Goal: Complete application form

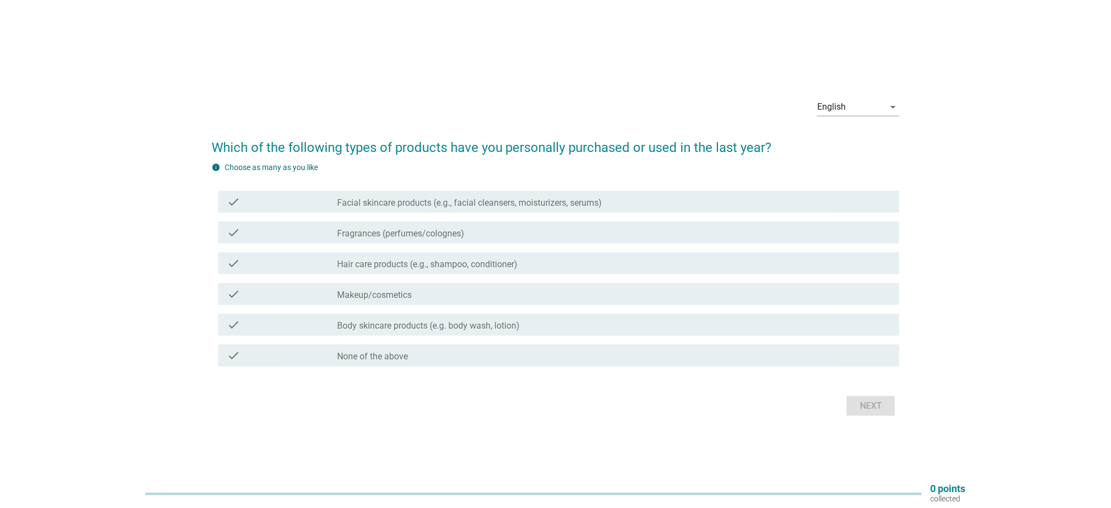
click at [495, 207] on label "Facial skincare products (e.g., facial cleansers, moisturizers, serums)" at bounding box center [470, 202] width 265 height 11
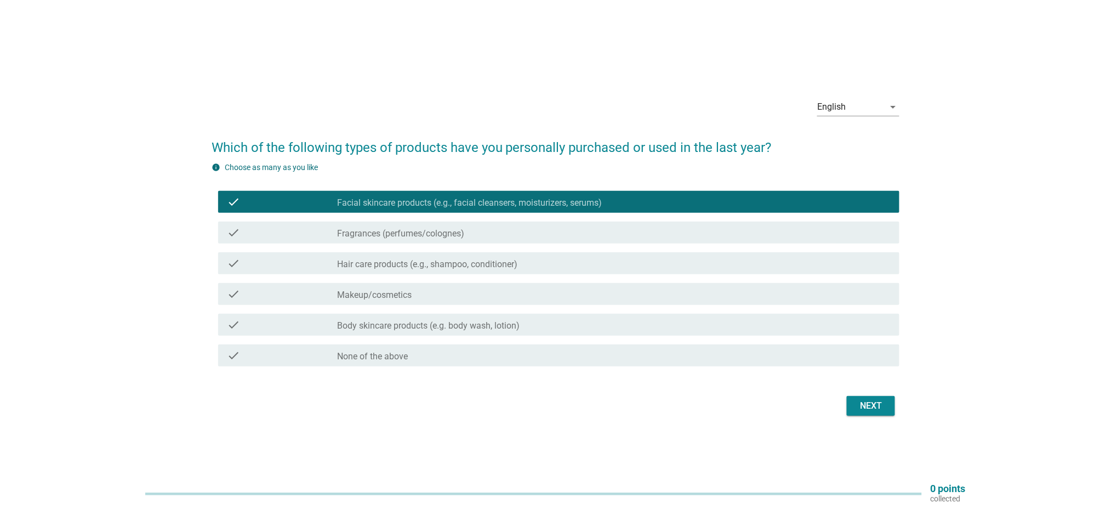
click at [489, 235] on div "check_box_outline_blank Fragrances (perfumes/colognes)" at bounding box center [614, 232] width 553 height 13
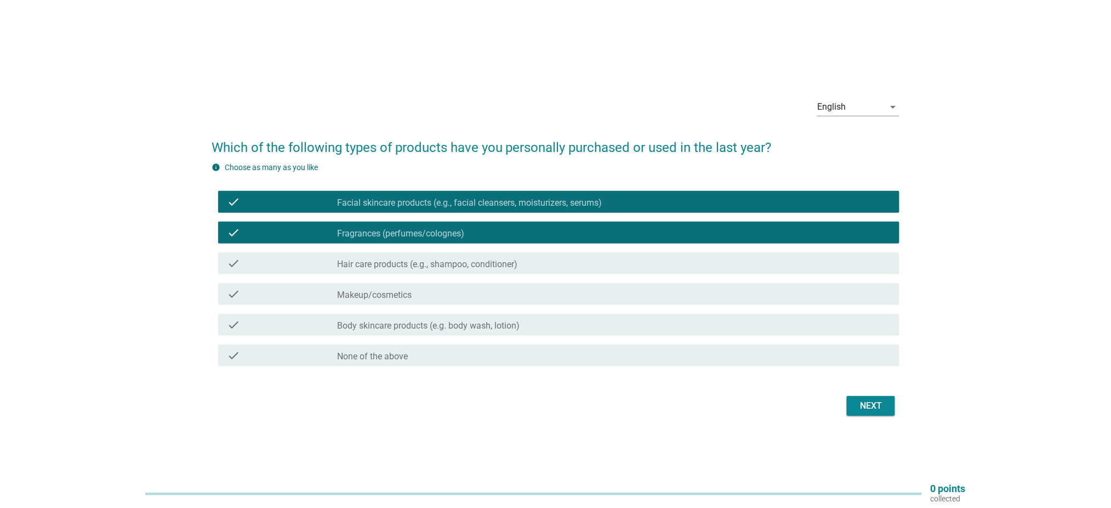
drag, startPoint x: 488, startPoint y: 259, endPoint x: 475, endPoint y: 269, distance: 16.1
click at [486, 261] on label "Hair care products (e.g., shampoo, conditioner)" at bounding box center [428, 264] width 180 height 11
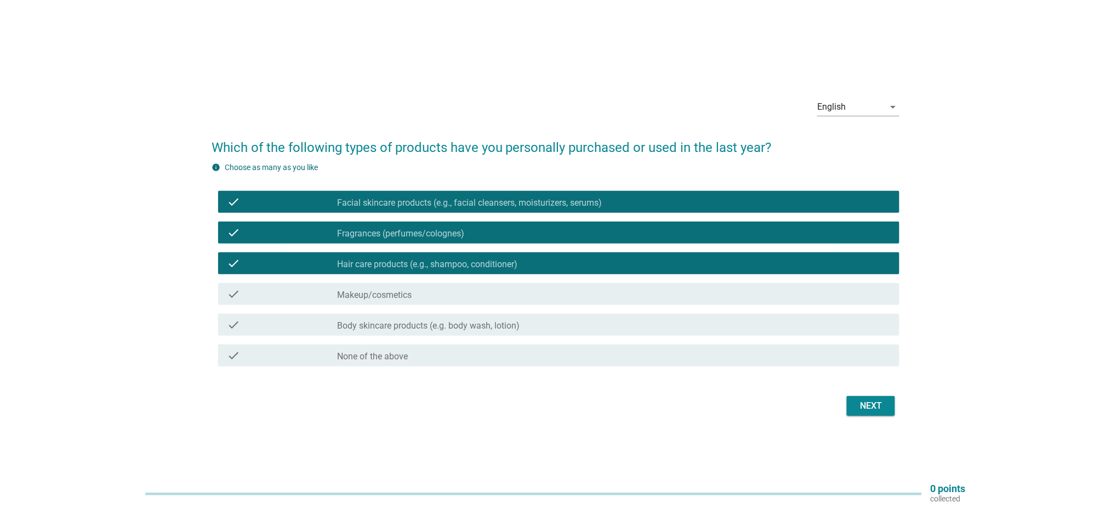
click at [488, 331] on label "Body skincare products (e.g. body wash, lotion)" at bounding box center [429, 325] width 183 height 11
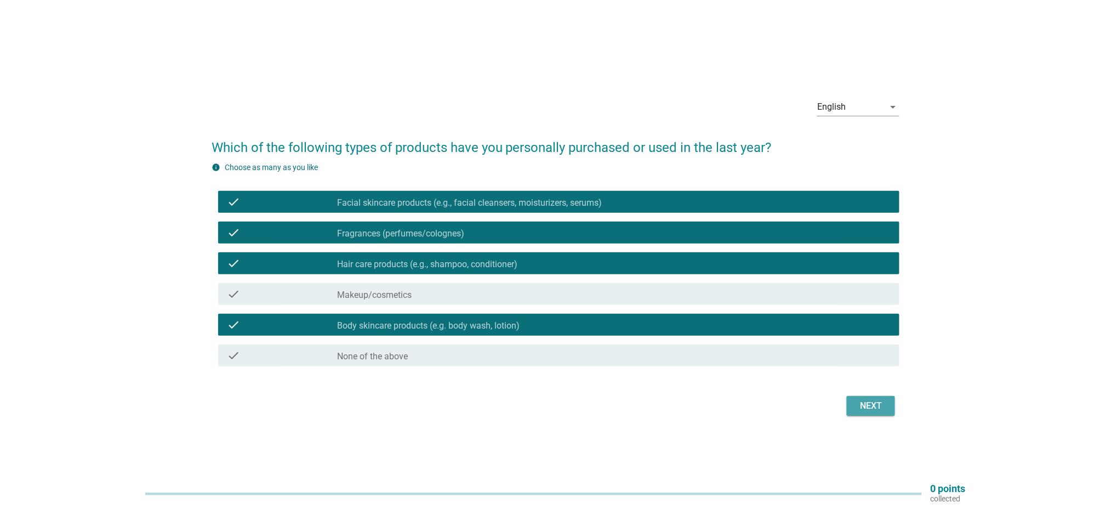
click at [876, 407] on div "Next" at bounding box center [871, 405] width 31 height 13
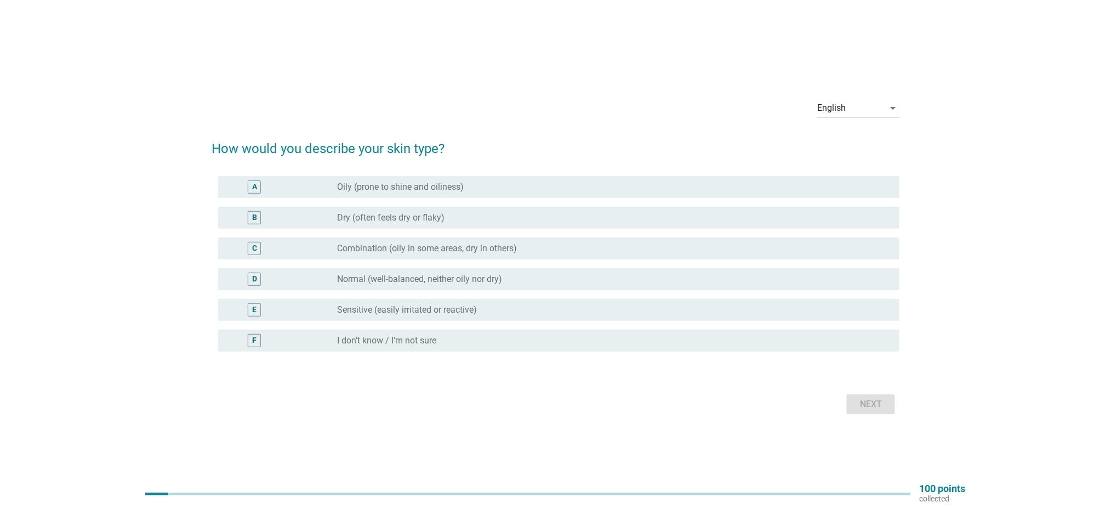
click at [416, 221] on label "Dry (often feels dry or flaky)" at bounding box center [391, 217] width 107 height 11
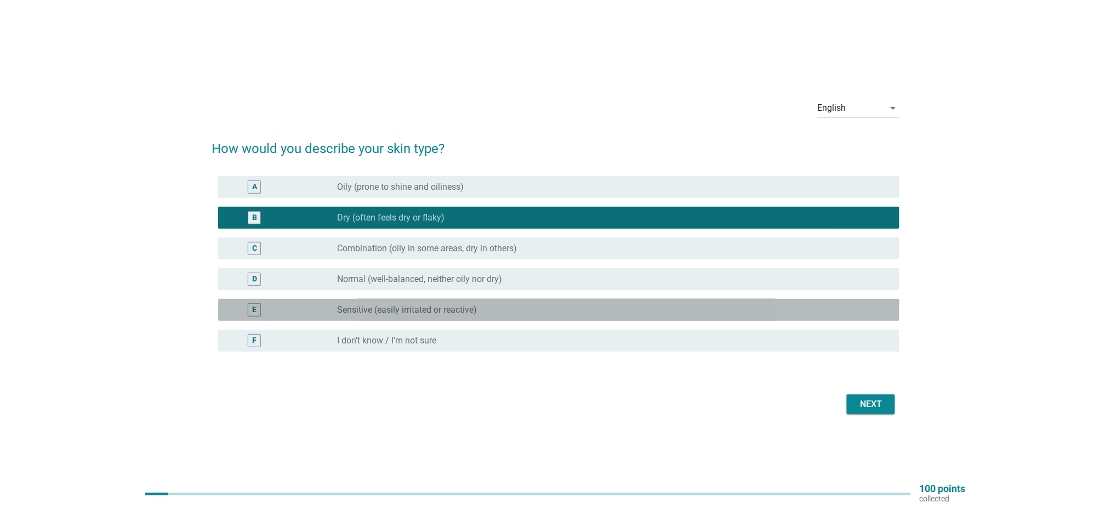
click at [452, 317] on div "E radio_button_unchecked Sensitive (easily irritated or reactive)" at bounding box center [558, 310] width 681 height 22
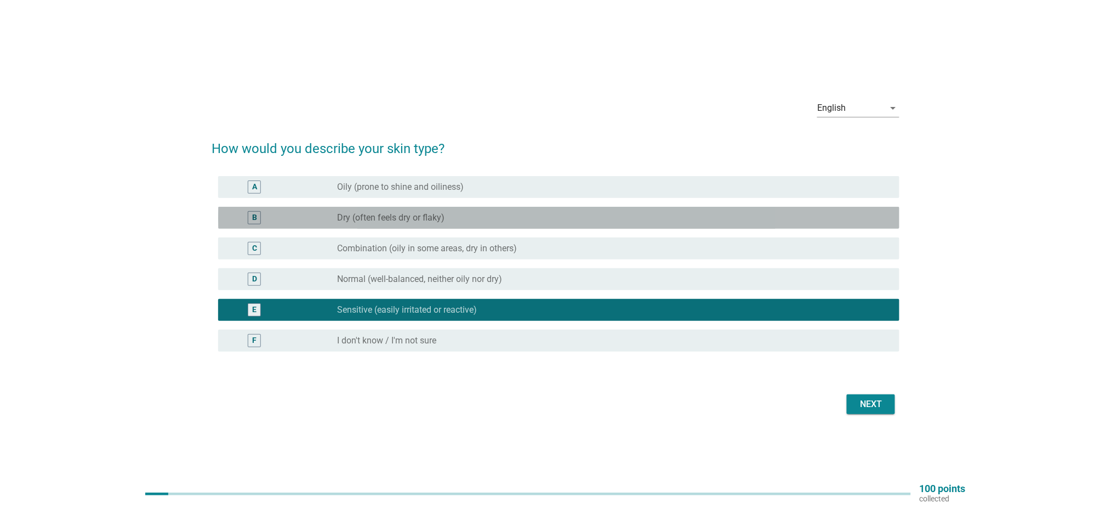
click at [555, 218] on div "radio_button_unchecked Dry (often feels dry or flaky)" at bounding box center [610, 217] width 544 height 11
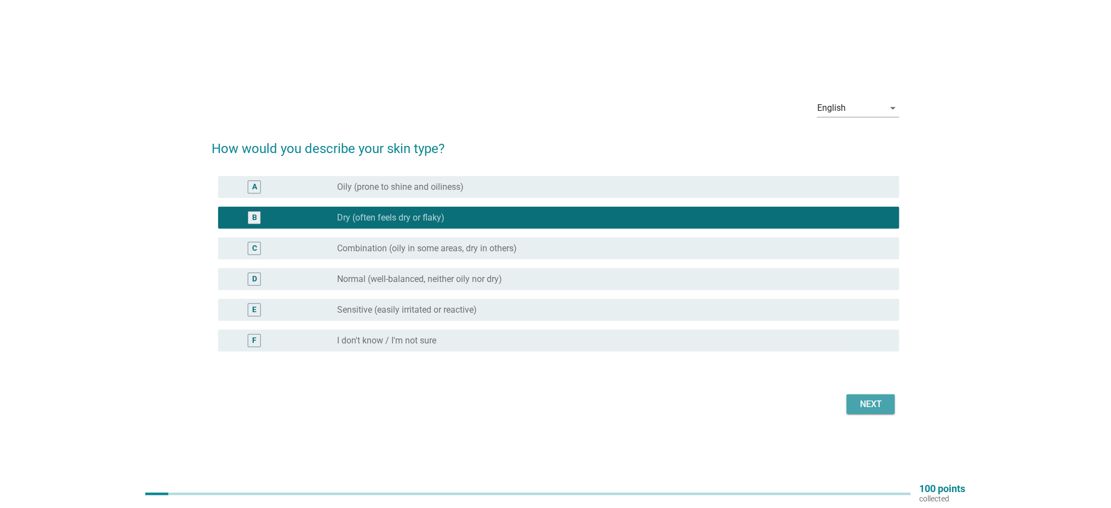
click at [872, 410] on div "Next" at bounding box center [871, 403] width 31 height 13
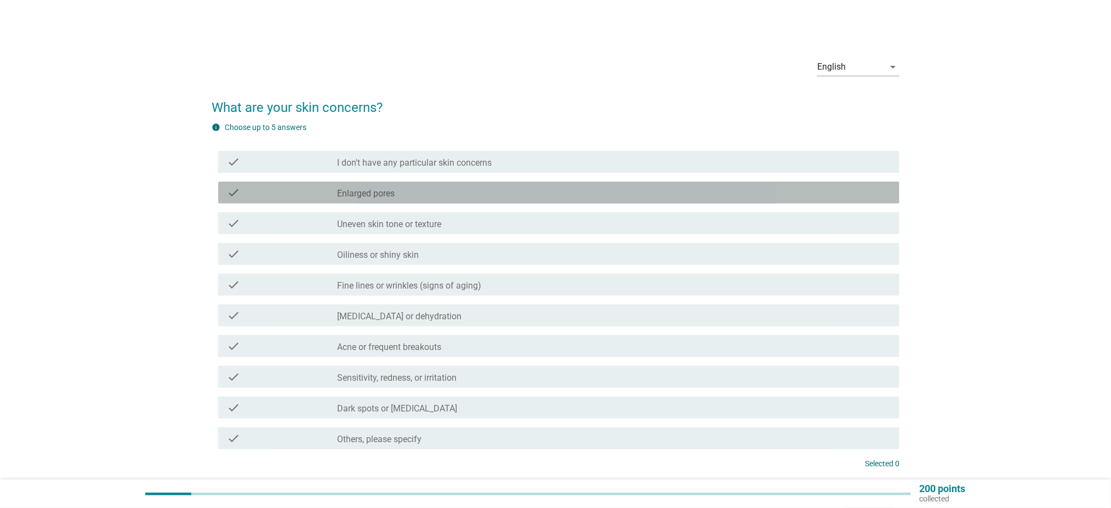
click at [384, 190] on label "Enlarged pores" at bounding box center [367, 193] width 58 height 11
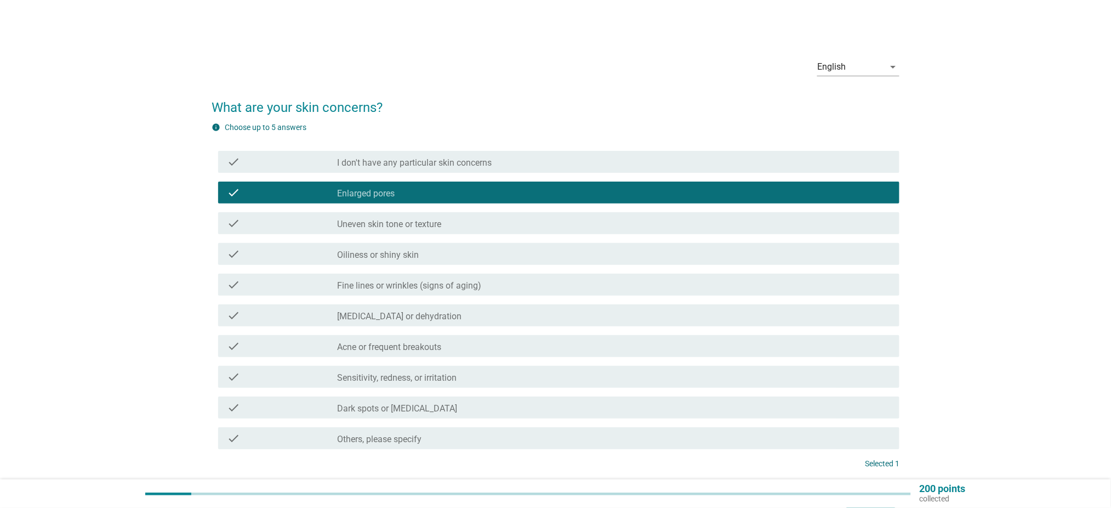
click at [428, 287] on label "Fine lines or wrinkles (signs of aging)" at bounding box center [410, 285] width 144 height 11
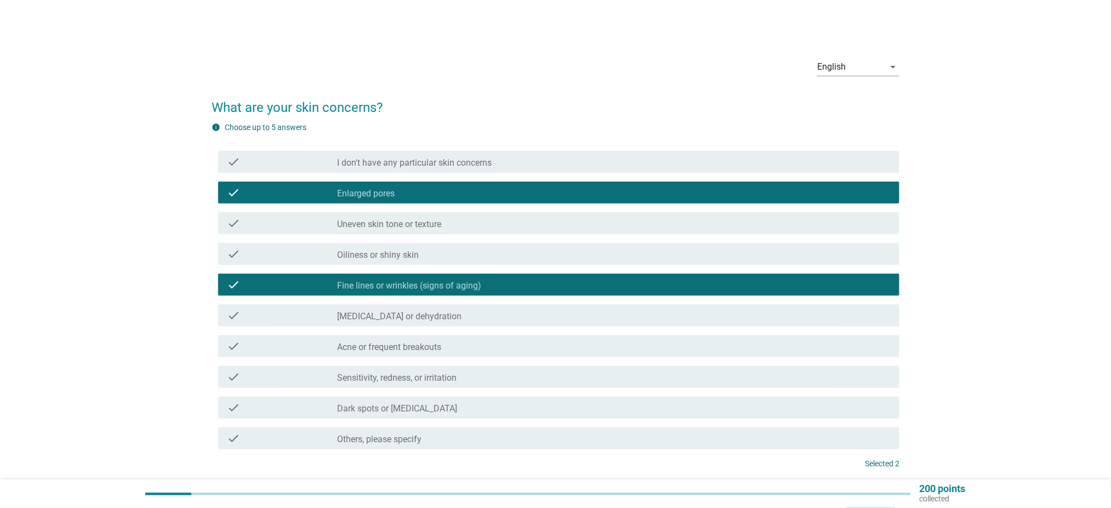
click at [461, 321] on div "check_box_outline_blank [MEDICAL_DATA] or dehydration" at bounding box center [614, 315] width 553 height 13
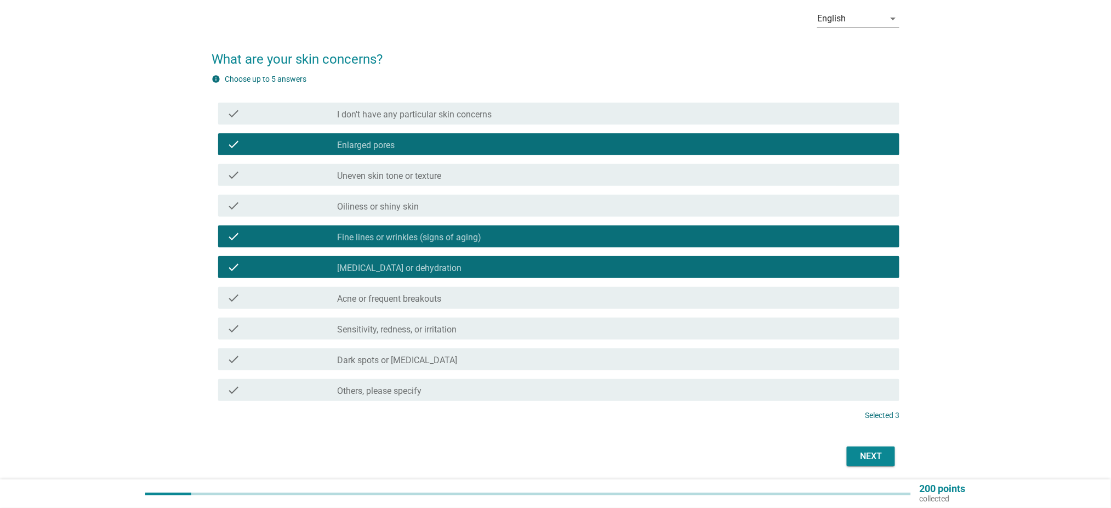
scroll to position [73, 0]
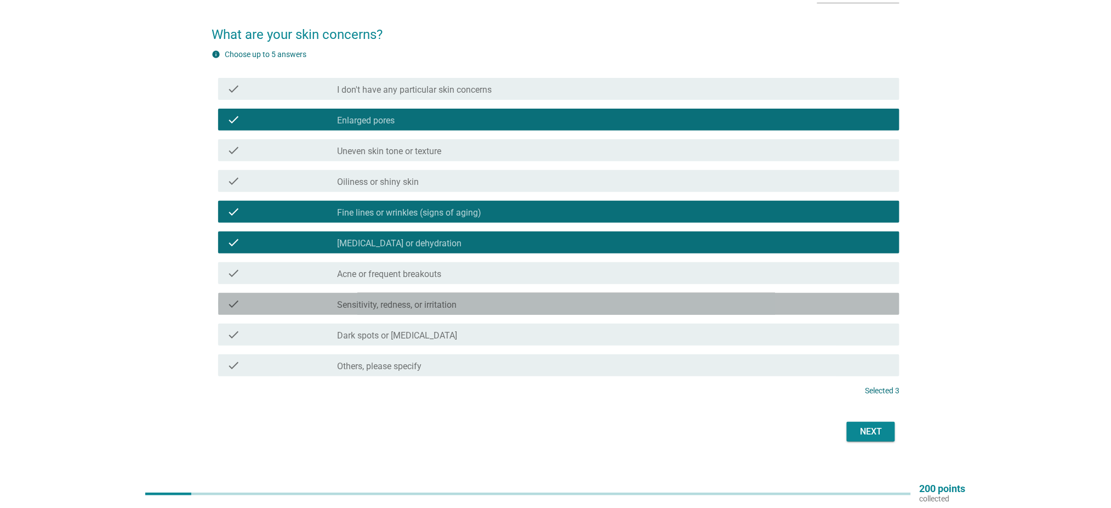
click at [425, 306] on label "Sensitivity, redness, or irritation" at bounding box center [398, 304] width 120 height 11
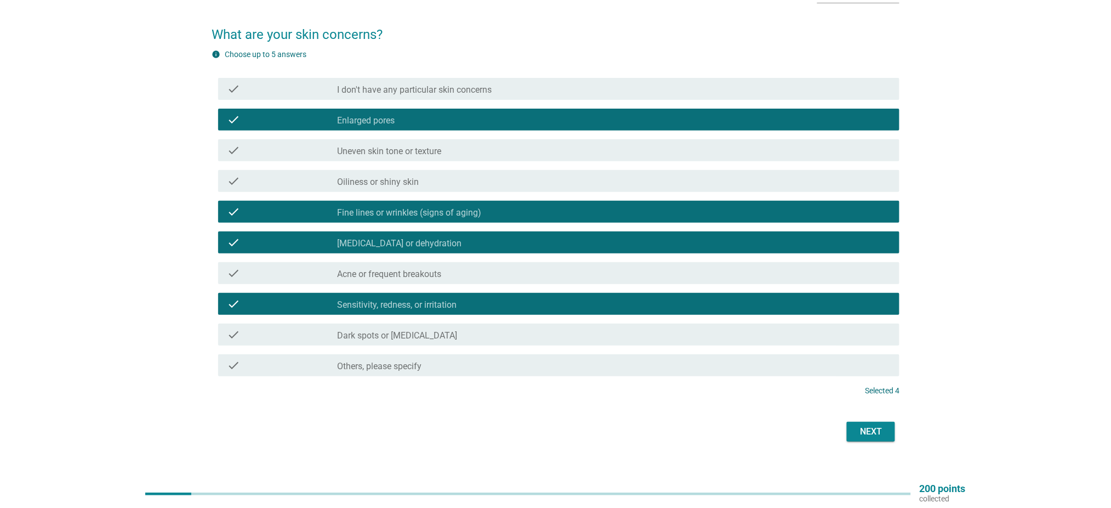
click at [717, 323] on div "check check_box_outline_blank Dark spots or [MEDICAL_DATA]" at bounding box center [558, 334] width 681 height 22
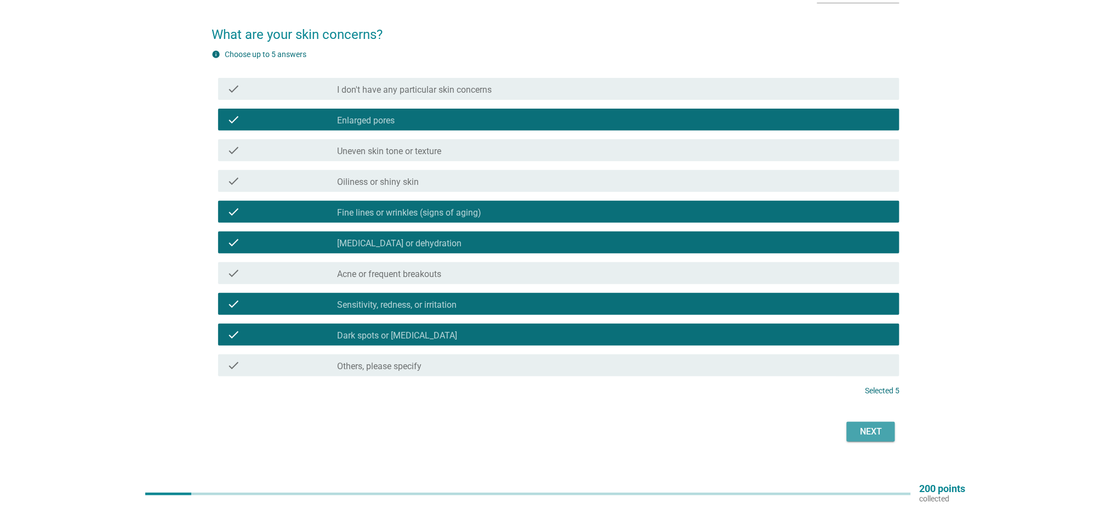
drag, startPoint x: 872, startPoint y: 424, endPoint x: 886, endPoint y: 428, distance: 14.4
click at [873, 423] on button "Next" at bounding box center [871, 432] width 48 height 20
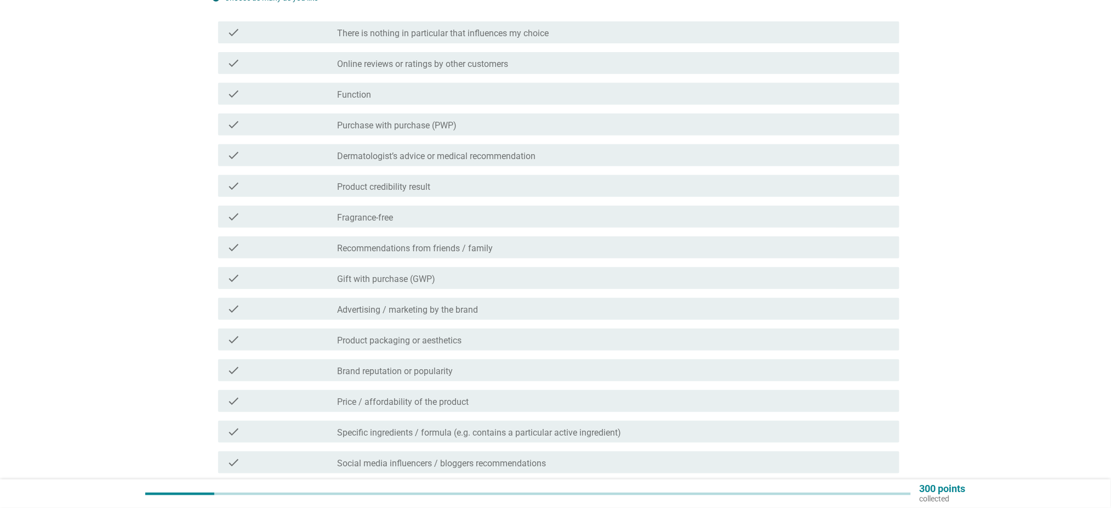
scroll to position [146, 0]
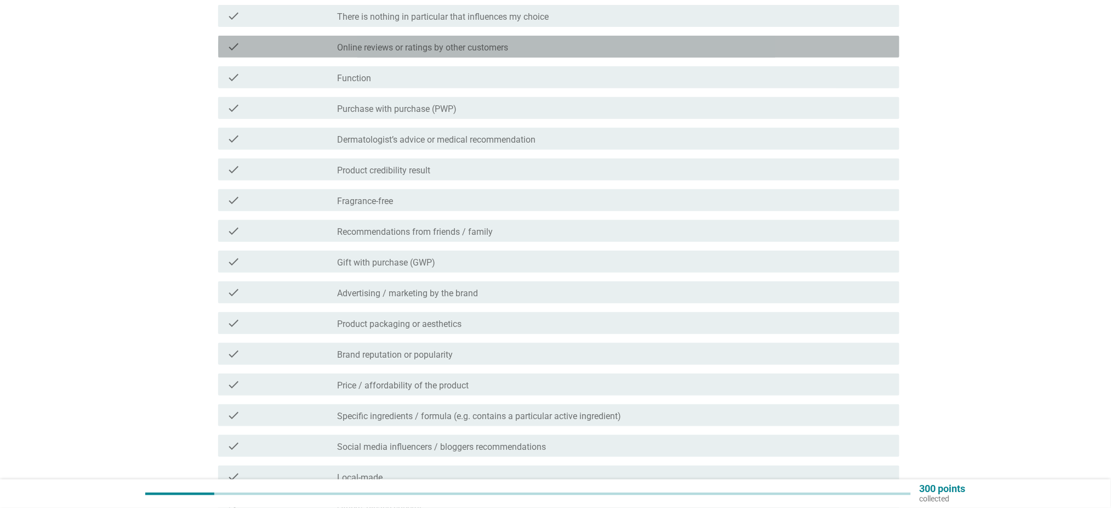
click at [547, 50] on div "check_box_outline_blank Online reviews or ratings by other customers" at bounding box center [614, 46] width 553 height 13
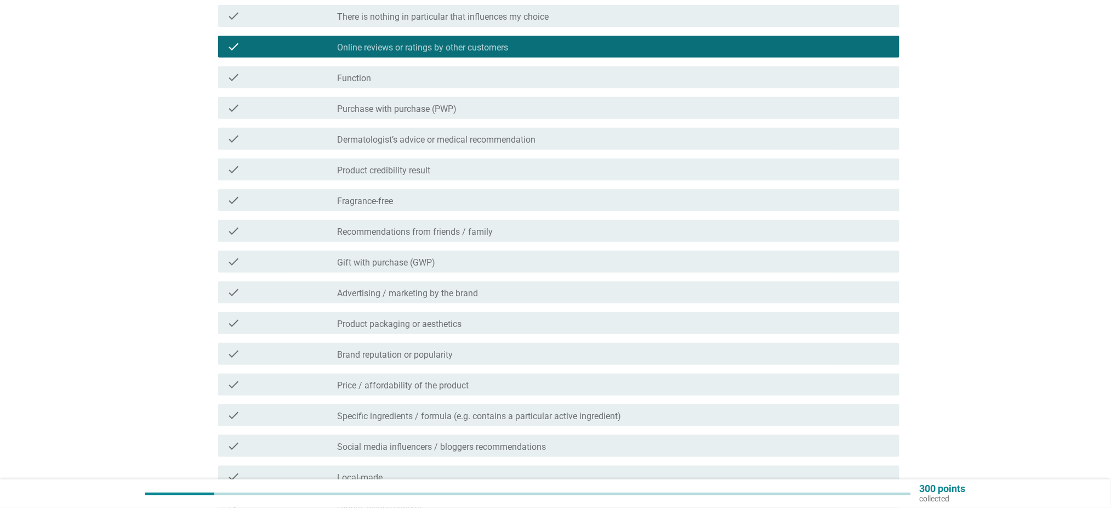
click at [545, 79] on div "check_box_outline_blank Function" at bounding box center [614, 77] width 553 height 13
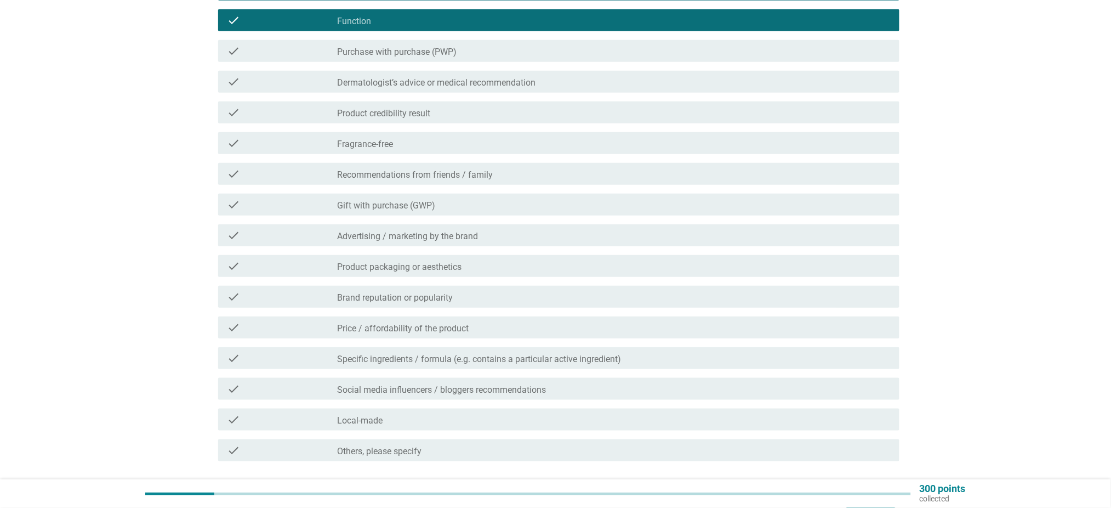
scroll to position [219, 0]
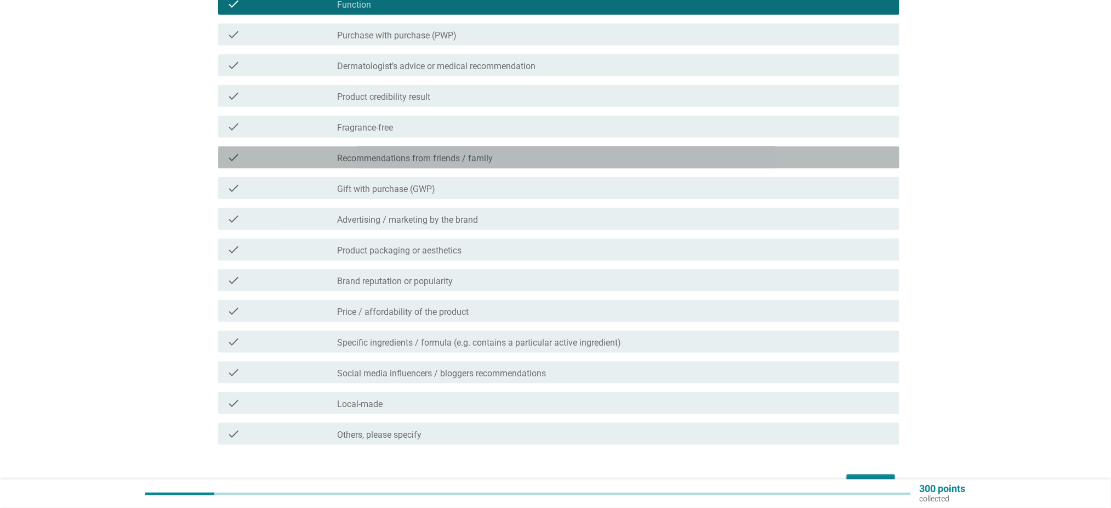
click at [503, 158] on div "check_box_outline_blank Recommendations from friends / family" at bounding box center [614, 157] width 553 height 13
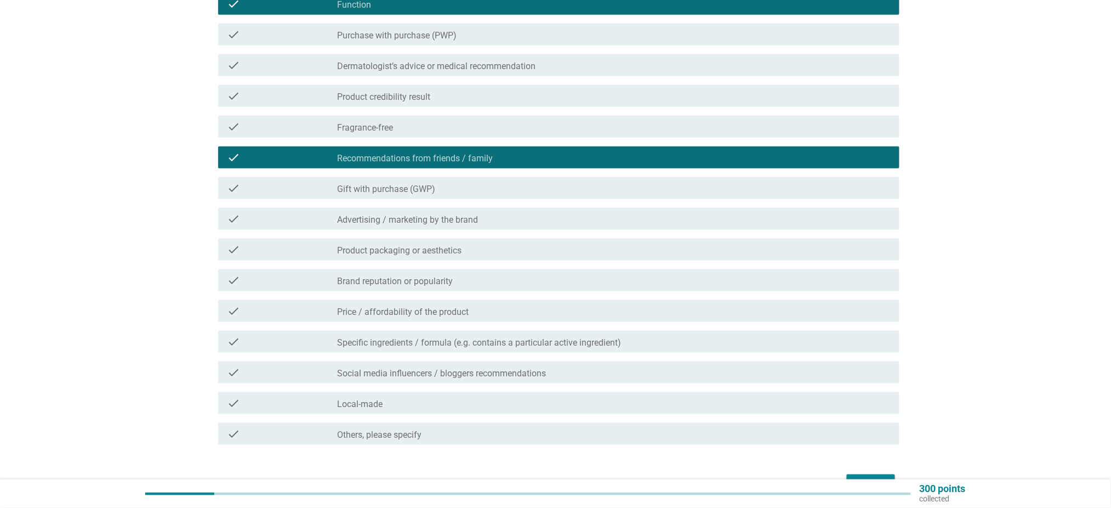
scroll to position [286, 0]
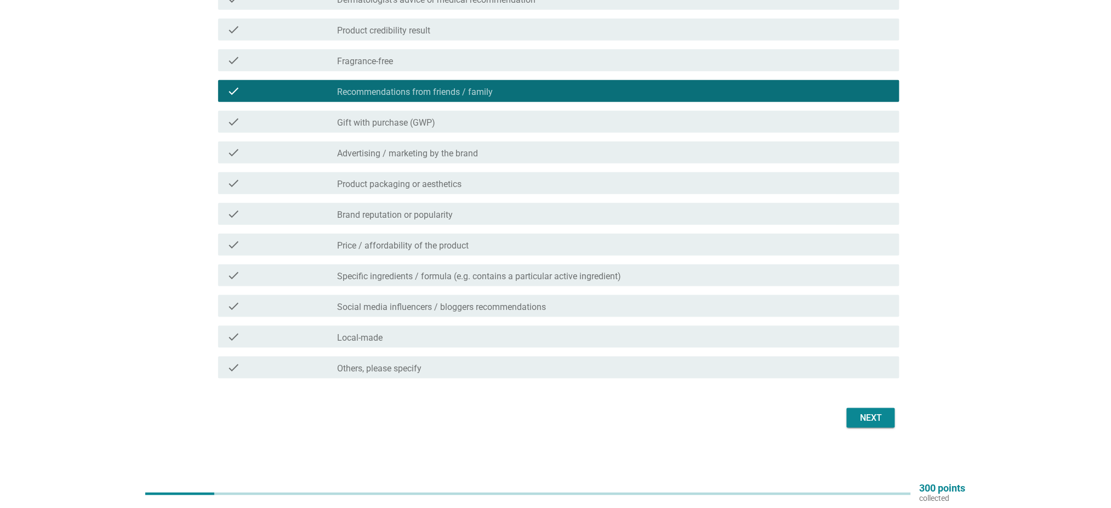
click at [595, 242] on div "check_box_outline_blank Price / affordability of the product" at bounding box center [614, 244] width 553 height 13
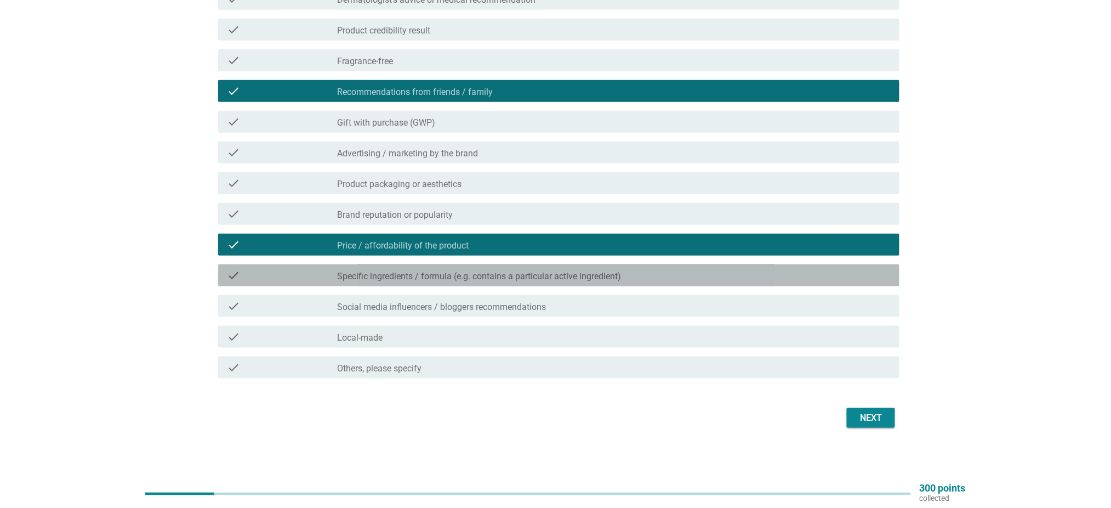
click at [684, 285] on div "check check_box_outline_blank Specific ingredients / formula (e.g. contains a p…" at bounding box center [558, 275] width 681 height 22
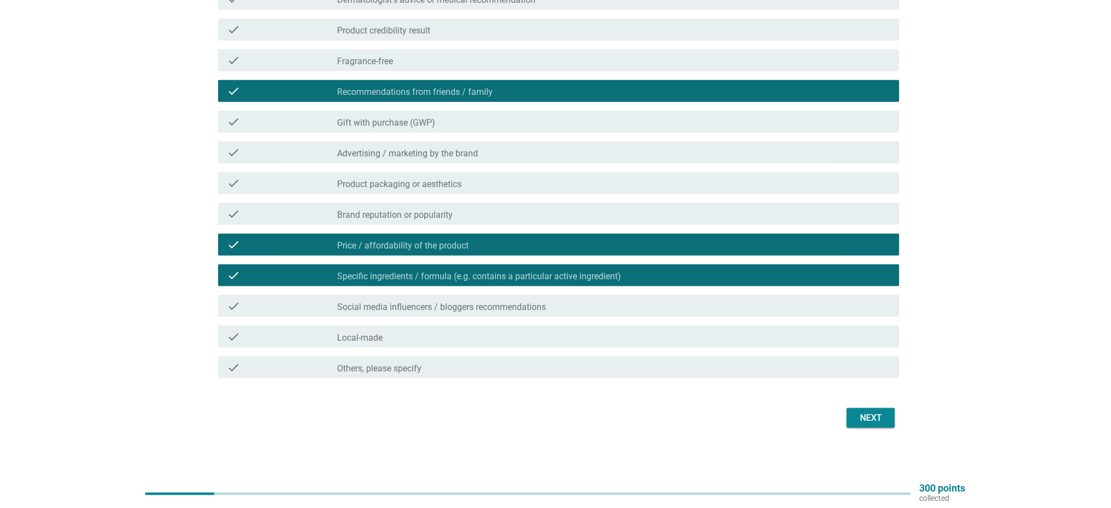
click at [880, 421] on div "Next" at bounding box center [871, 417] width 31 height 13
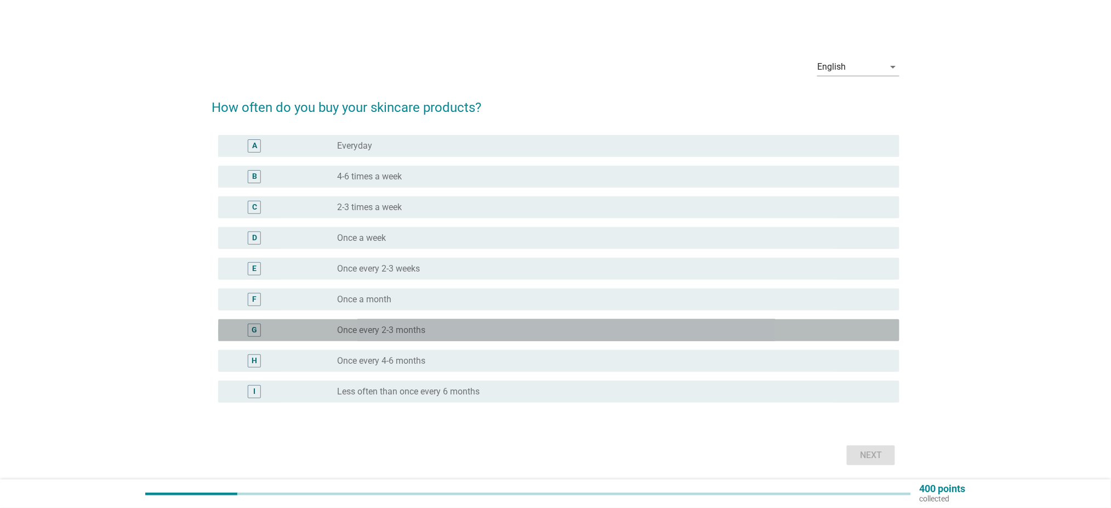
click at [408, 328] on label "Once every 2-3 months" at bounding box center [382, 330] width 88 height 11
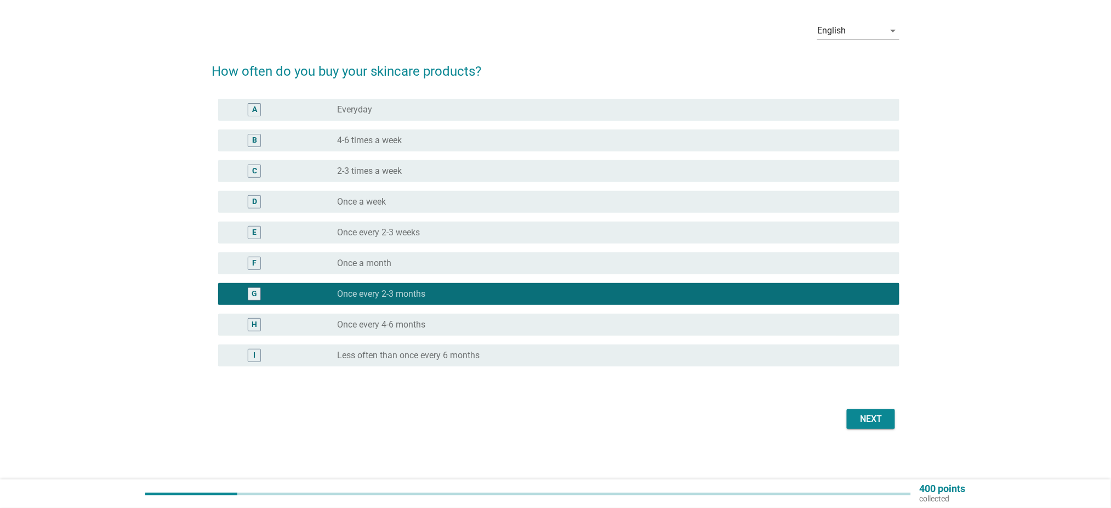
scroll to position [38, 0]
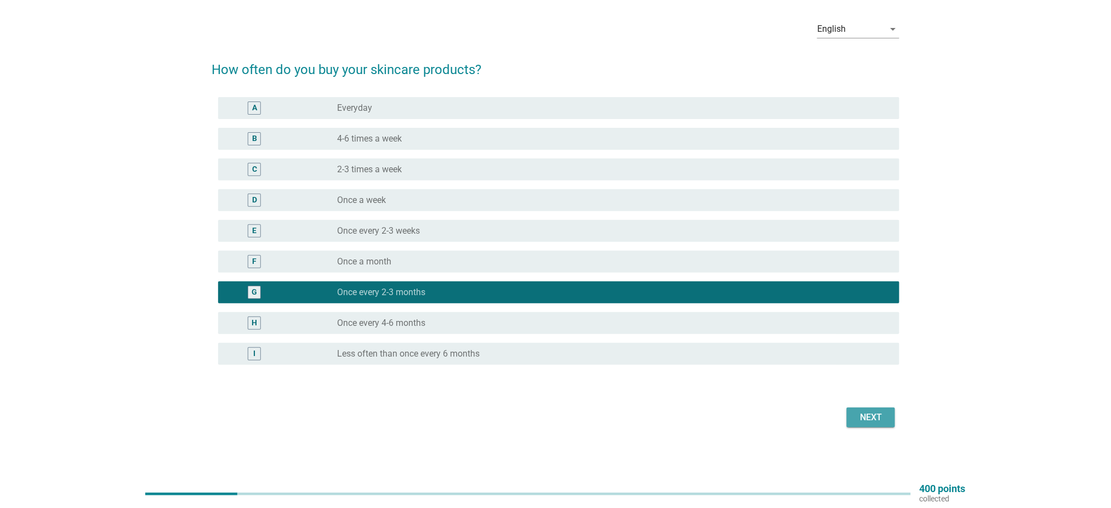
click at [869, 416] on div "Next" at bounding box center [871, 417] width 31 height 13
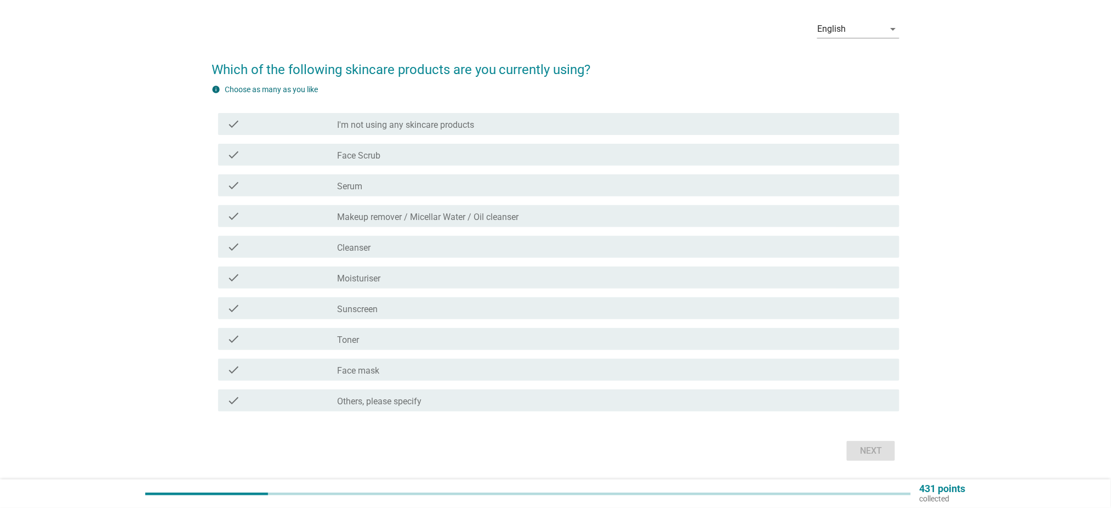
scroll to position [0, 0]
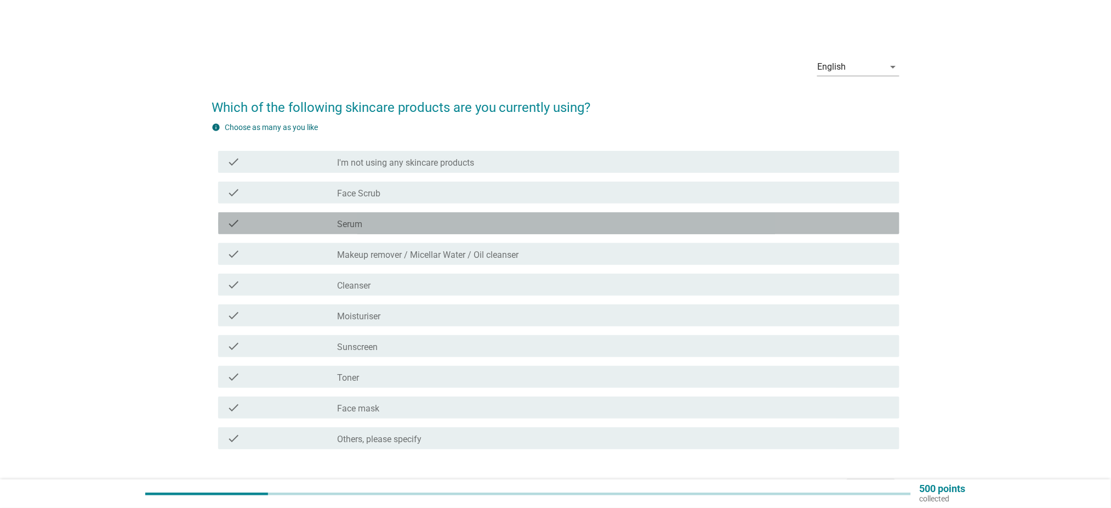
click at [388, 234] on div "check check_box_outline_blank Serum" at bounding box center [558, 223] width 681 height 22
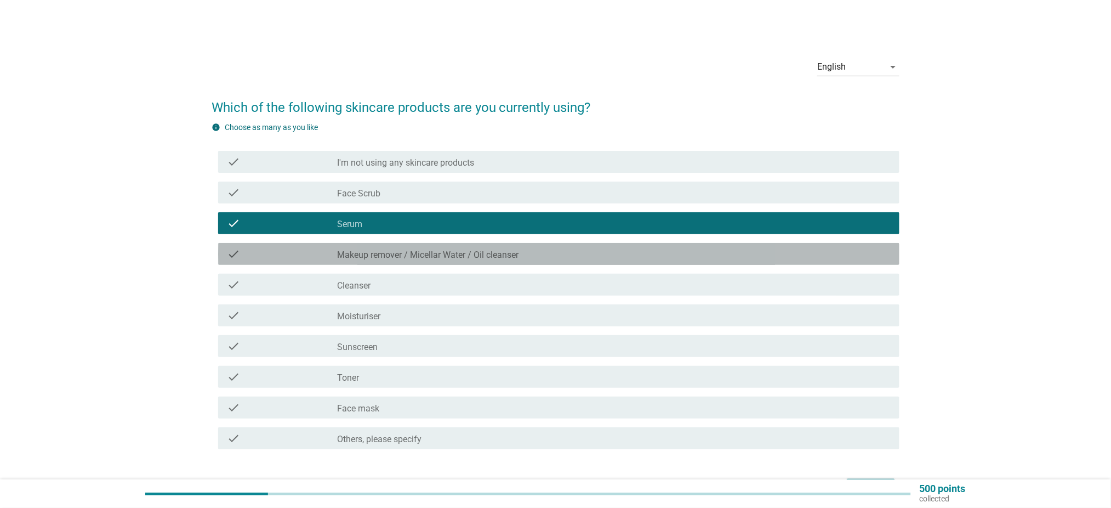
drag, startPoint x: 395, startPoint y: 259, endPoint x: 401, endPoint y: 268, distance: 11.1
click at [395, 259] on label "Makeup remover / Micellar Water / Oil cleanser" at bounding box center [428, 254] width 181 height 11
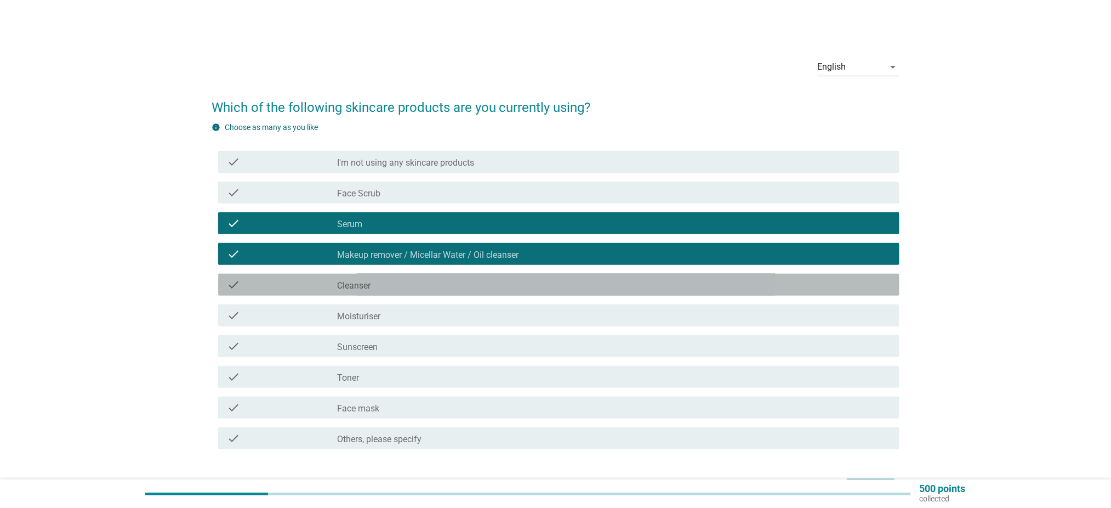
click at [404, 281] on div "check_box_outline_blank Cleanser" at bounding box center [614, 284] width 553 height 13
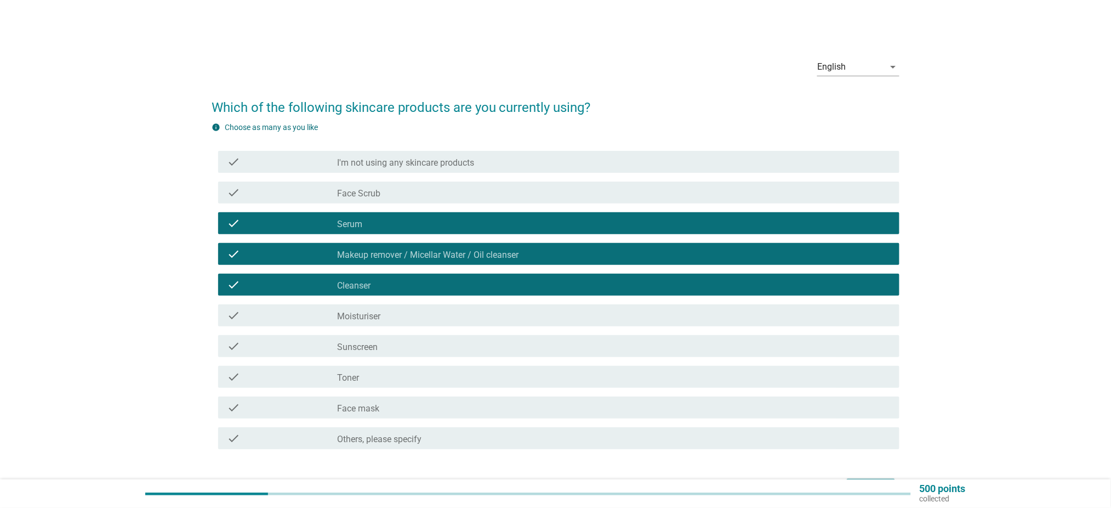
click at [411, 350] on div "check_box_outline_blank Sunscreen" at bounding box center [614, 345] width 553 height 13
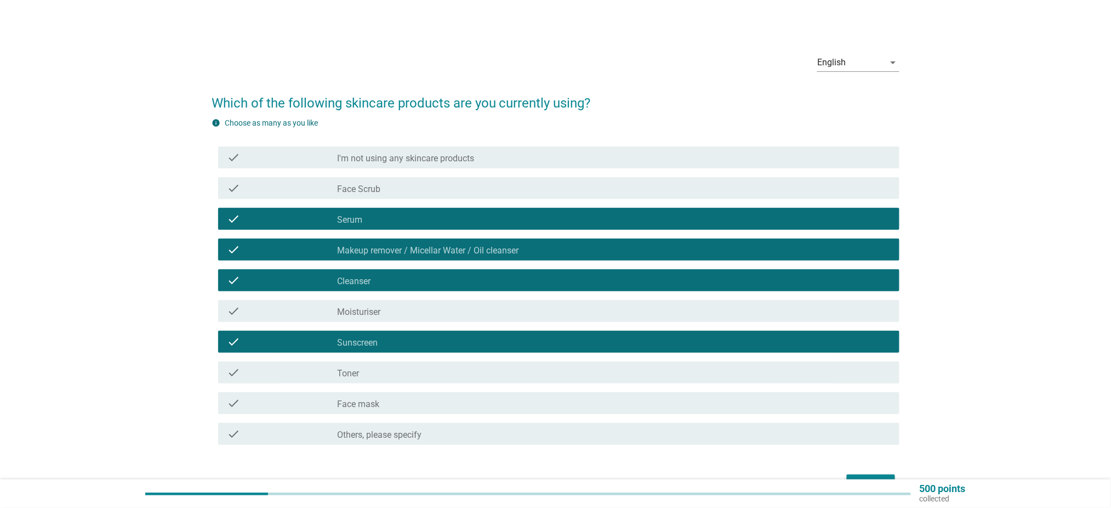
scroll to position [71, 0]
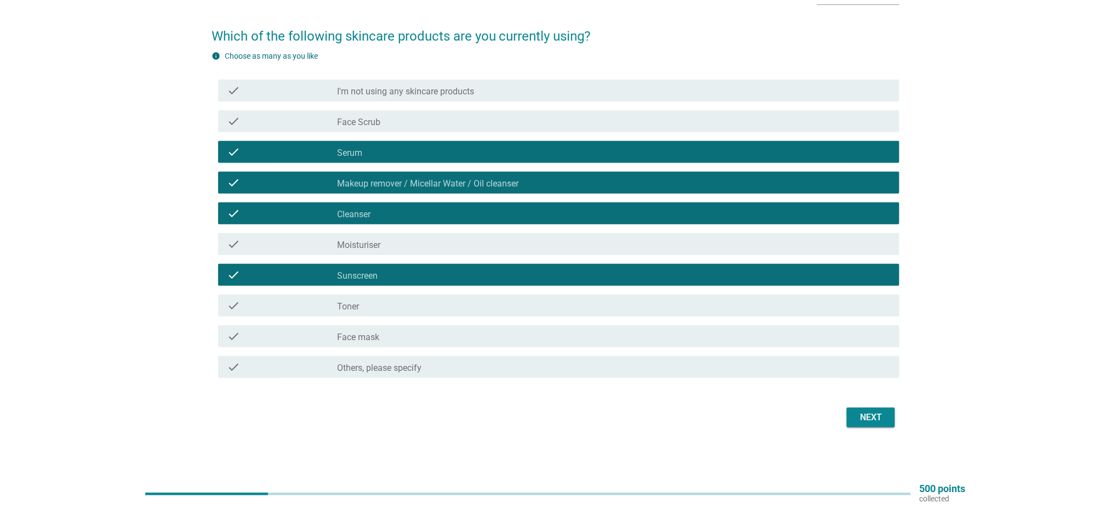
click at [881, 422] on div "Next" at bounding box center [871, 417] width 31 height 13
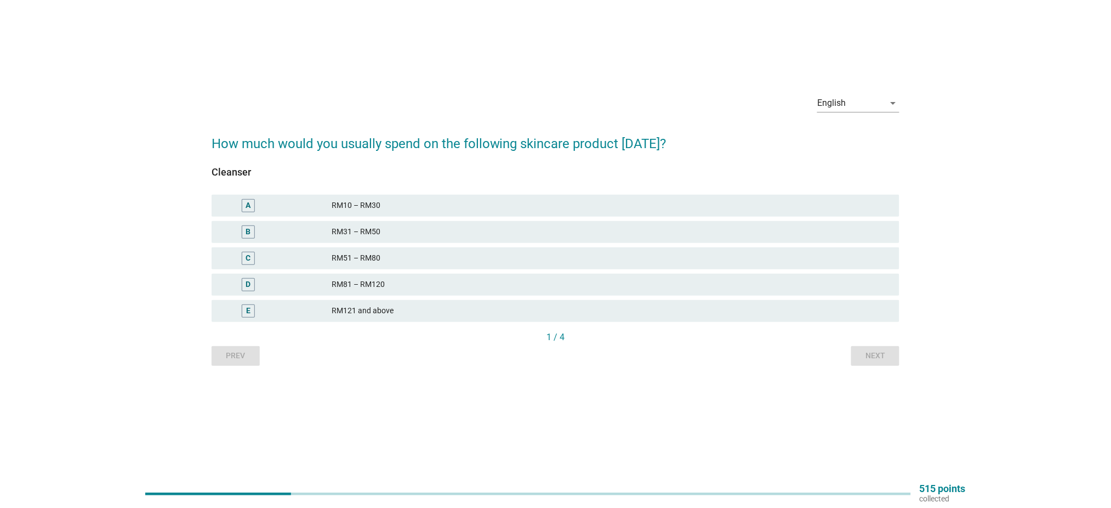
scroll to position [0, 0]
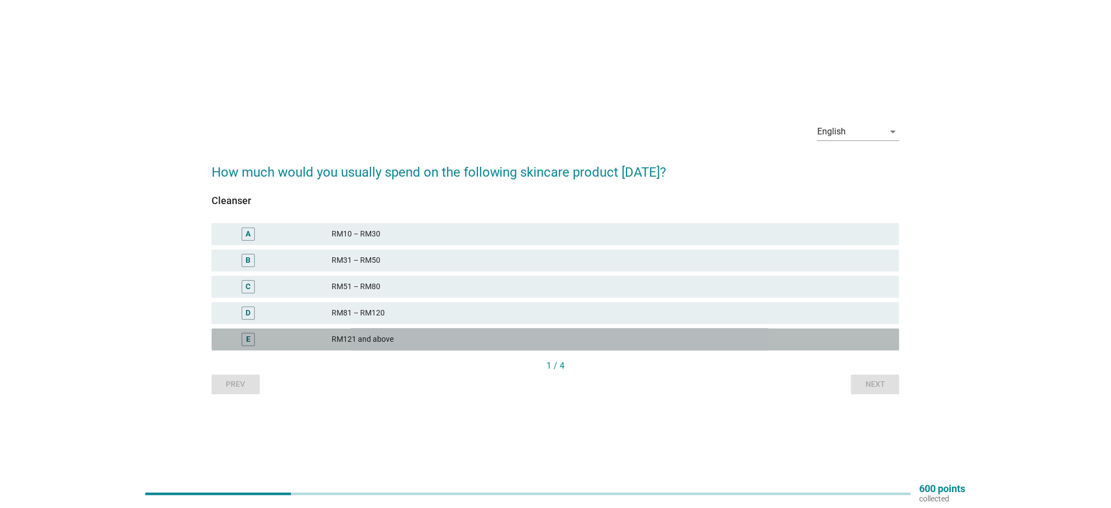
click at [363, 333] on div "RM121 and above" at bounding box center [611, 339] width 559 height 13
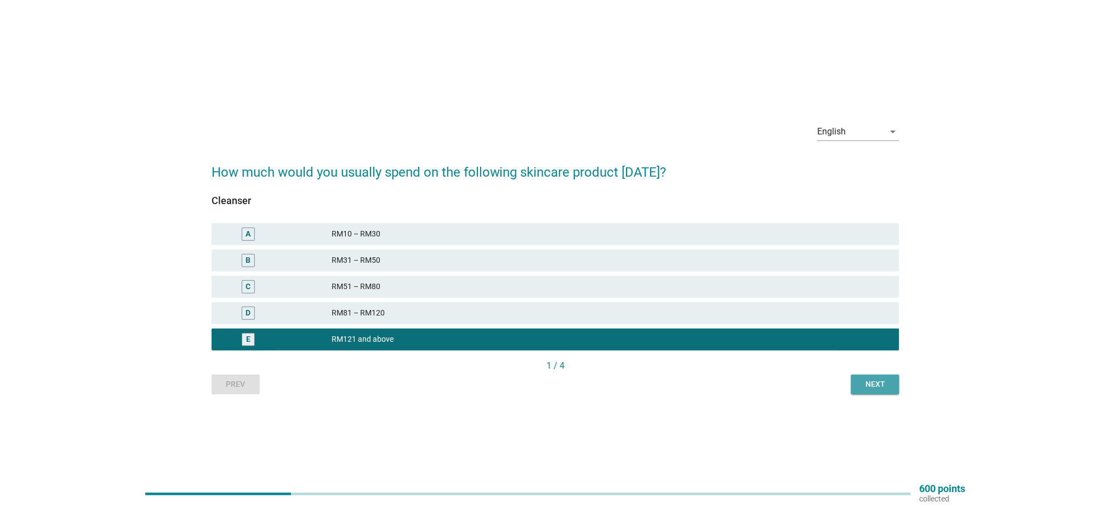
click at [871, 381] on div "Next" at bounding box center [875, 384] width 31 height 12
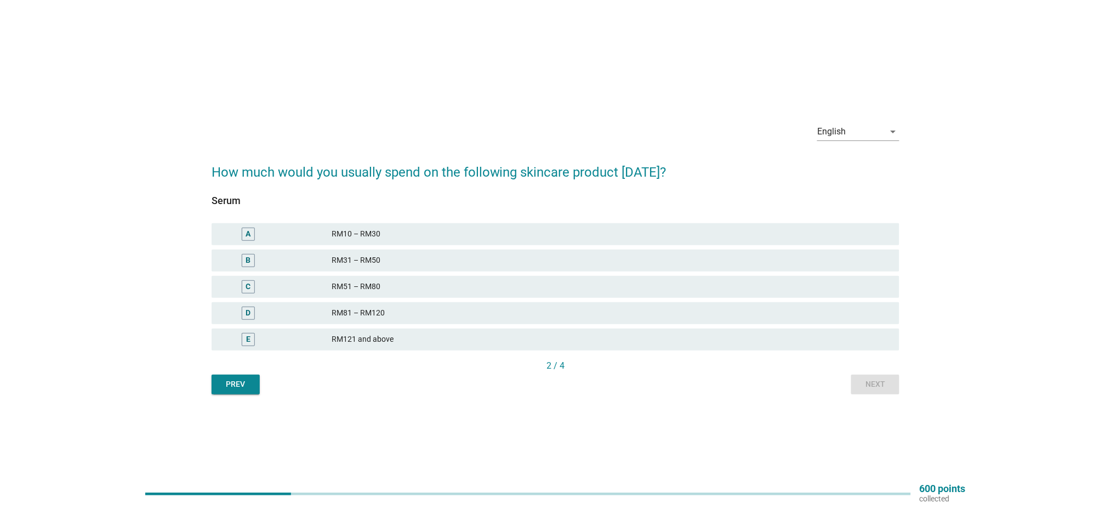
click at [377, 341] on div "RM121 and above" at bounding box center [611, 339] width 559 height 13
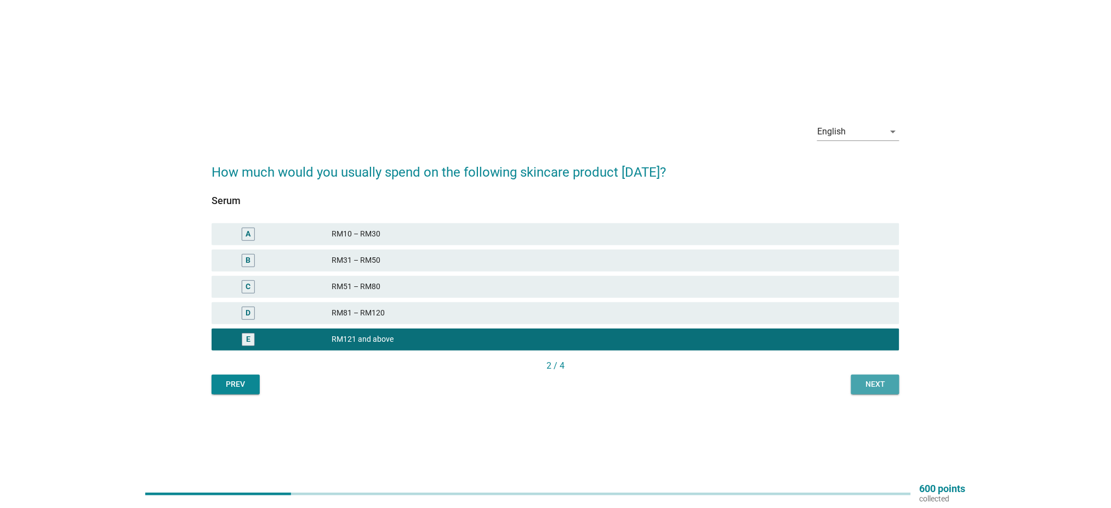
click at [869, 381] on div "Next" at bounding box center [875, 384] width 31 height 12
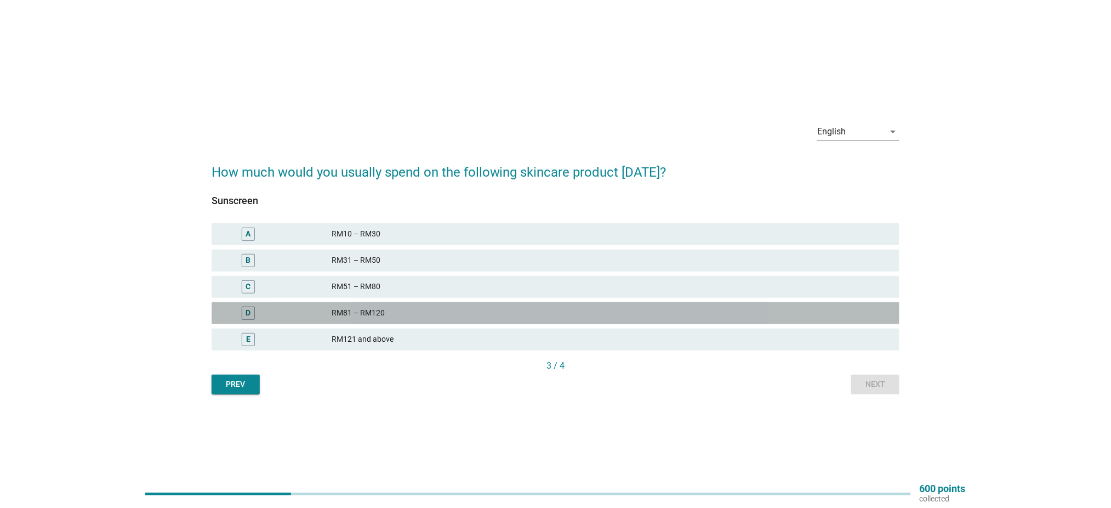
click at [411, 310] on div "RM81 – RM120" at bounding box center [611, 312] width 559 height 13
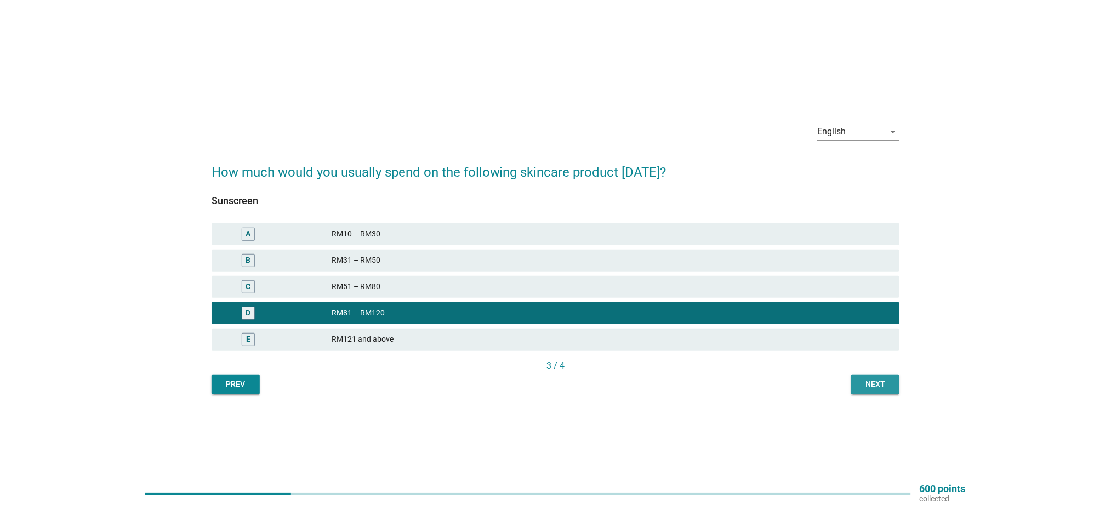
drag, startPoint x: 883, startPoint y: 389, endPoint x: 887, endPoint y: 385, distance: 5.8
click at [883, 390] on div "Next" at bounding box center [875, 384] width 31 height 12
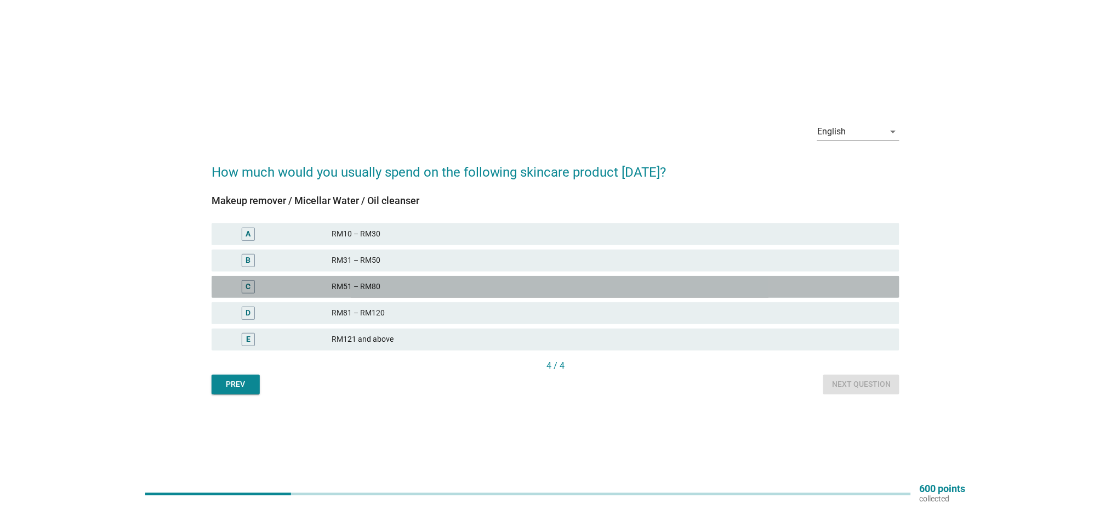
click at [413, 286] on div "RM51 – RM80" at bounding box center [611, 286] width 559 height 13
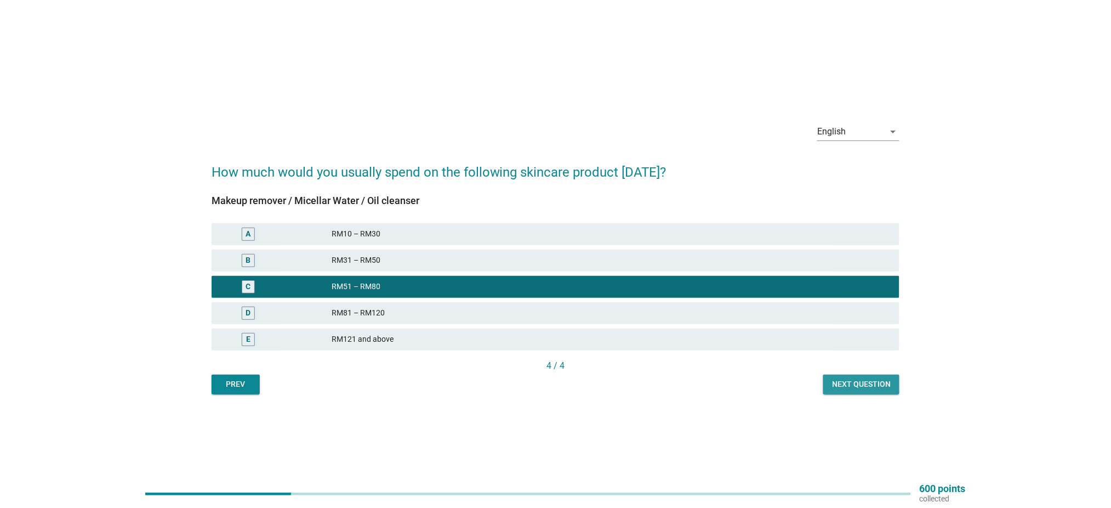
drag, startPoint x: 850, startPoint y: 387, endPoint x: 841, endPoint y: 393, distance: 10.3
click at [849, 387] on div "Next question" at bounding box center [861, 384] width 59 height 12
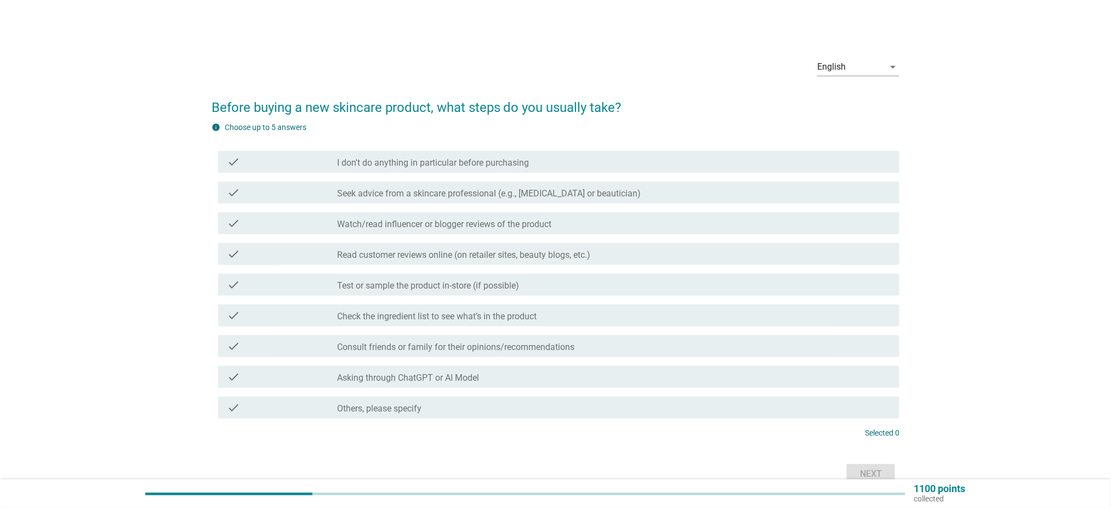
click at [397, 224] on label "Watch/read influencer or blogger reviews of the product" at bounding box center [445, 224] width 214 height 11
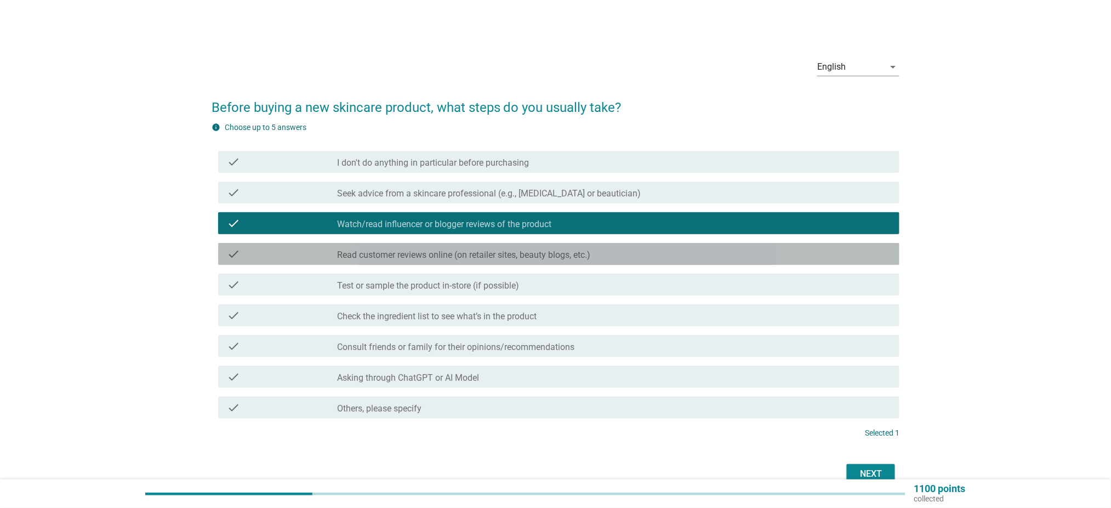
click at [383, 257] on label "Read customer reviews online (on retailer sites, beauty blogs, etc.)" at bounding box center [464, 254] width 253 height 11
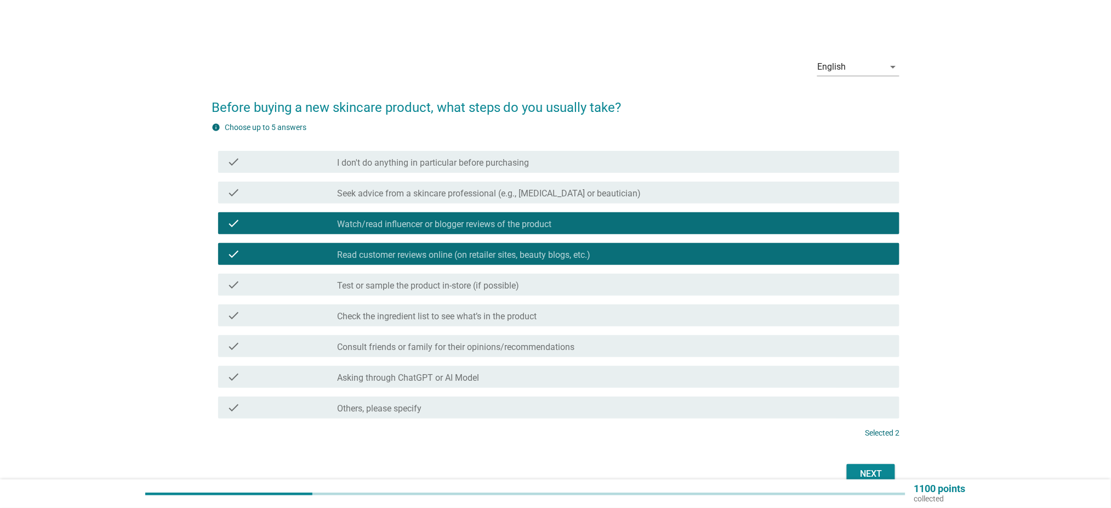
click at [373, 287] on label "Test or sample the product in-store (if possible)" at bounding box center [429, 285] width 182 height 11
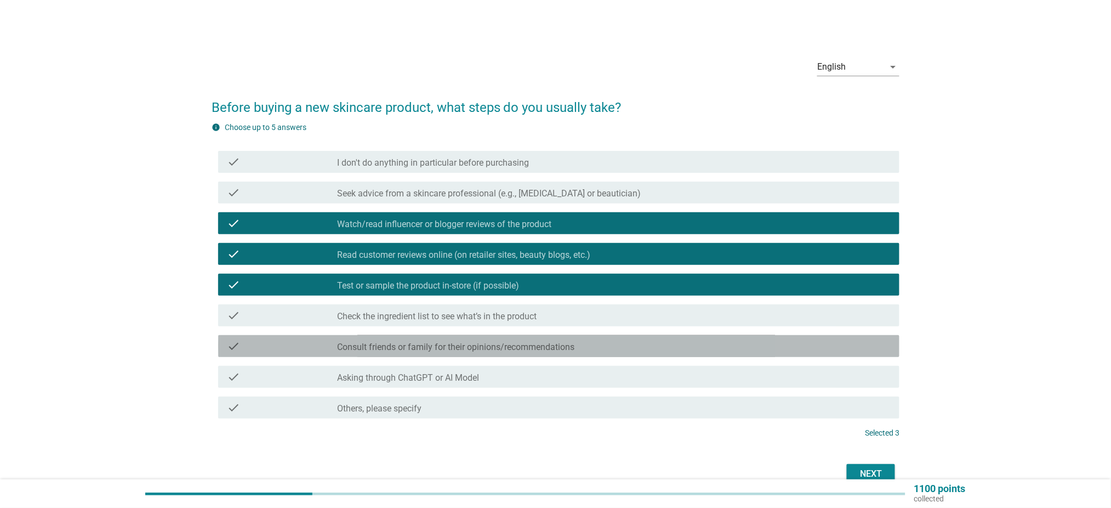
click at [365, 345] on label "Consult friends or family for their opinions/recommendations" at bounding box center [456, 347] width 237 height 11
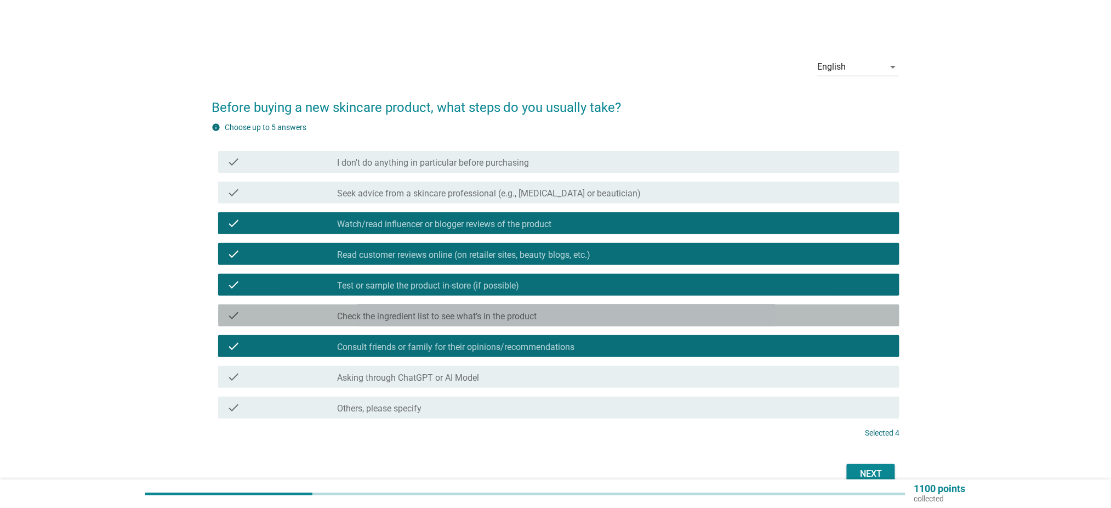
click at [371, 312] on label "Check the ingredient list to see what’s in the product" at bounding box center [438, 316] width 200 height 11
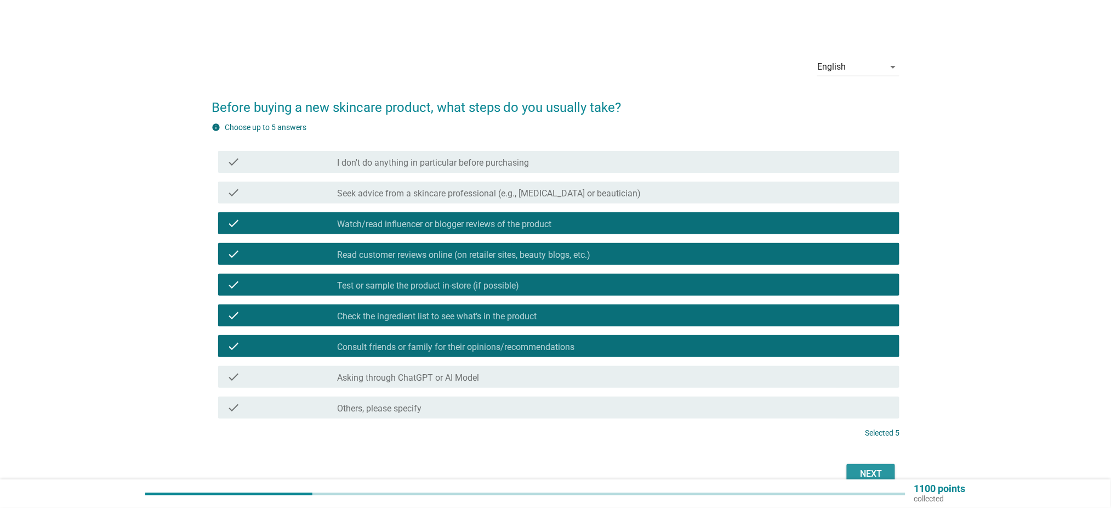
click at [854, 471] on button "Next" at bounding box center [871, 474] width 48 height 20
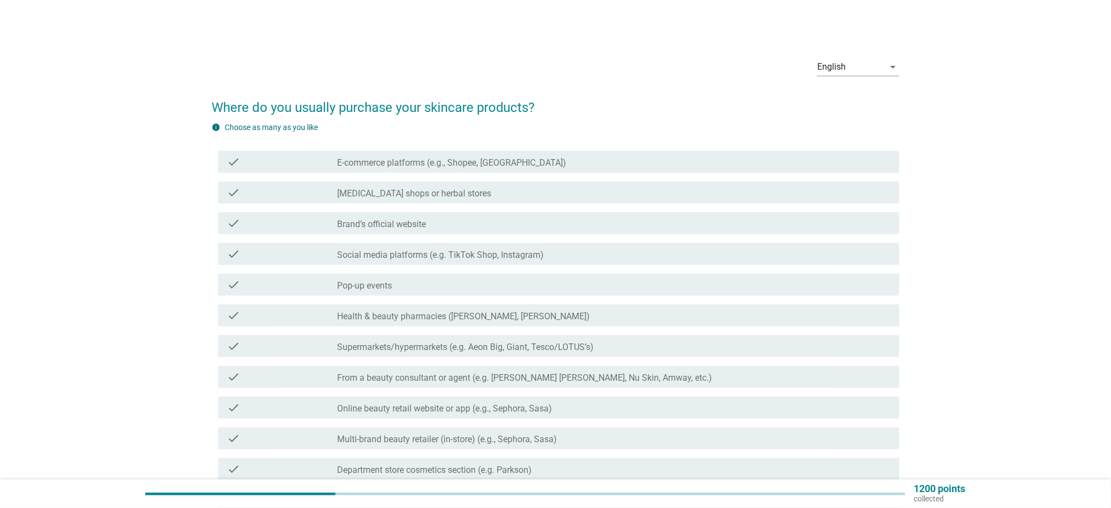
click at [435, 162] on label "E-commerce platforms (e.g., Shopee, [GEOGRAPHIC_DATA])" at bounding box center [452, 162] width 229 height 11
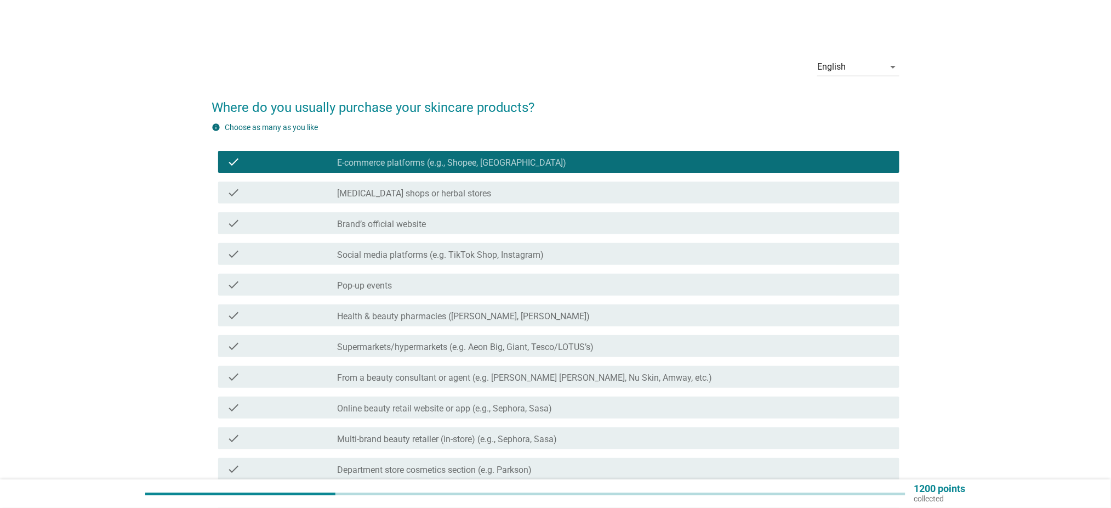
click at [435, 224] on div "check_box_outline_blank Brand’s official website" at bounding box center [614, 223] width 553 height 13
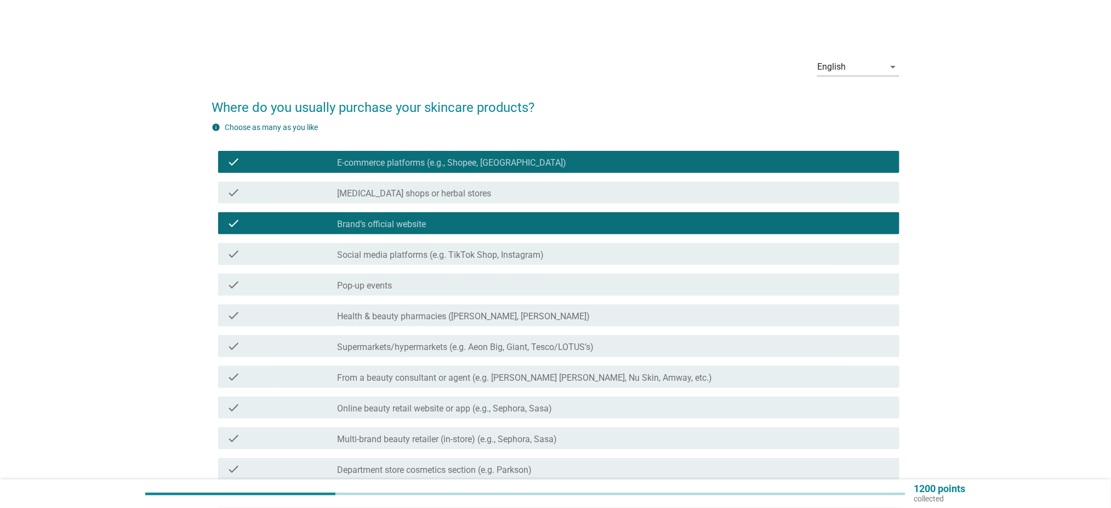
scroll to position [73, 0]
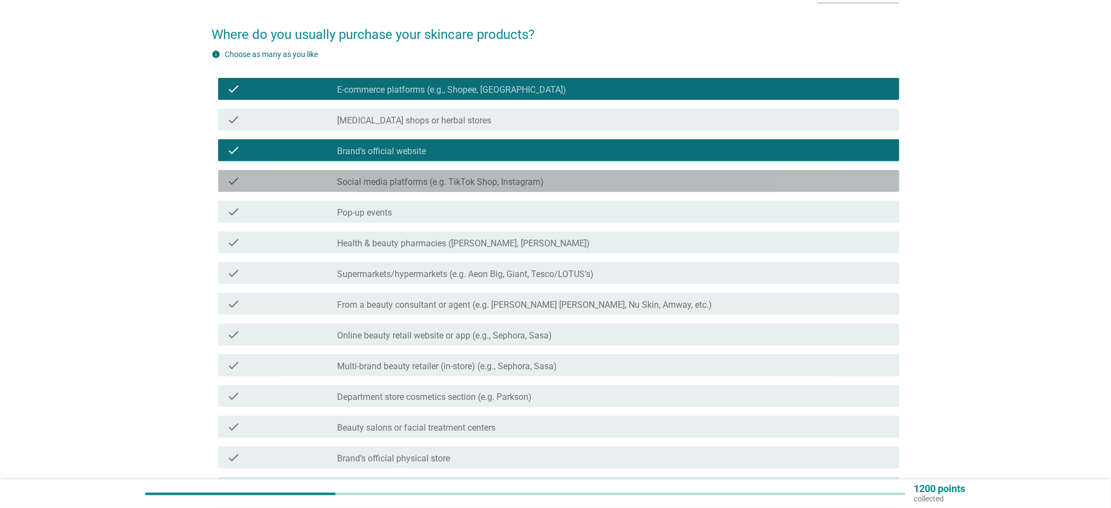
click at [459, 177] on label "Social media platforms (e.g. TikTok Shop, Instagram)" at bounding box center [441, 182] width 207 height 11
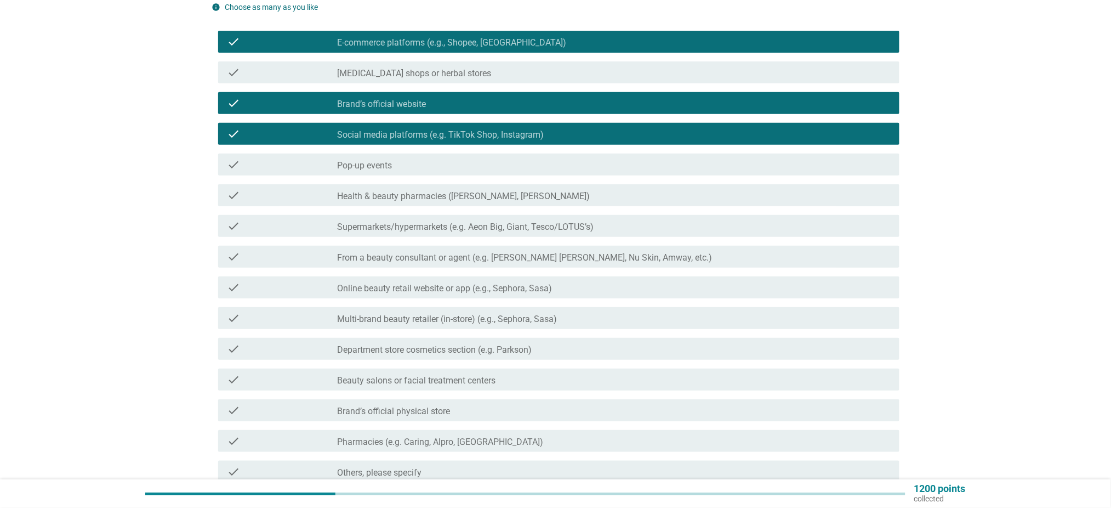
scroll to position [146, 0]
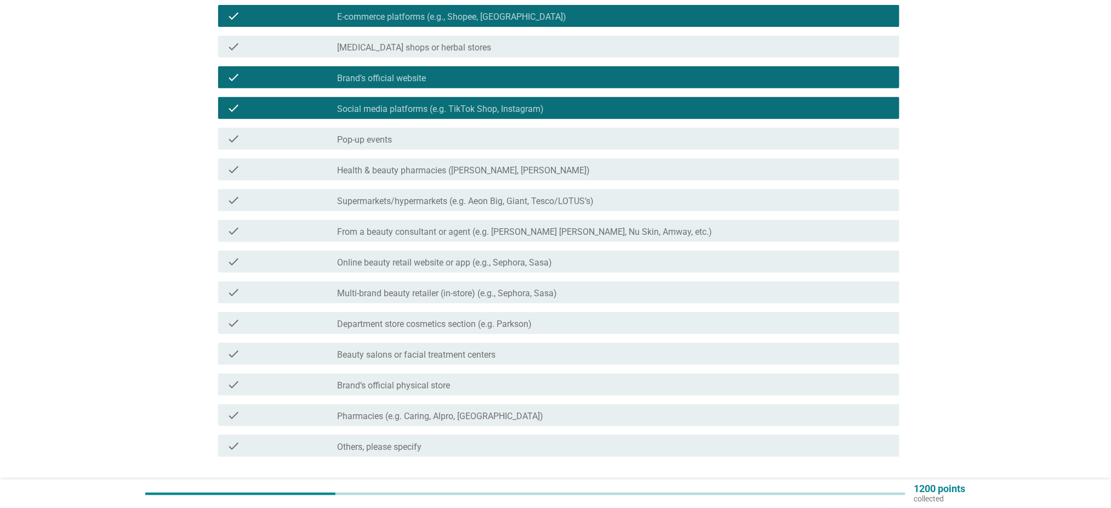
click at [461, 171] on label "Health & beauty pharmacies ([PERSON_NAME], [PERSON_NAME])" at bounding box center [464, 170] width 253 height 11
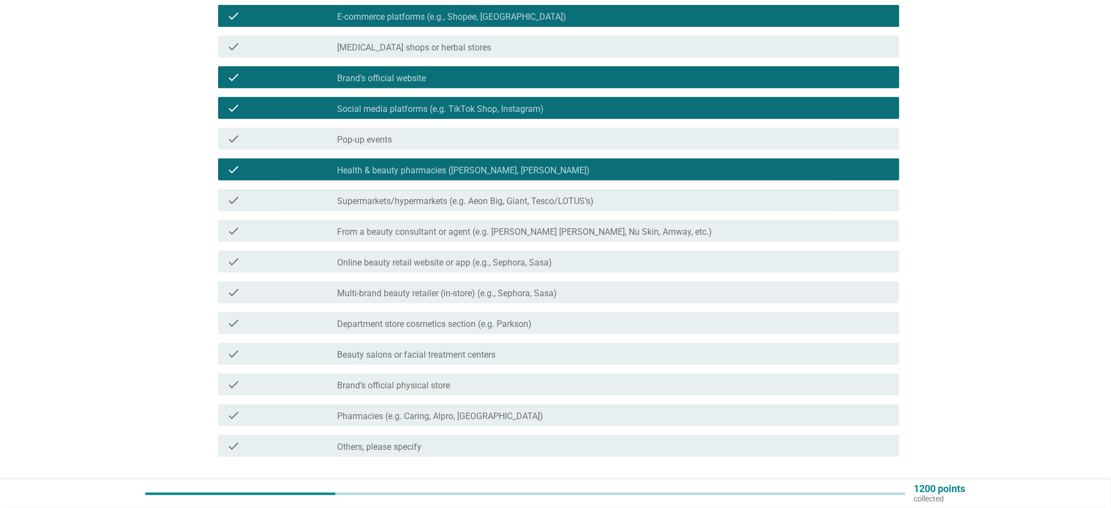
scroll to position [219, 0]
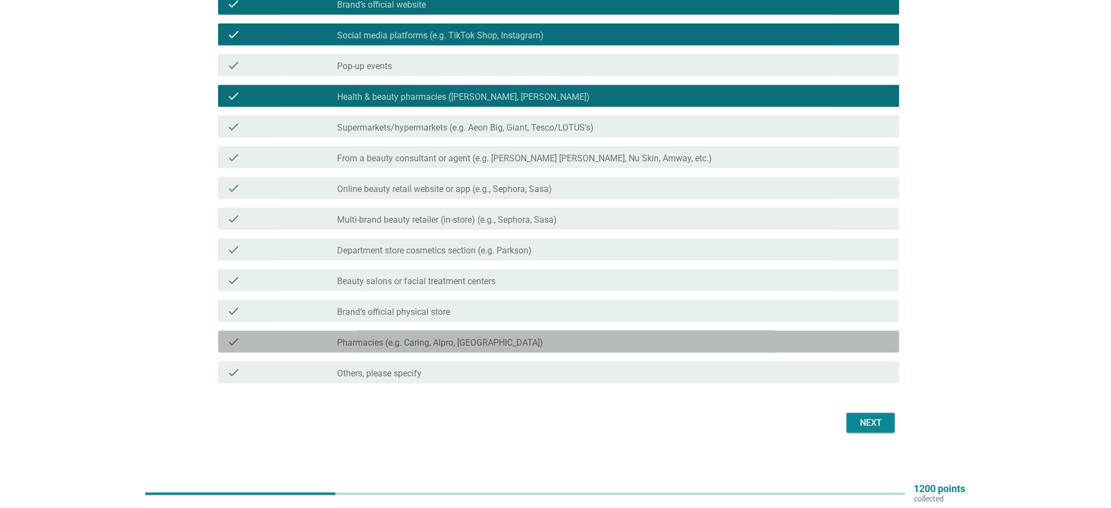
click at [813, 345] on div "check_box_outline_blank Pharmacies (e.g. Caring, Alpro, Health Lane)" at bounding box center [614, 341] width 553 height 13
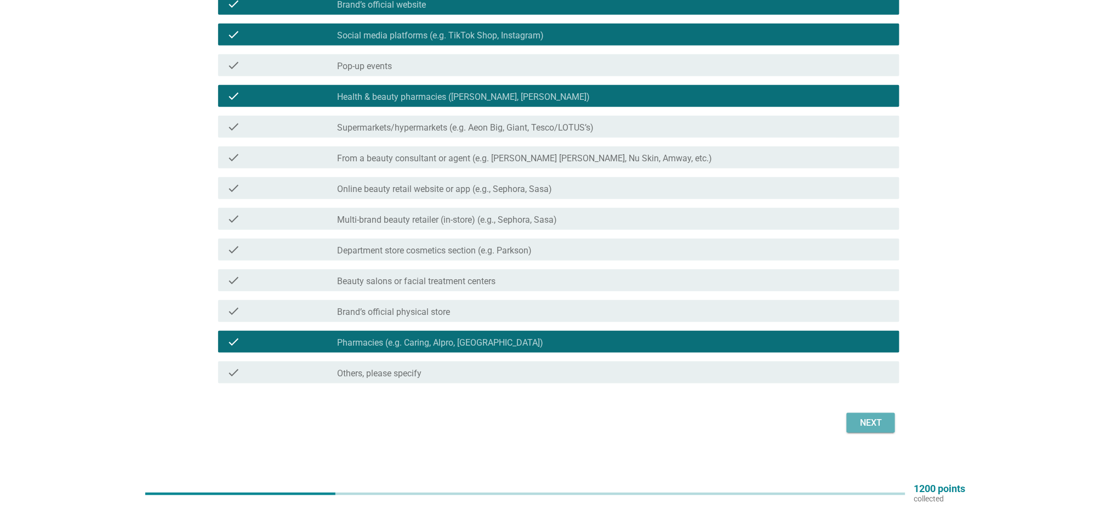
drag, startPoint x: 888, startPoint y: 423, endPoint x: 868, endPoint y: 430, distance: 20.3
click at [886, 420] on button "Next" at bounding box center [871, 423] width 48 height 20
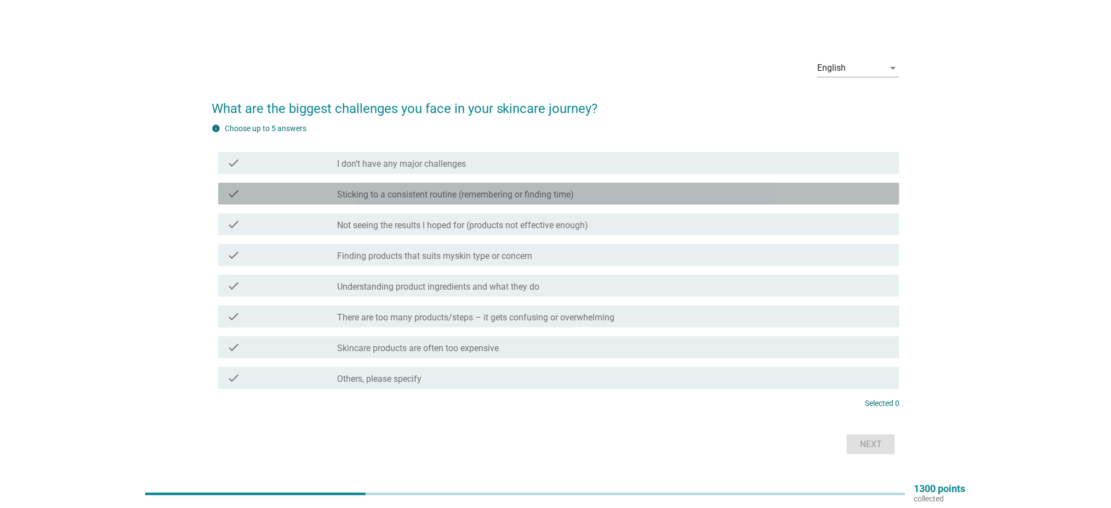
click at [439, 201] on div "check check_box_outline_blank Sticking to a consistent routine (remembering or …" at bounding box center [558, 194] width 681 height 22
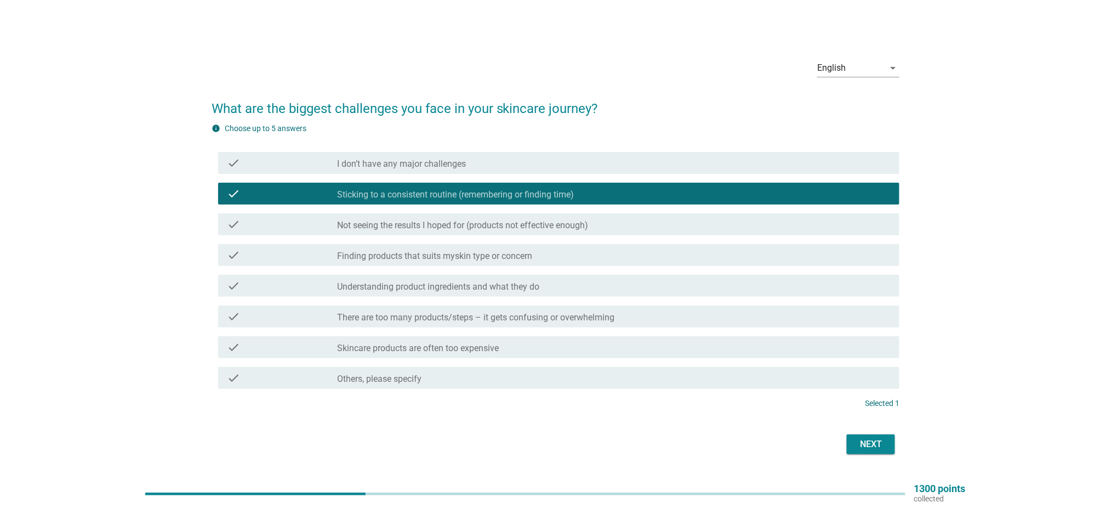
click at [430, 229] on label "Not seeing the results I hoped for (products not effective enough)" at bounding box center [463, 225] width 251 height 11
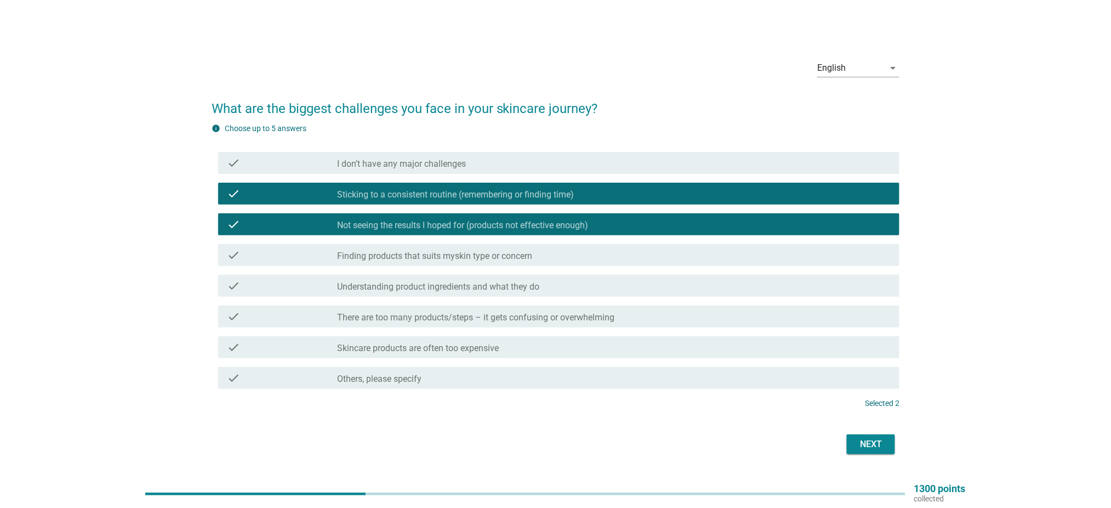
click at [419, 260] on label "Finding products that suits myskin type or concern" at bounding box center [435, 256] width 195 height 11
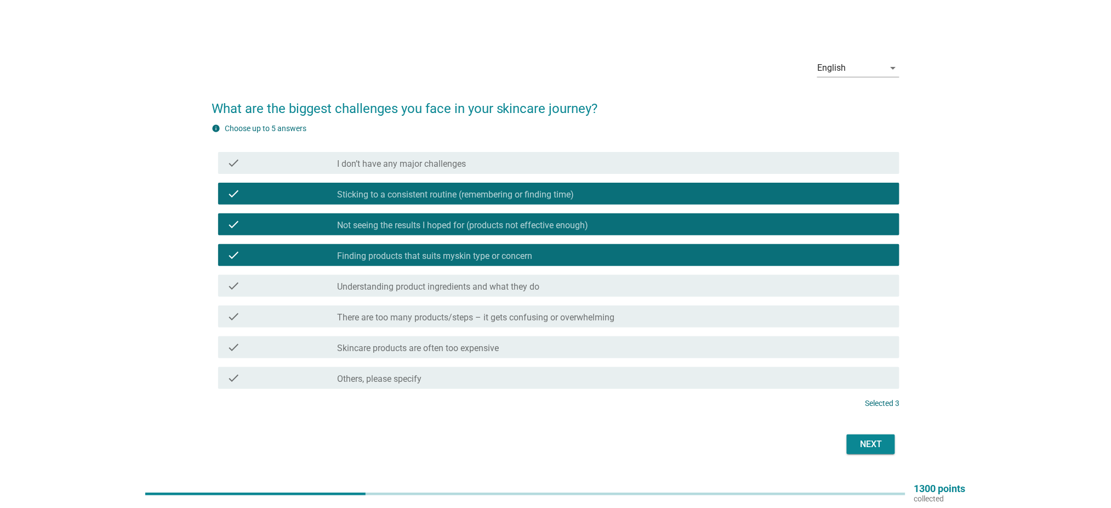
click at [664, 318] on div "check_box_outline_blank There are too many products/steps – it gets confusing o…" at bounding box center [614, 316] width 553 height 13
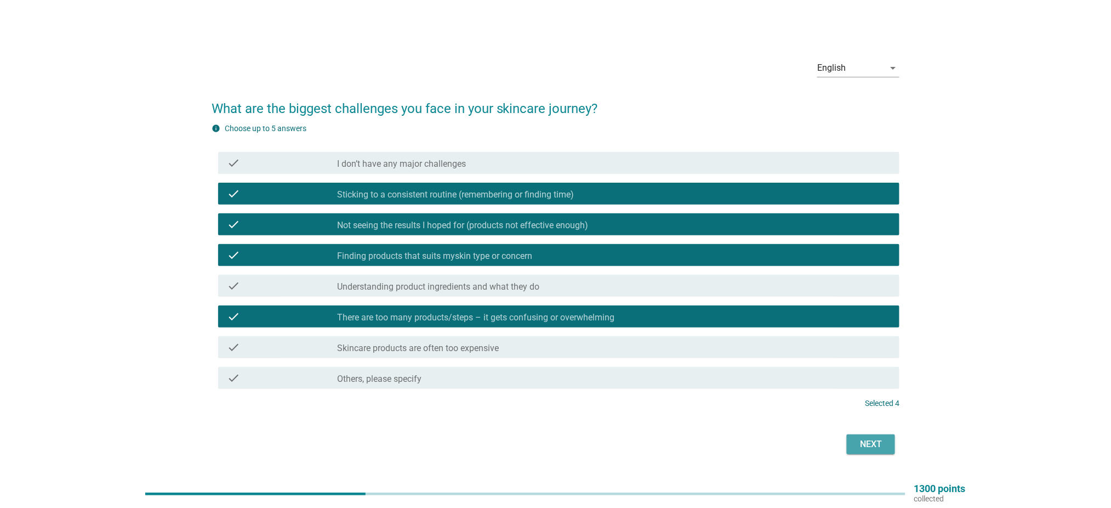
click at [867, 450] on div "Next" at bounding box center [871, 443] width 31 height 13
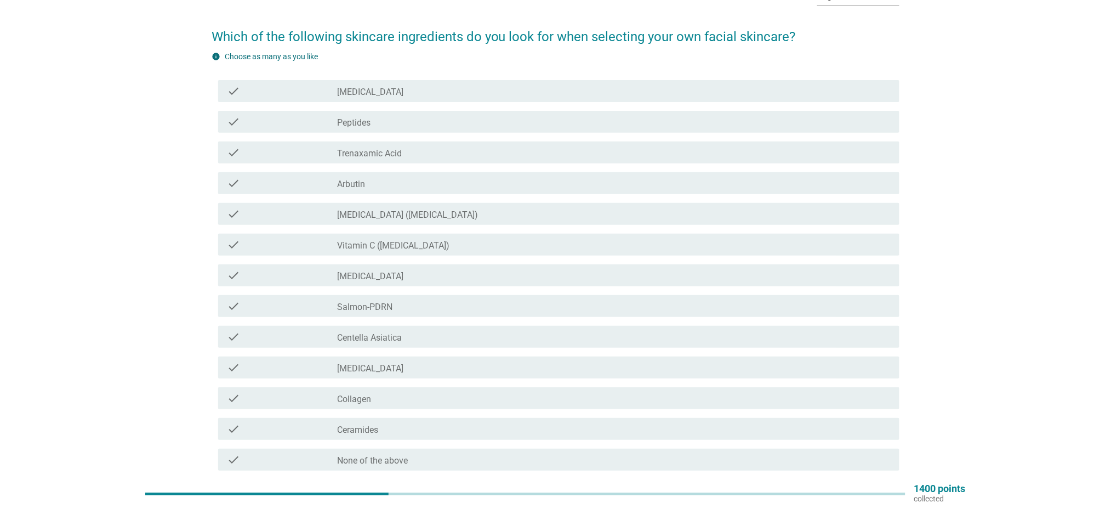
scroll to position [73, 0]
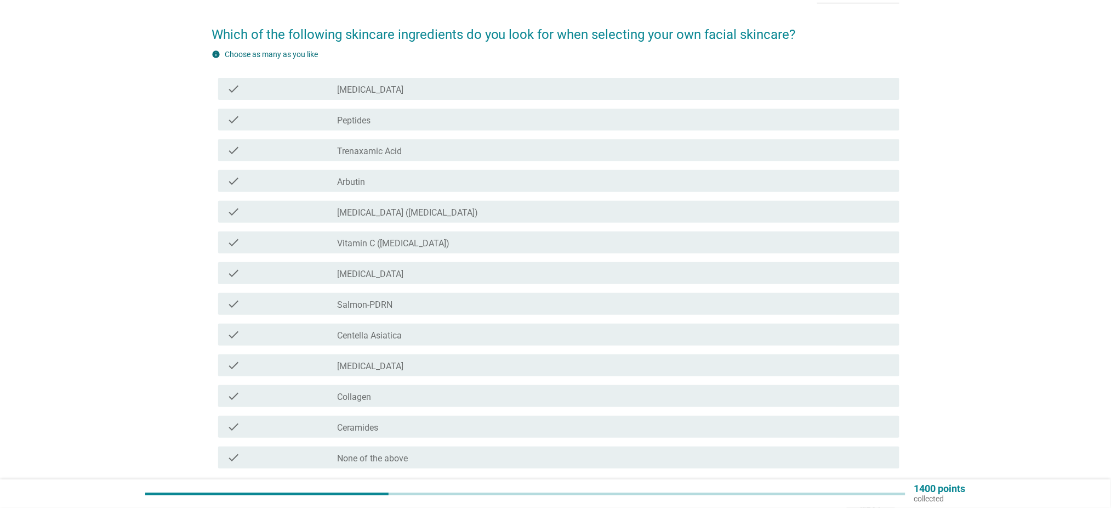
click at [467, 85] on div "check_box_outline_blank [MEDICAL_DATA]" at bounding box center [614, 88] width 553 height 13
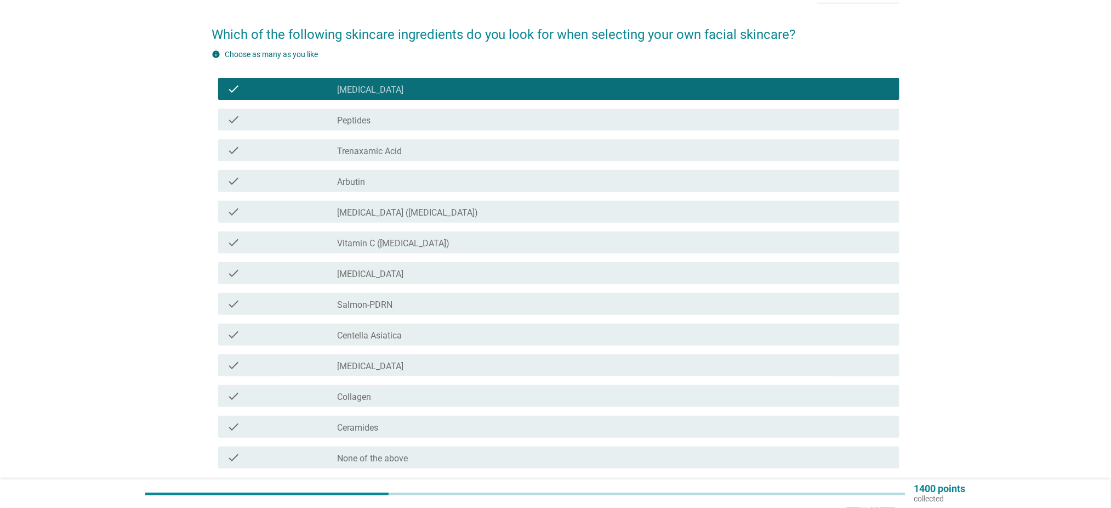
click at [436, 236] on div "check_box_outline_blank Vitamin C ([MEDICAL_DATA])" at bounding box center [614, 242] width 553 height 13
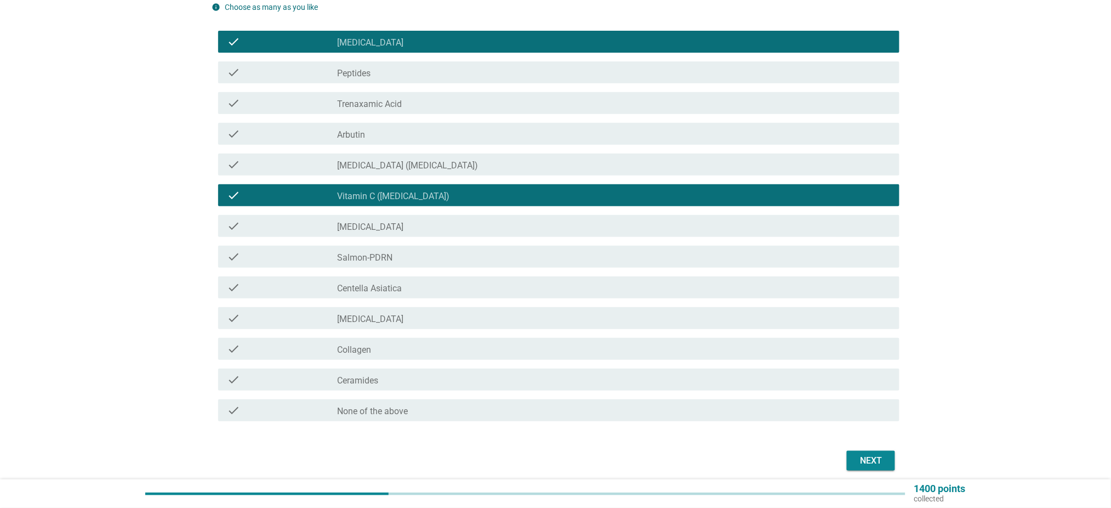
scroll to position [146, 0]
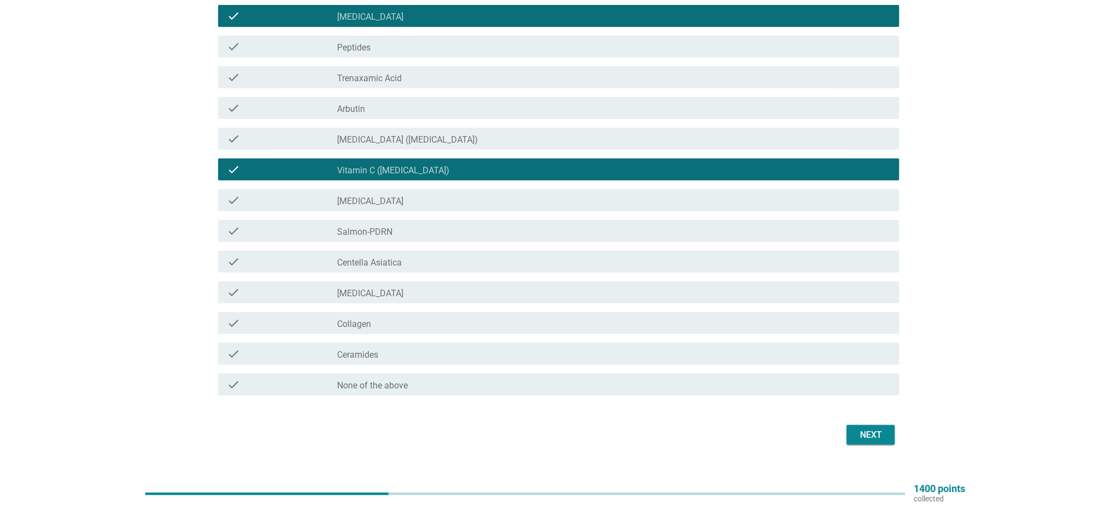
click at [433, 289] on div "check_box_outline_blank [MEDICAL_DATA]" at bounding box center [614, 292] width 553 height 13
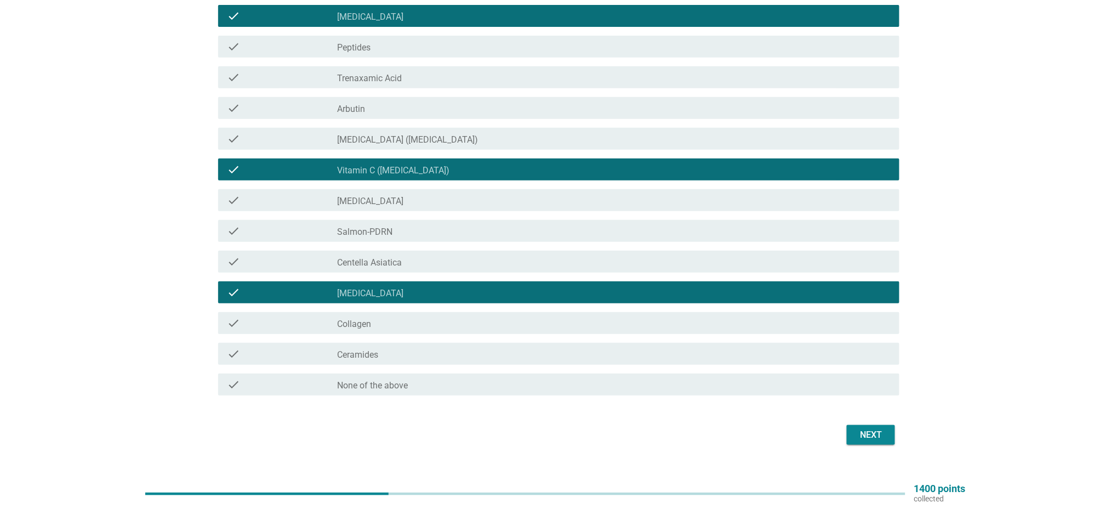
click at [863, 434] on div "Next" at bounding box center [871, 434] width 31 height 13
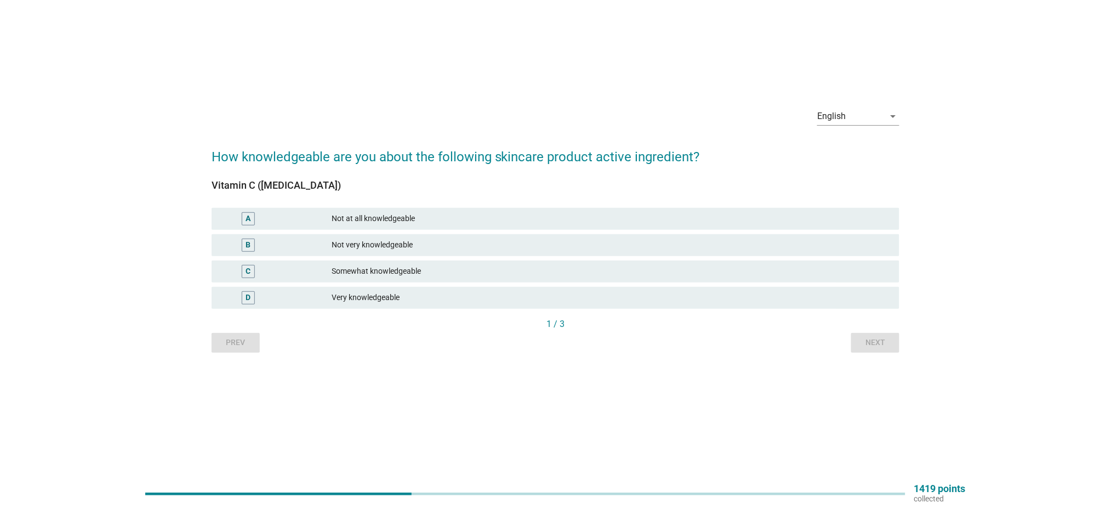
scroll to position [0, 0]
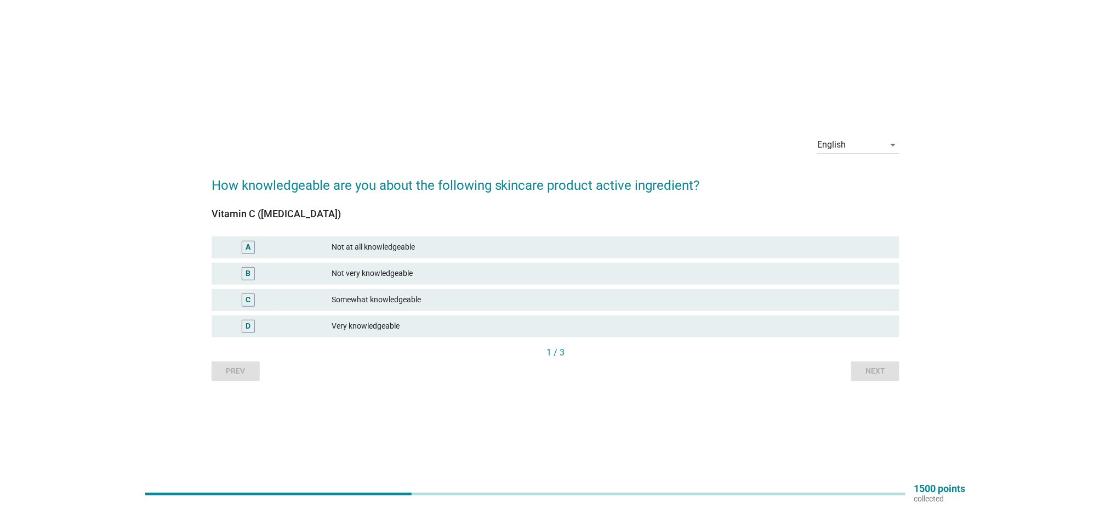
click at [415, 270] on div "Not very knowledgeable" at bounding box center [611, 273] width 559 height 13
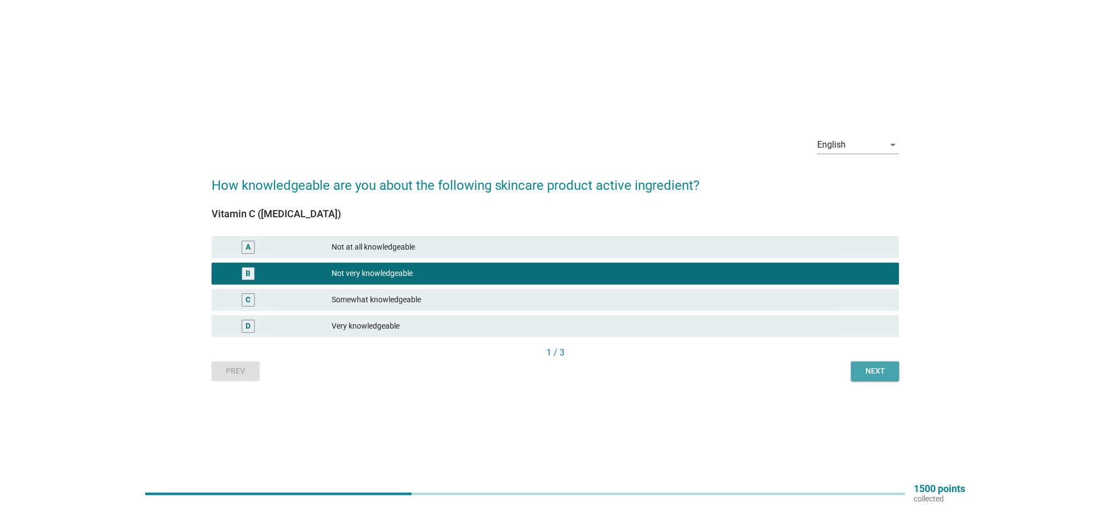
click at [882, 372] on div "Next" at bounding box center [875, 371] width 31 height 12
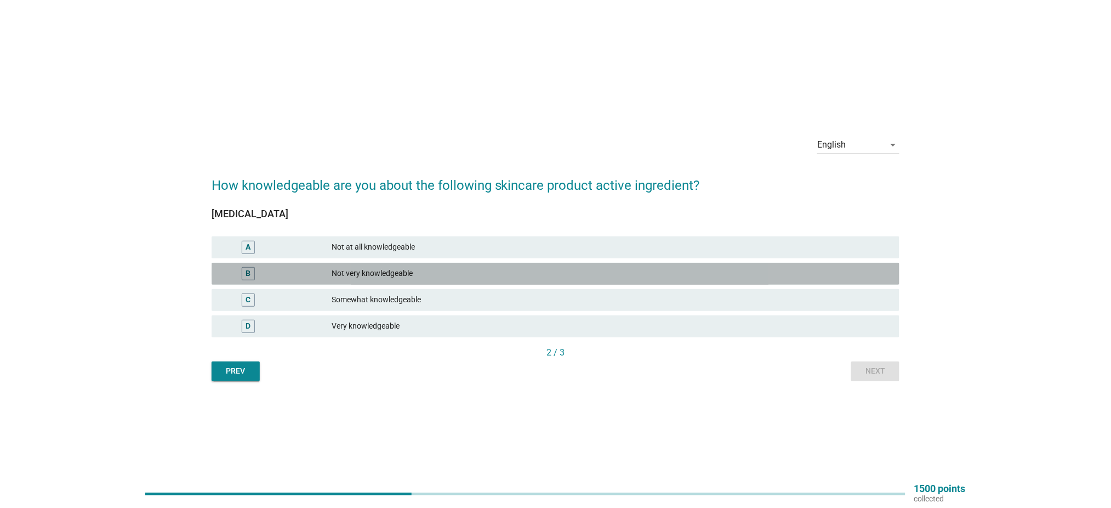
click at [422, 278] on div "Not very knowledgeable" at bounding box center [611, 273] width 559 height 13
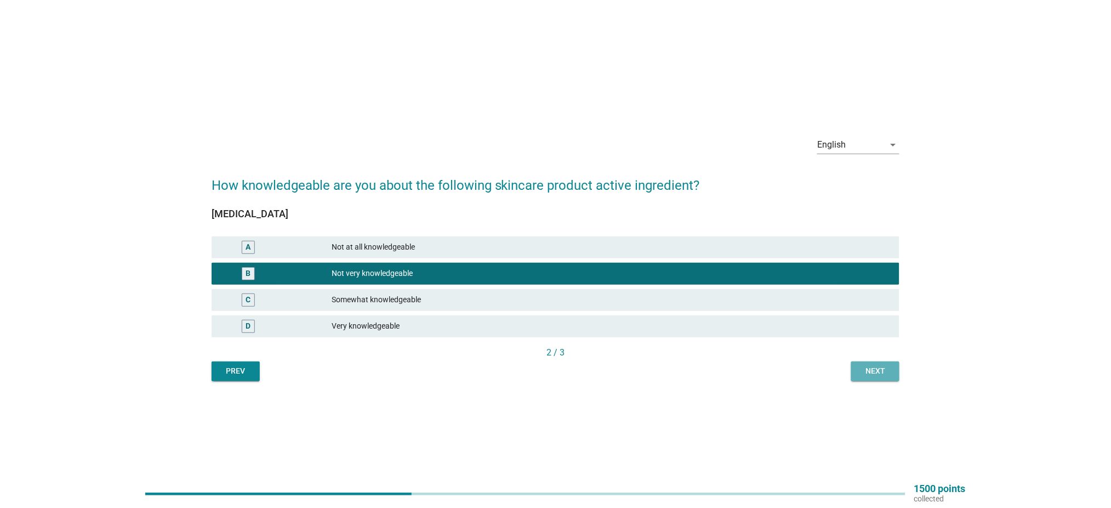
click at [871, 375] on div "Next" at bounding box center [875, 371] width 31 height 12
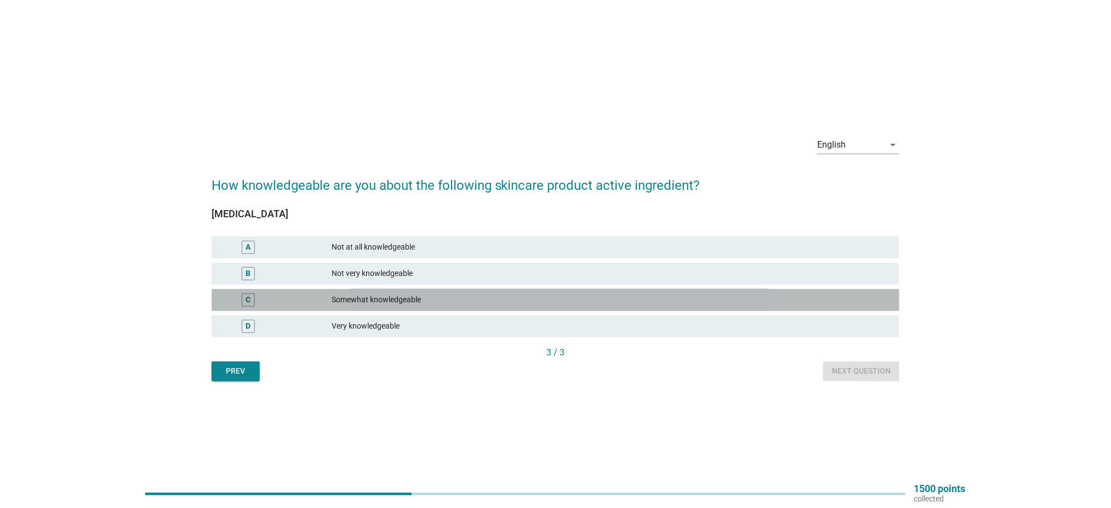
click at [380, 306] on div "C Somewhat knowledgeable" at bounding box center [556, 300] width 688 height 22
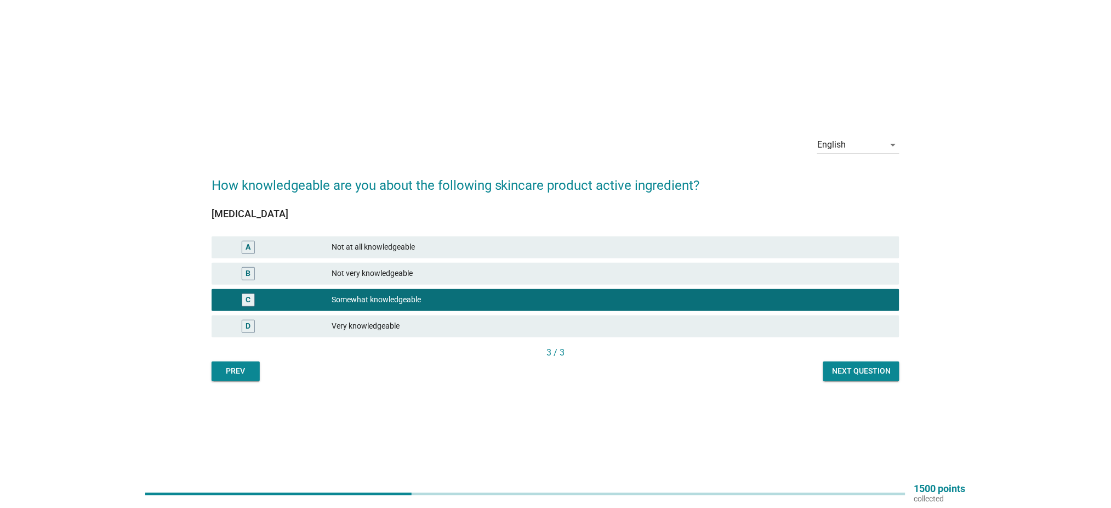
click at [848, 367] on div "Next question" at bounding box center [861, 371] width 59 height 12
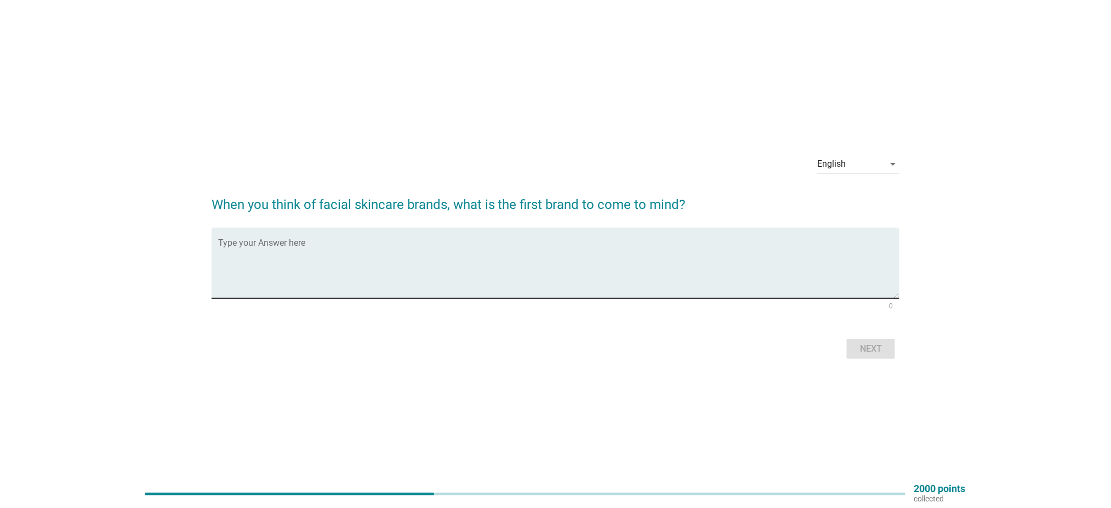
click at [469, 237] on div "Type your Answer here" at bounding box center [558, 263] width 681 height 71
type textarea "lancome"
click at [890, 364] on div "English arrow_drop_down When you think of facial skincare brands, what is the f…" at bounding box center [556, 254] width 706 height 233
click at [878, 353] on div "Next" at bounding box center [871, 348] width 31 height 13
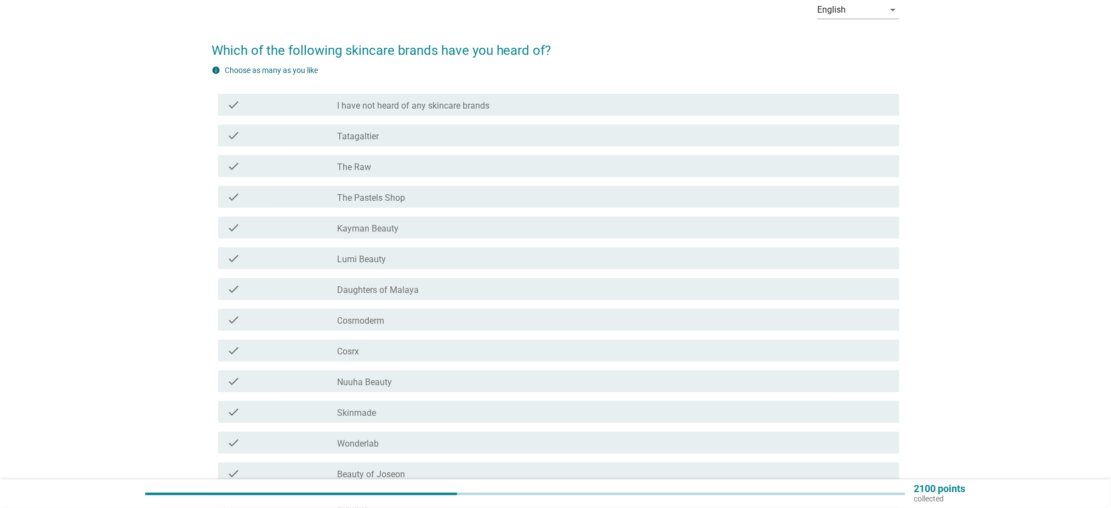
scroll to position [73, 0]
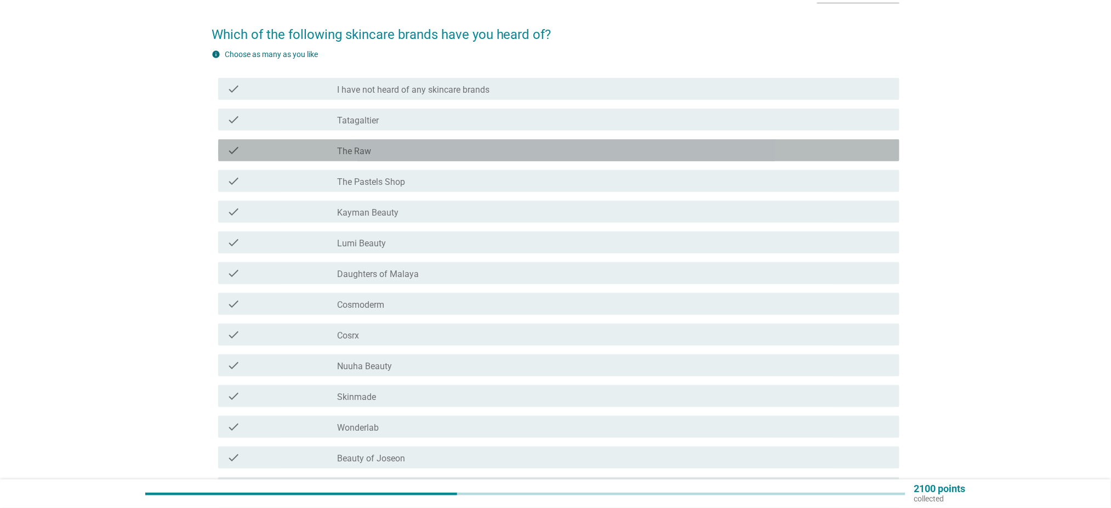
click at [376, 152] on div "check_box_outline_blank The Raw" at bounding box center [614, 150] width 553 height 13
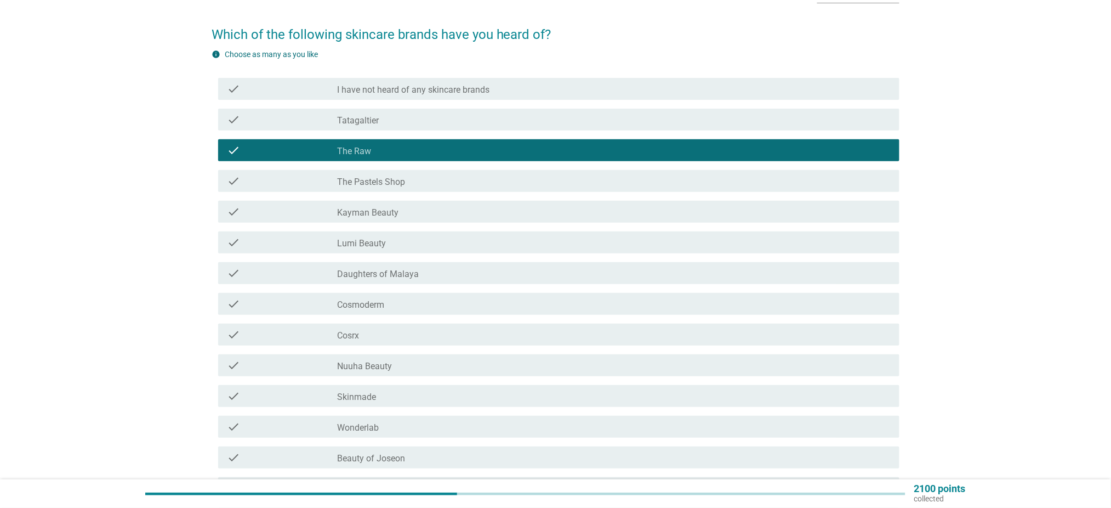
click at [400, 249] on div "check check_box_outline_blank Lumi Beauty" at bounding box center [558, 242] width 681 height 22
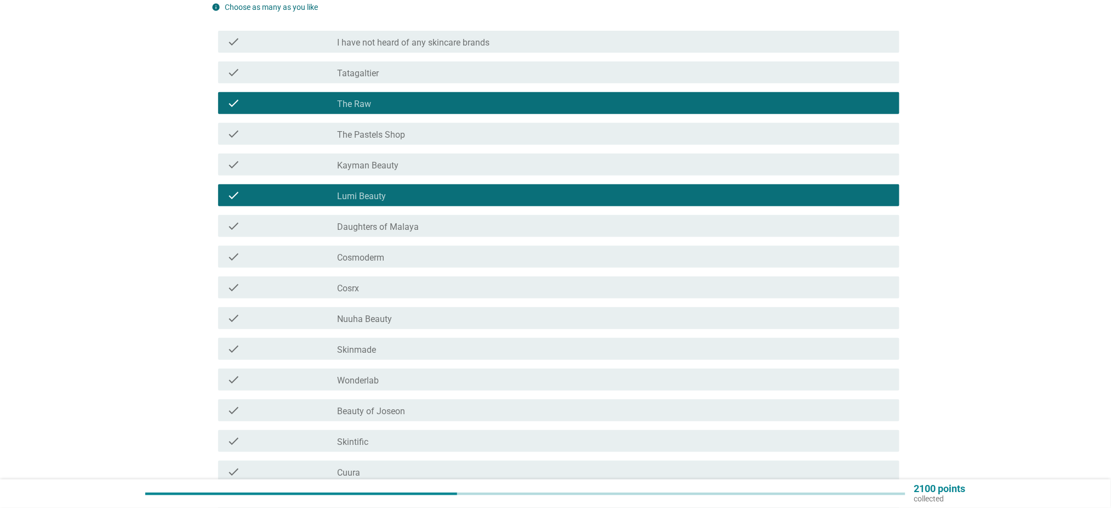
scroll to position [146, 0]
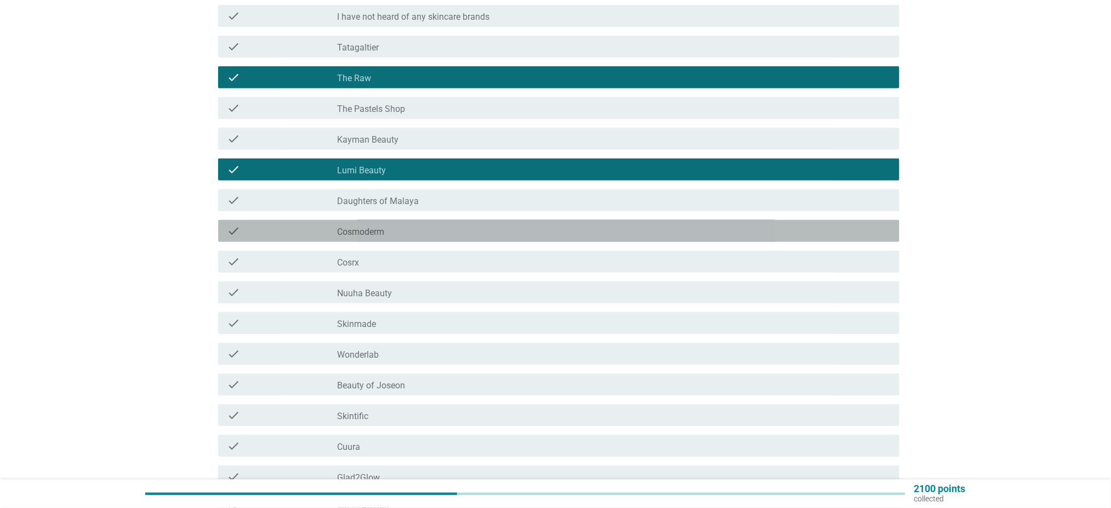
click at [410, 229] on div "check_box_outline_blank Cosmoderm" at bounding box center [614, 230] width 553 height 13
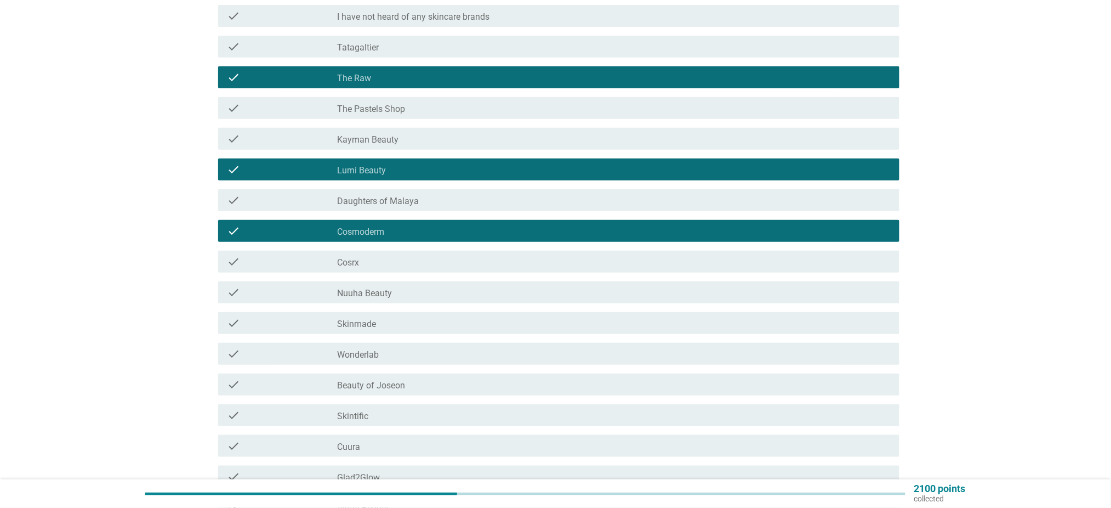
scroll to position [219, 0]
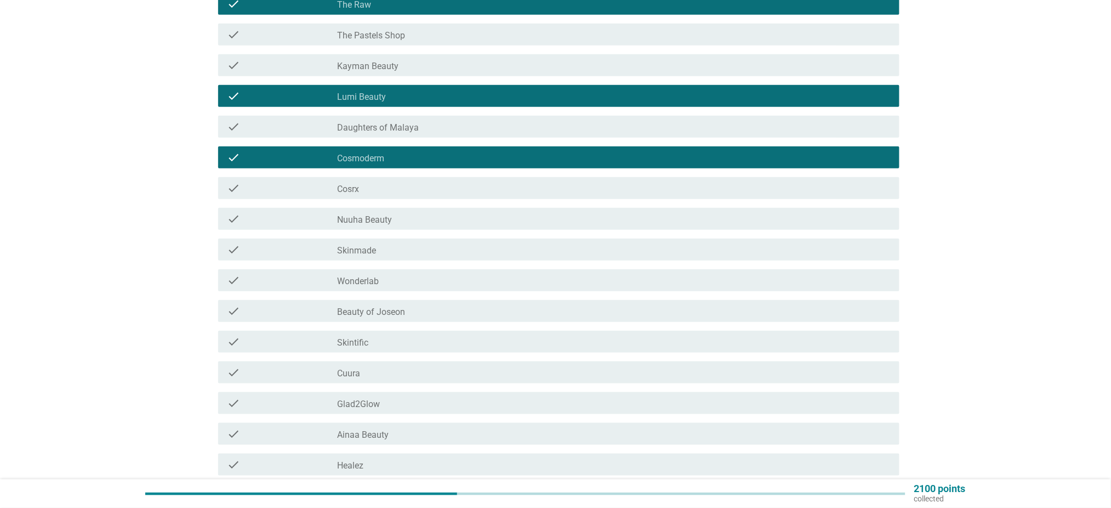
click at [401, 184] on div "check_box_outline_blank Cosrx" at bounding box center [614, 187] width 553 height 13
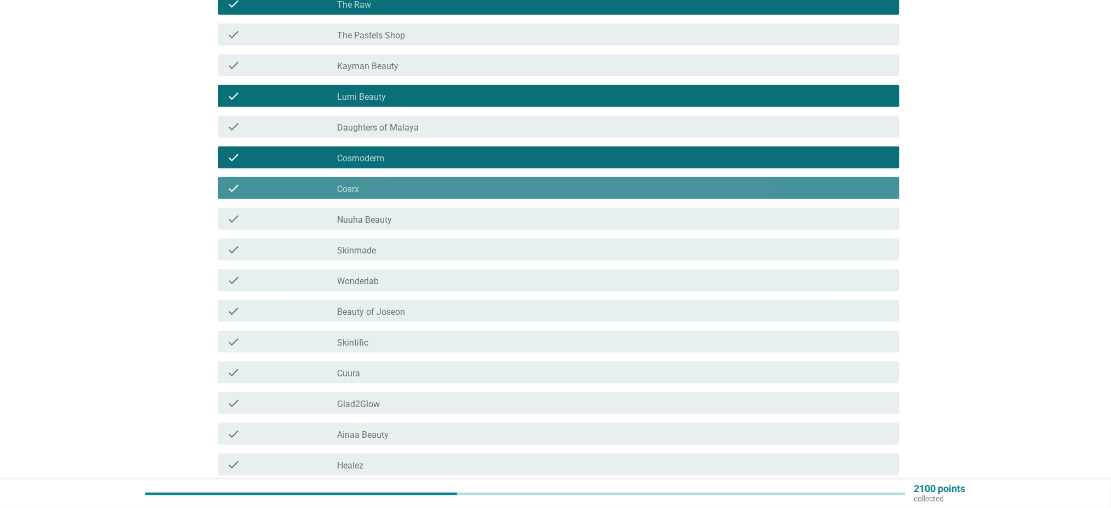
click at [403, 185] on div "check_box_outline_blank Cosrx" at bounding box center [614, 187] width 553 height 13
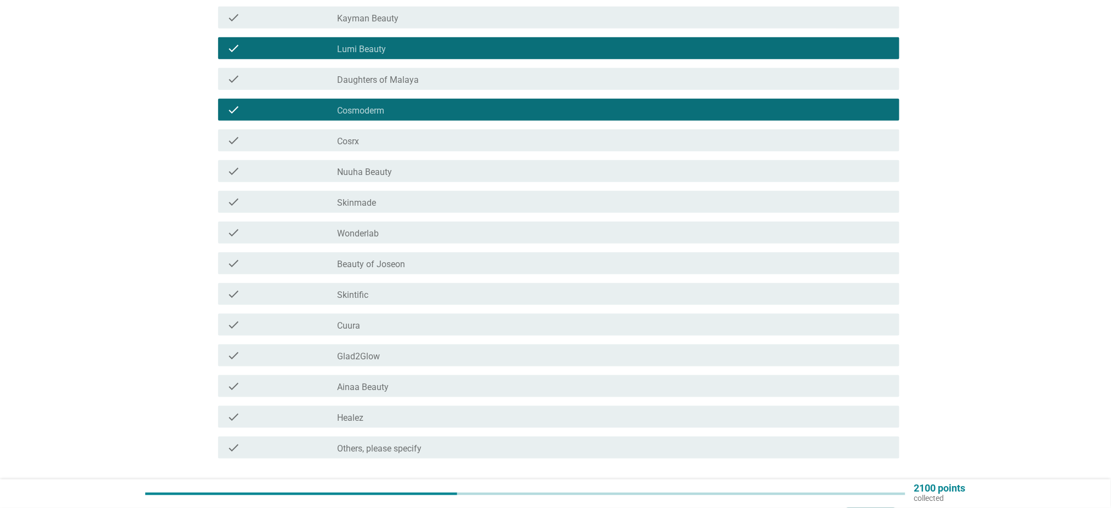
scroll to position [292, 0]
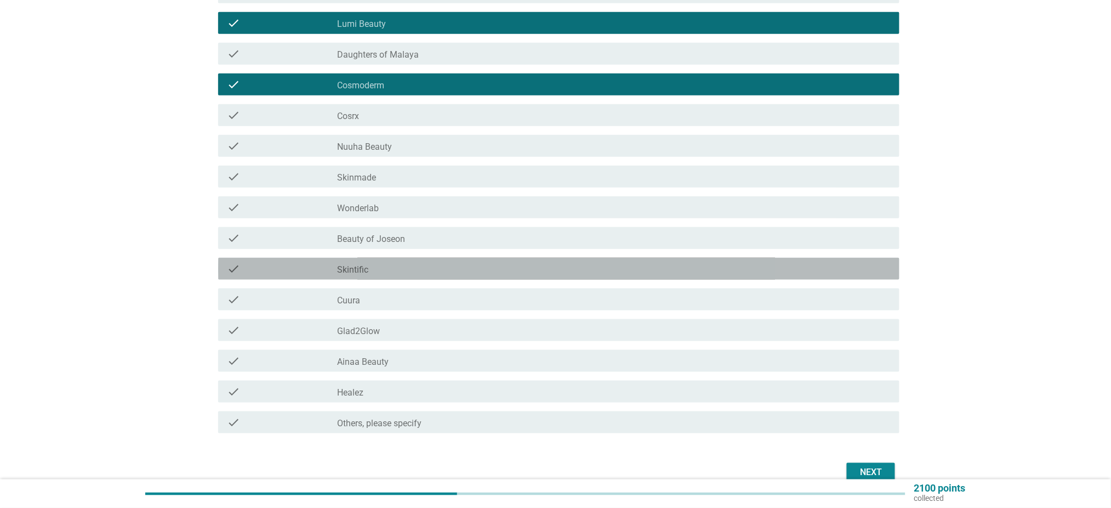
click at [393, 269] on div "check_box_outline_blank Skintific" at bounding box center [614, 268] width 553 height 13
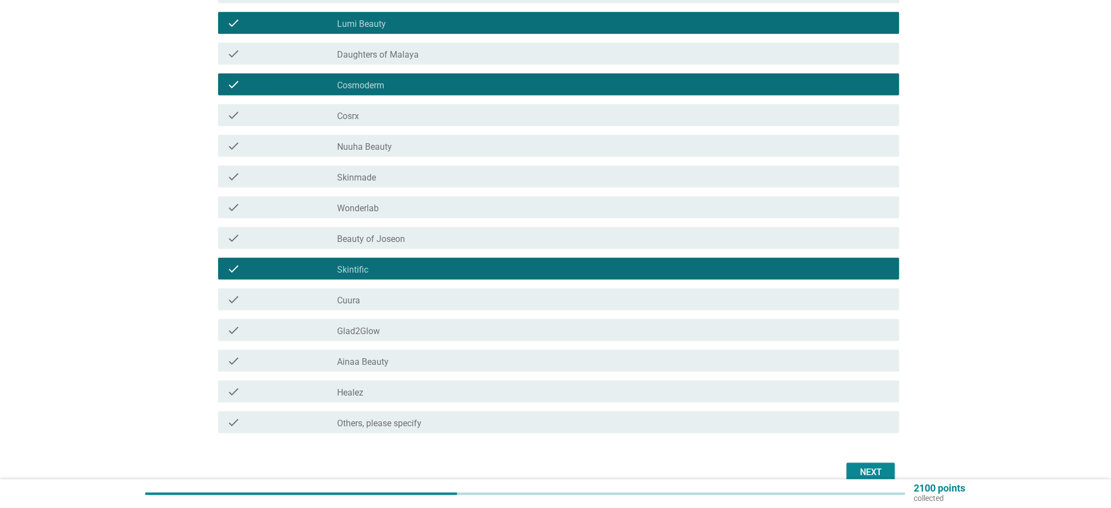
click at [398, 332] on div "check_box_outline_blank Glad2Glow" at bounding box center [614, 329] width 553 height 13
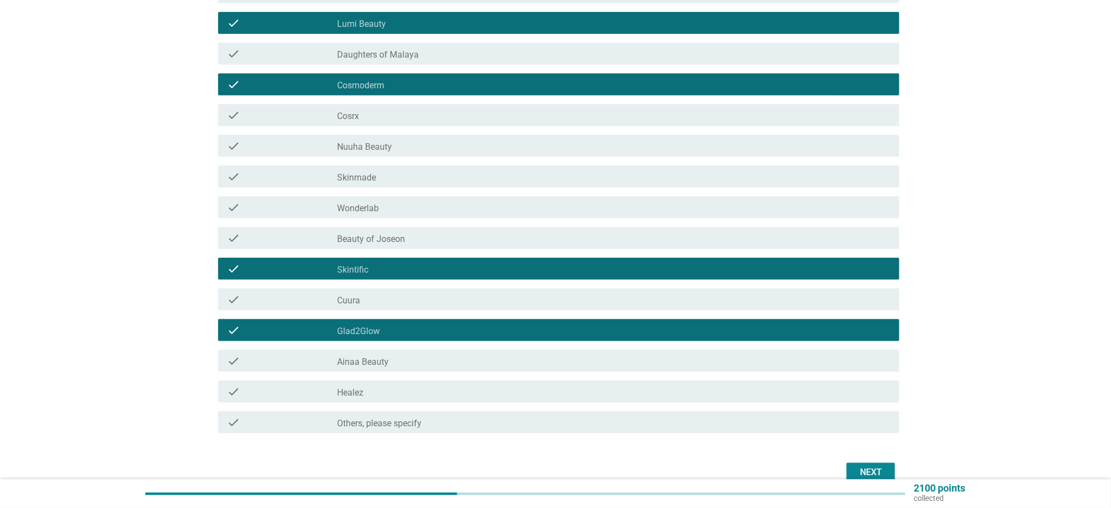
click at [406, 235] on div "check_box_outline_blank Beauty of Joseon" at bounding box center [614, 237] width 553 height 13
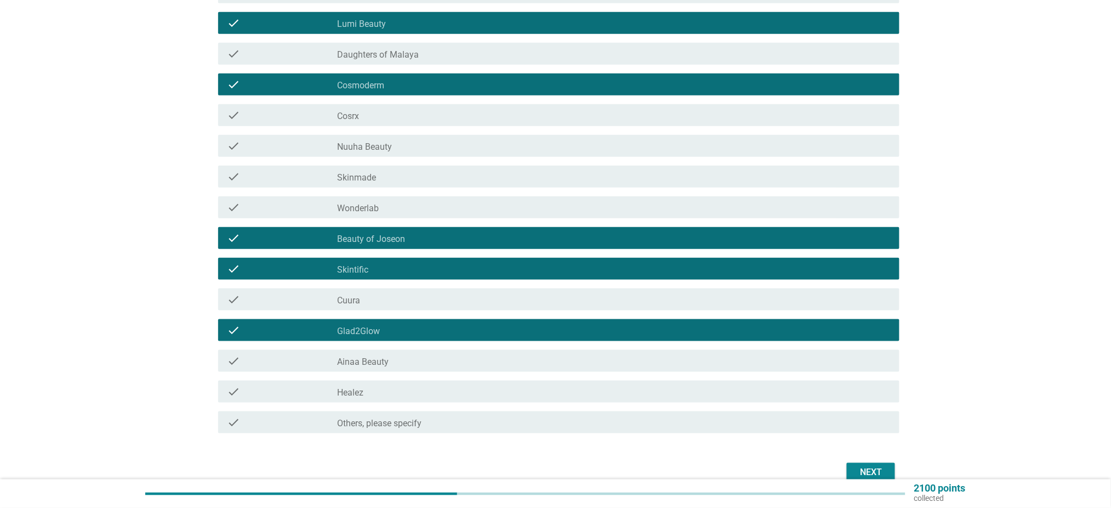
click at [382, 107] on div "check check_box_outline_blank Cosrx" at bounding box center [558, 115] width 681 height 22
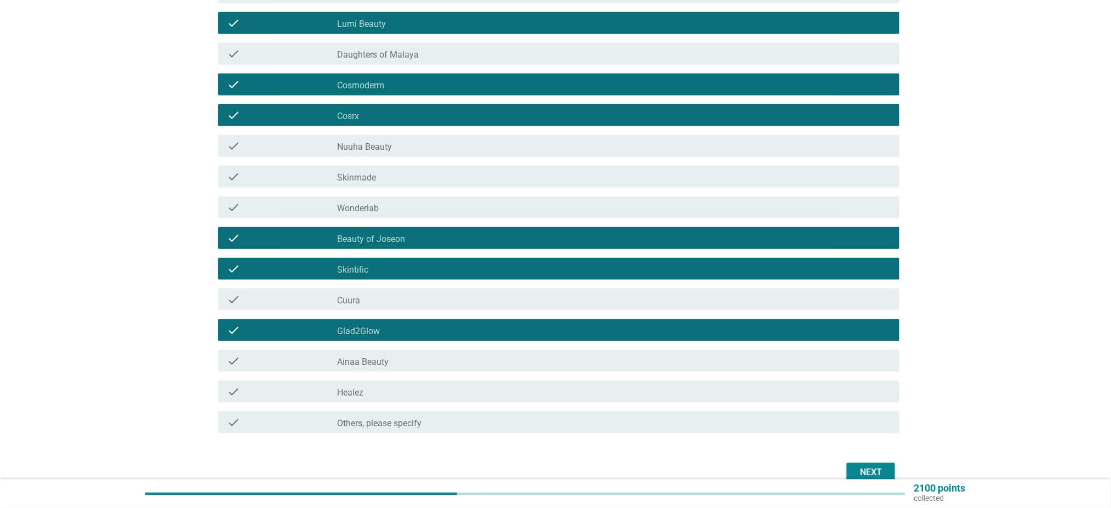
drag, startPoint x: 880, startPoint y: 469, endPoint x: 871, endPoint y: 466, distance: 9.4
click at [879, 469] on div "Next" at bounding box center [871, 472] width 31 height 13
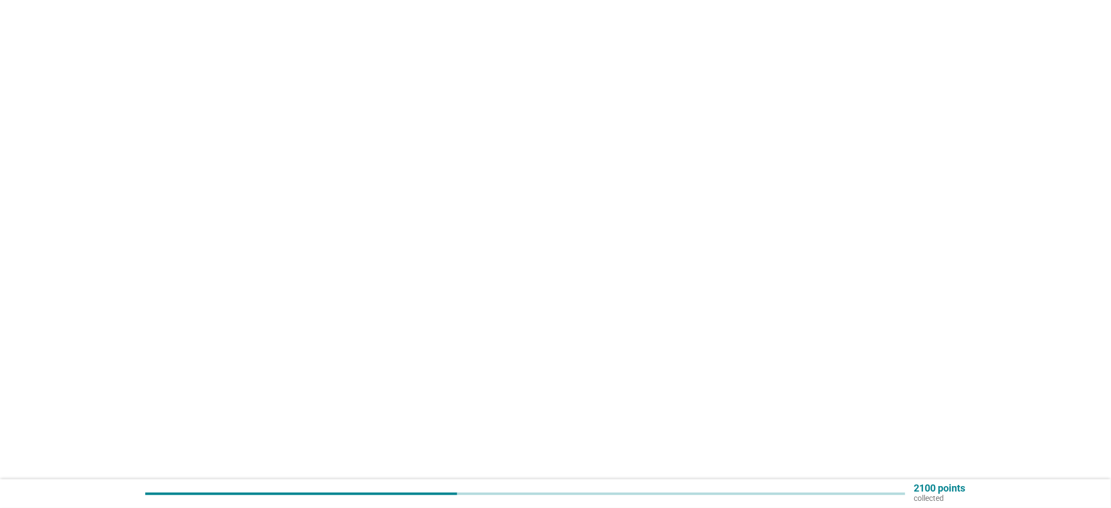
scroll to position [0, 0]
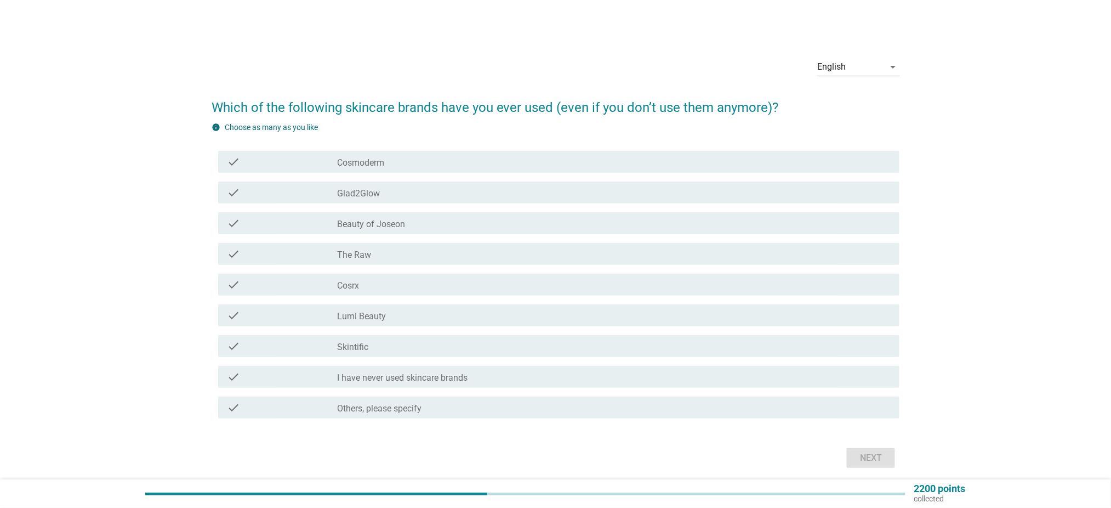
click at [390, 349] on div "check_box_outline_blank Skintific" at bounding box center [614, 345] width 553 height 13
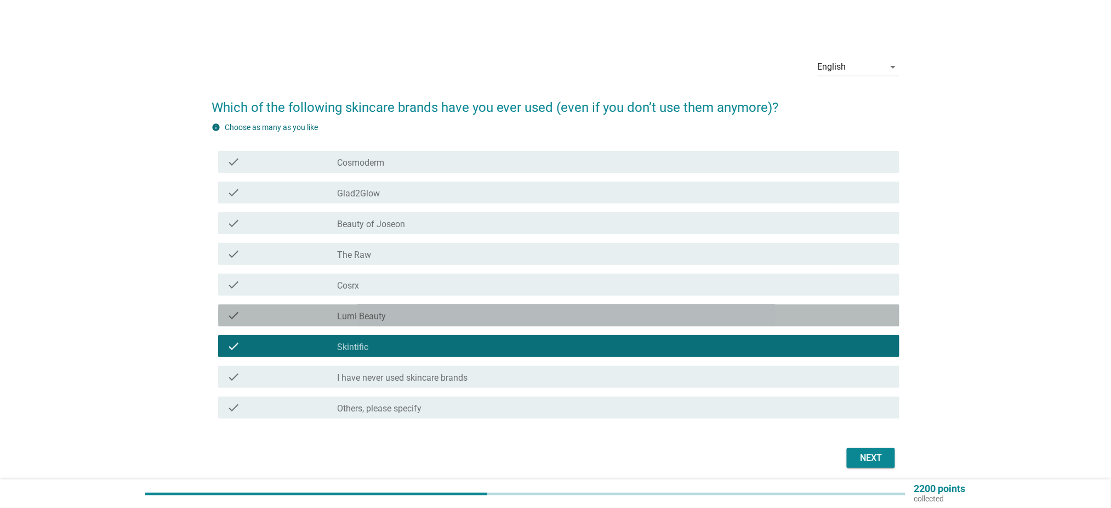
click at [408, 317] on div "check_box_outline_blank Lumi Beauty" at bounding box center [614, 315] width 553 height 13
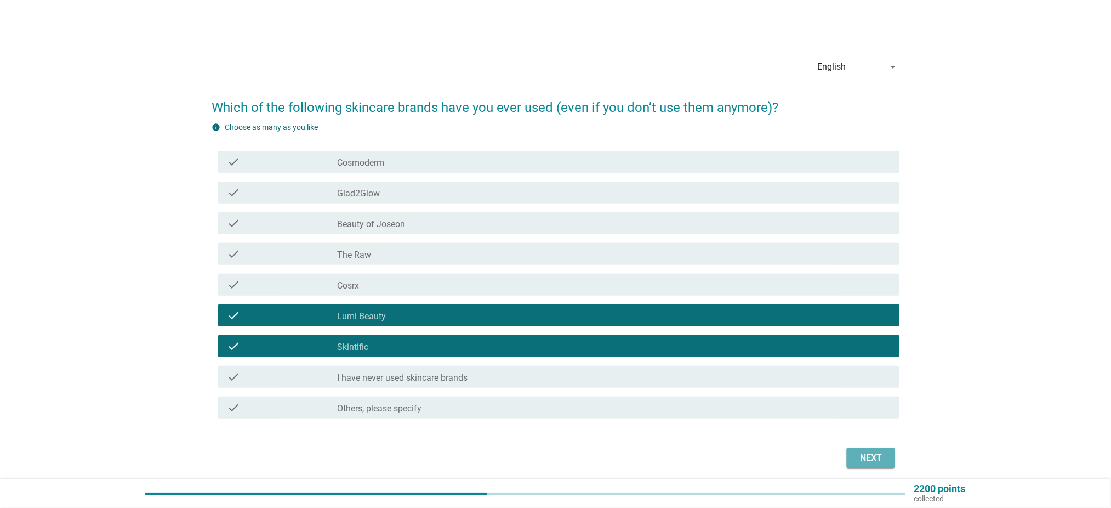
click at [866, 452] on div "Next" at bounding box center [871, 457] width 31 height 13
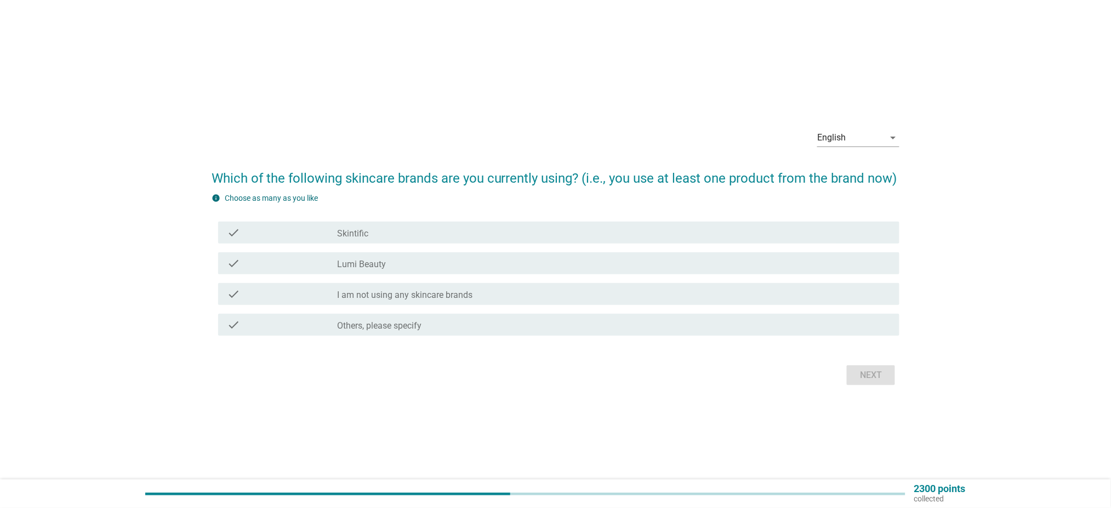
click at [465, 268] on div "check_box Lumi Beauty" at bounding box center [614, 263] width 553 height 13
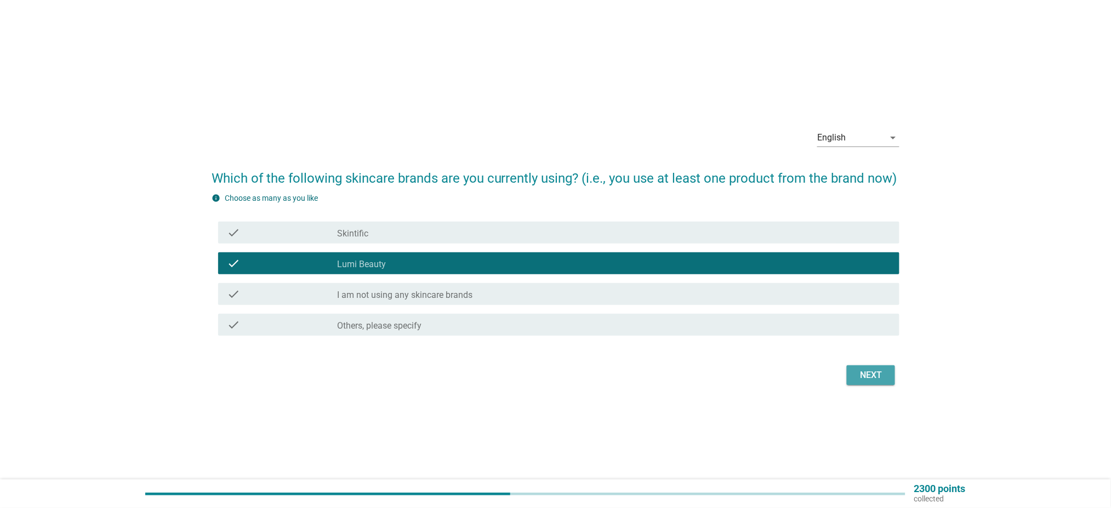
click at [873, 372] on div "Next" at bounding box center [871, 374] width 31 height 13
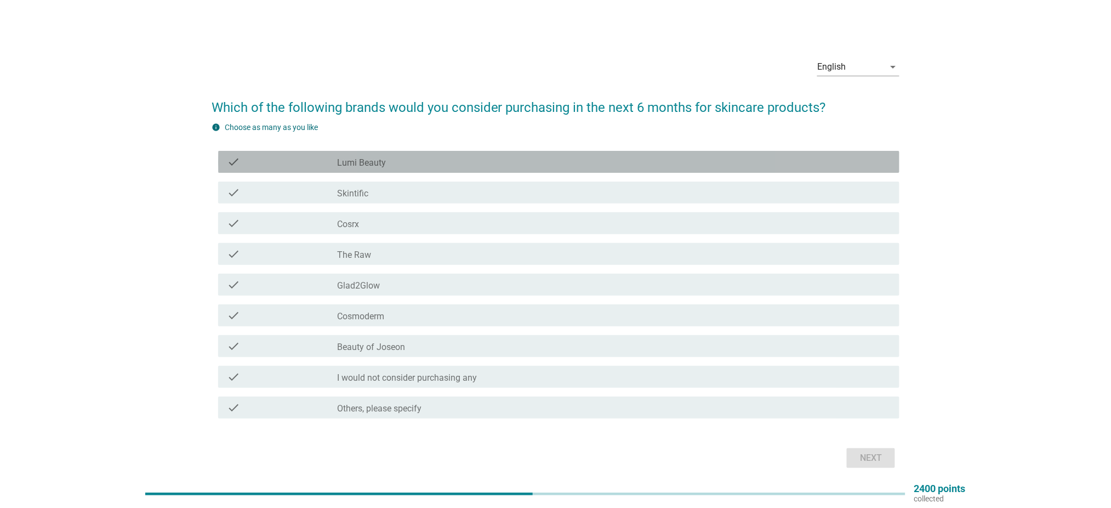
click at [551, 160] on div "check_box Lumi Beauty" at bounding box center [614, 161] width 553 height 13
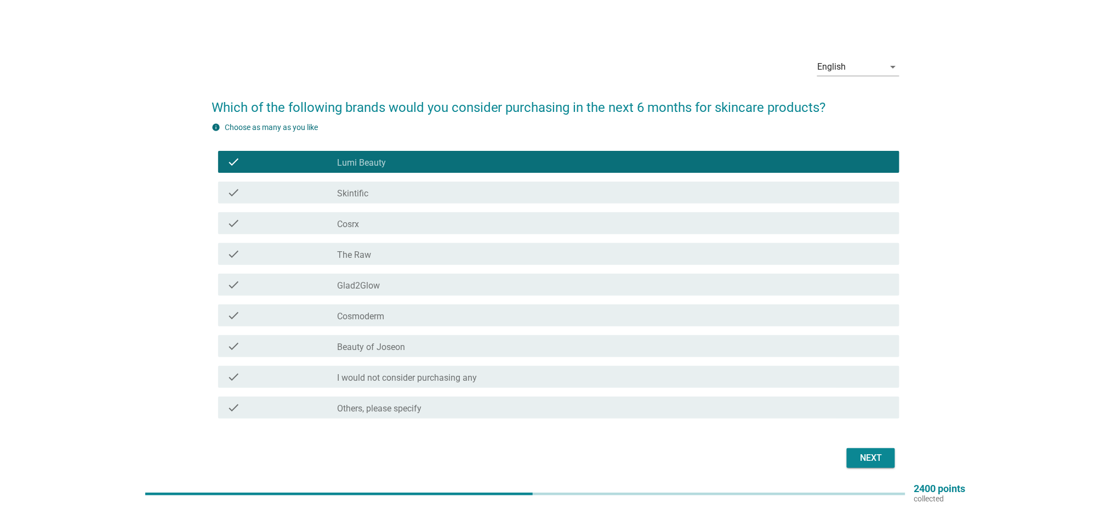
click at [860, 458] on div "Next" at bounding box center [871, 457] width 31 height 13
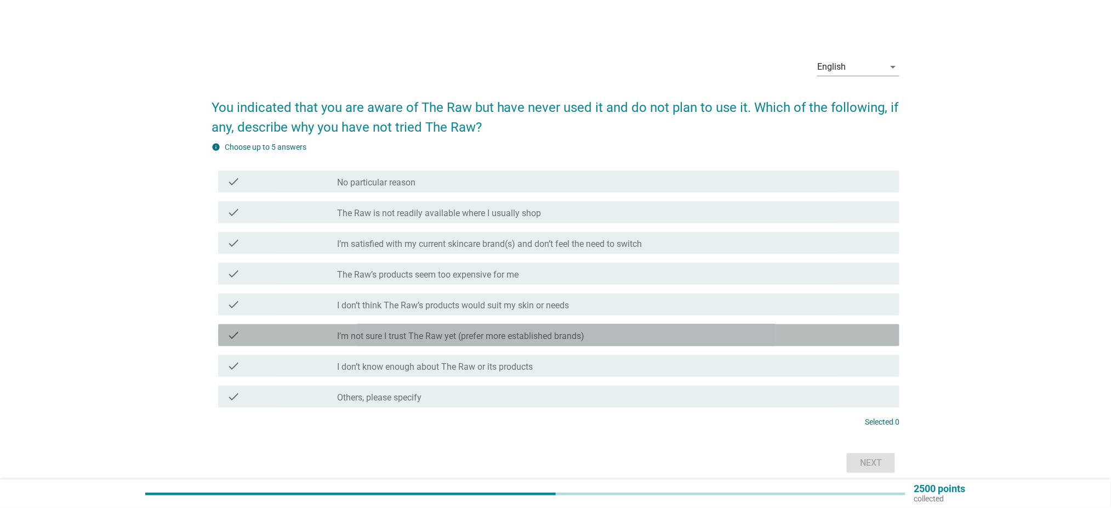
click at [481, 334] on label "I’m not sure I trust The Raw yet (prefer more established brands)" at bounding box center [461, 336] width 247 height 11
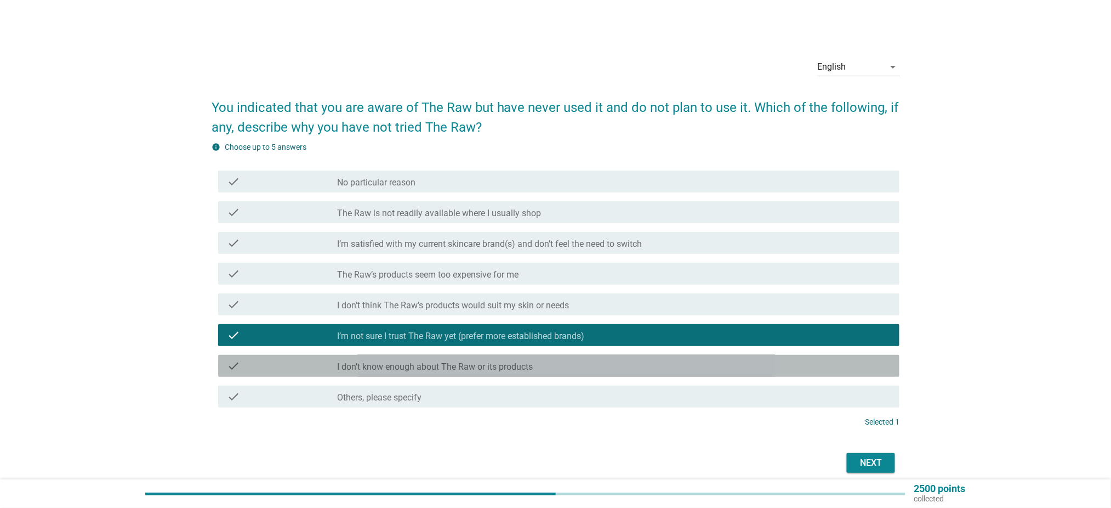
click at [507, 366] on label "I don’t know enough about The Raw or its products" at bounding box center [436, 366] width 196 height 11
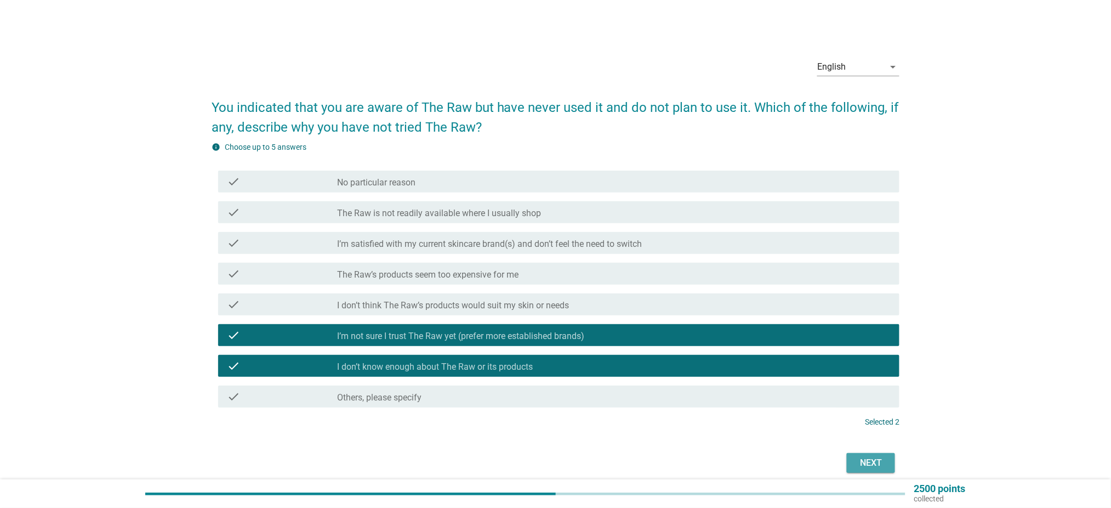
click at [872, 461] on div "Next" at bounding box center [871, 462] width 31 height 13
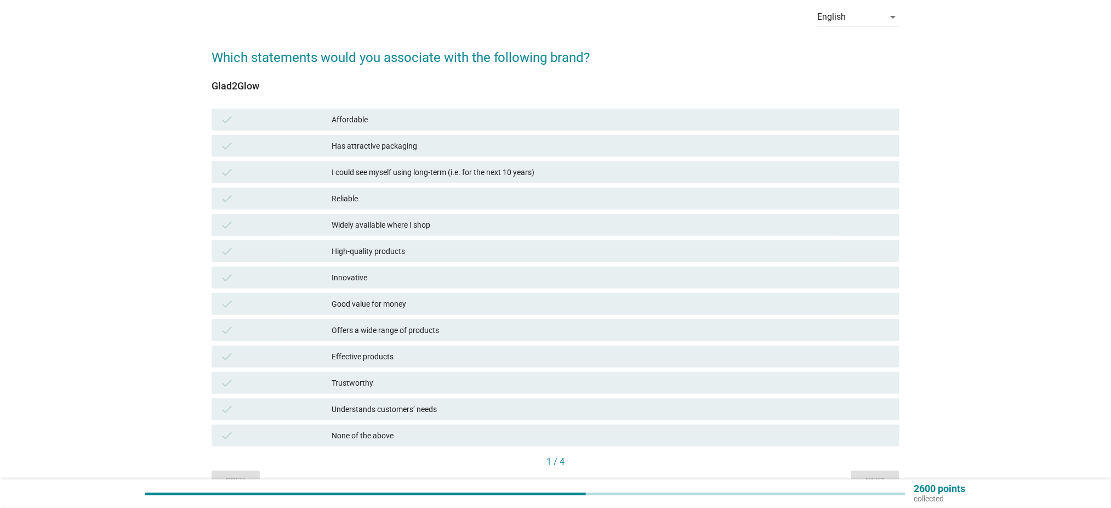
scroll to position [73, 0]
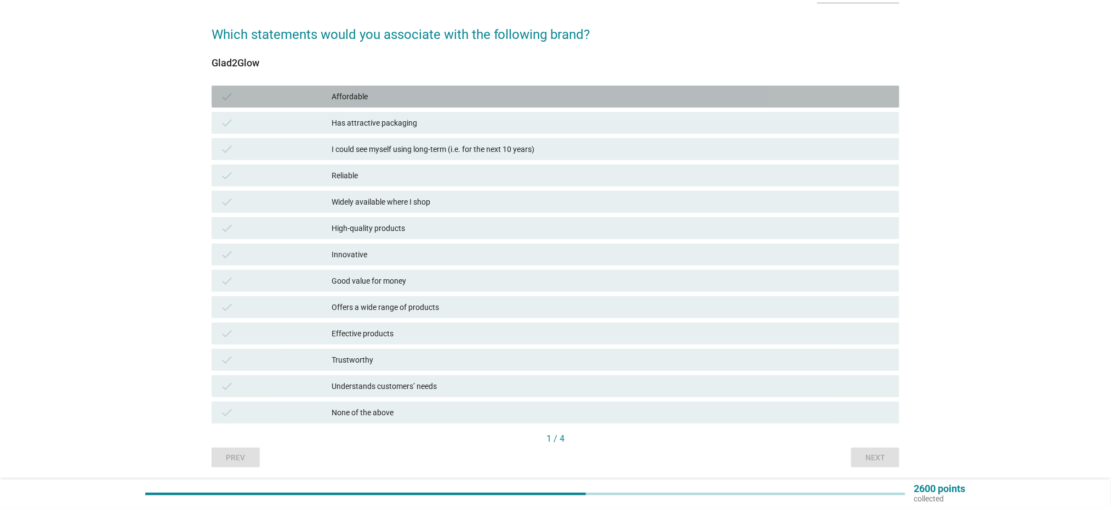
click at [417, 102] on div "Affordable" at bounding box center [611, 96] width 559 height 13
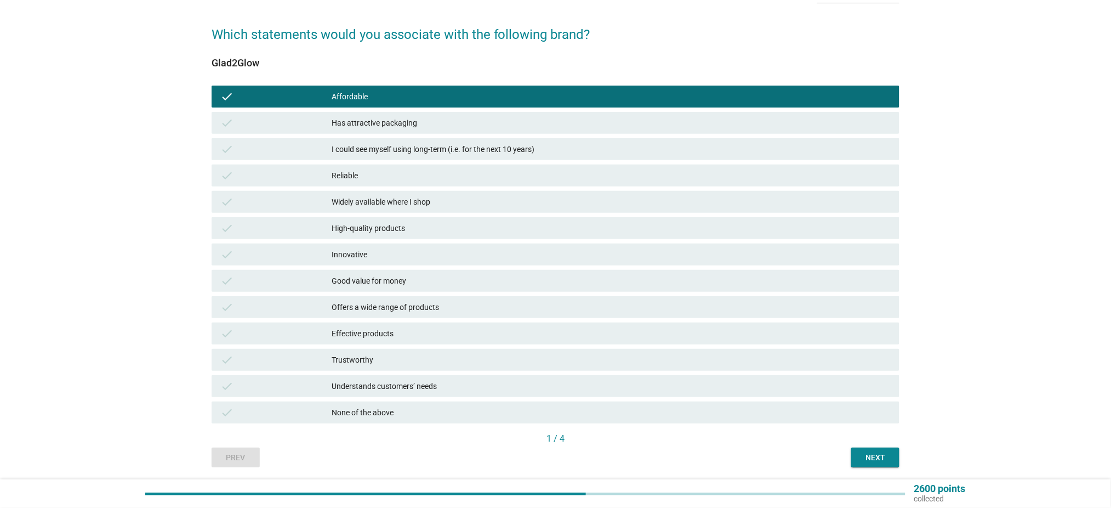
click at [428, 122] on div "Has attractive packaging" at bounding box center [611, 122] width 559 height 13
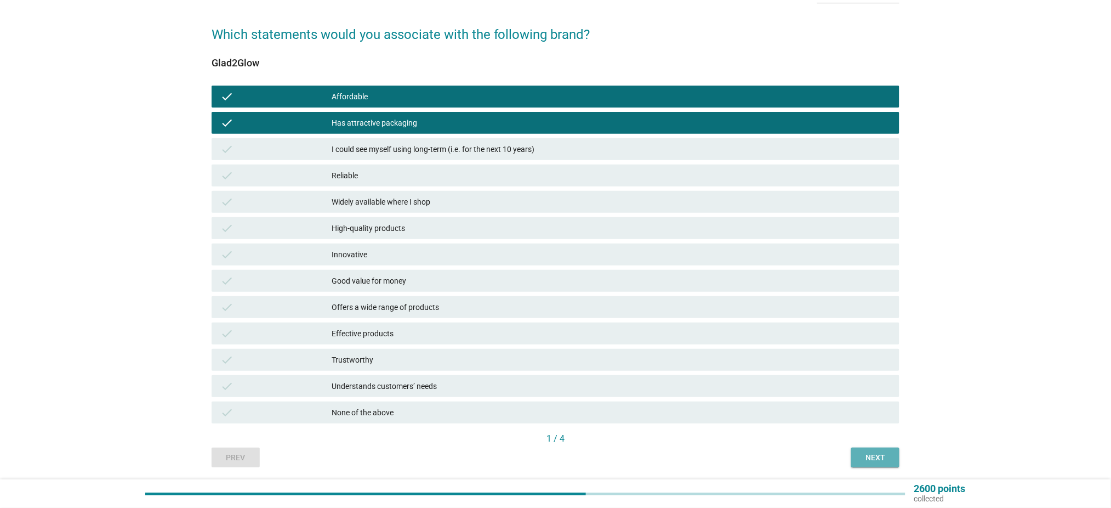
click at [872, 459] on div "Next" at bounding box center [875, 458] width 31 height 12
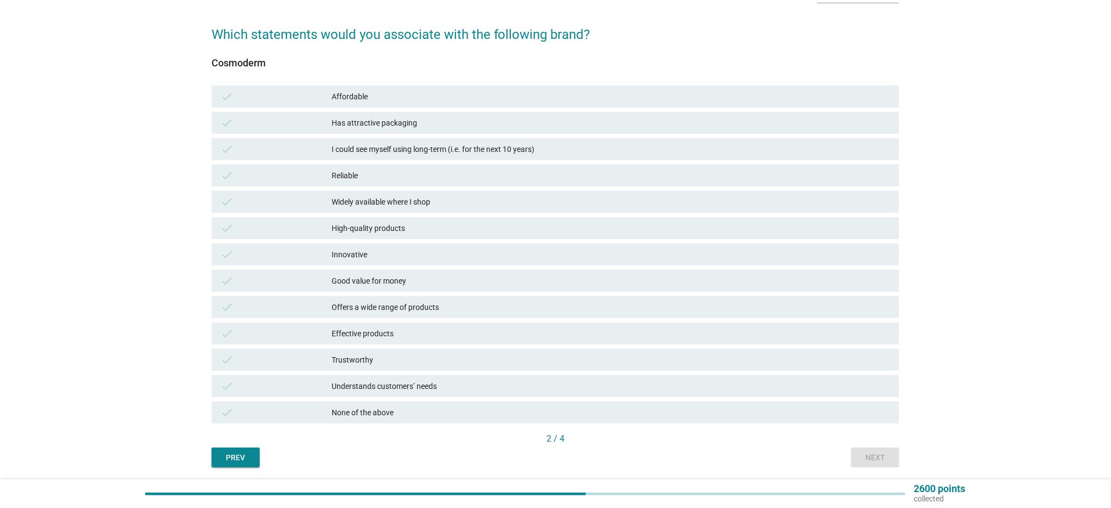
click at [370, 278] on div "Good value for money" at bounding box center [611, 280] width 559 height 13
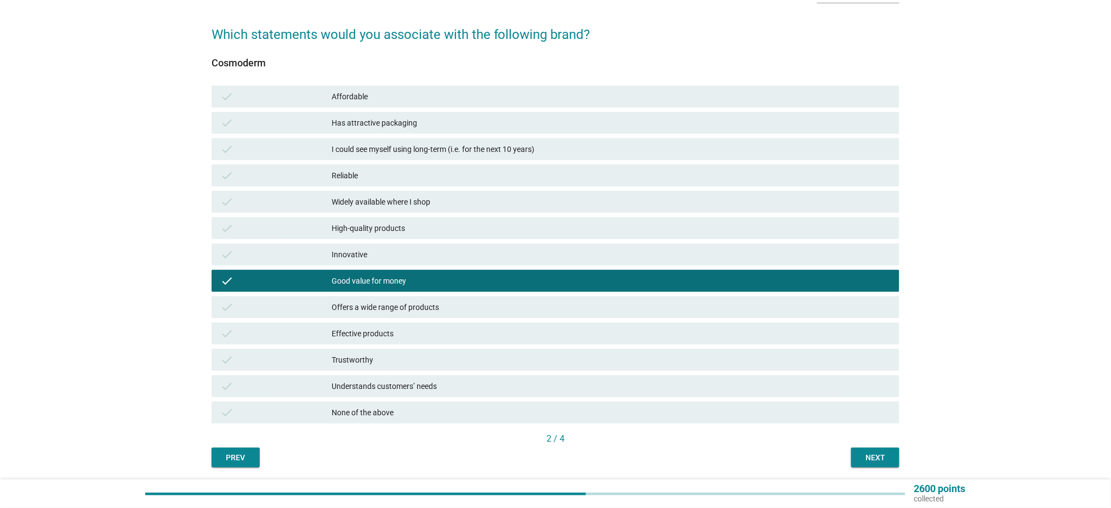
click at [461, 304] on div "Offers a wide range of products" at bounding box center [611, 306] width 559 height 13
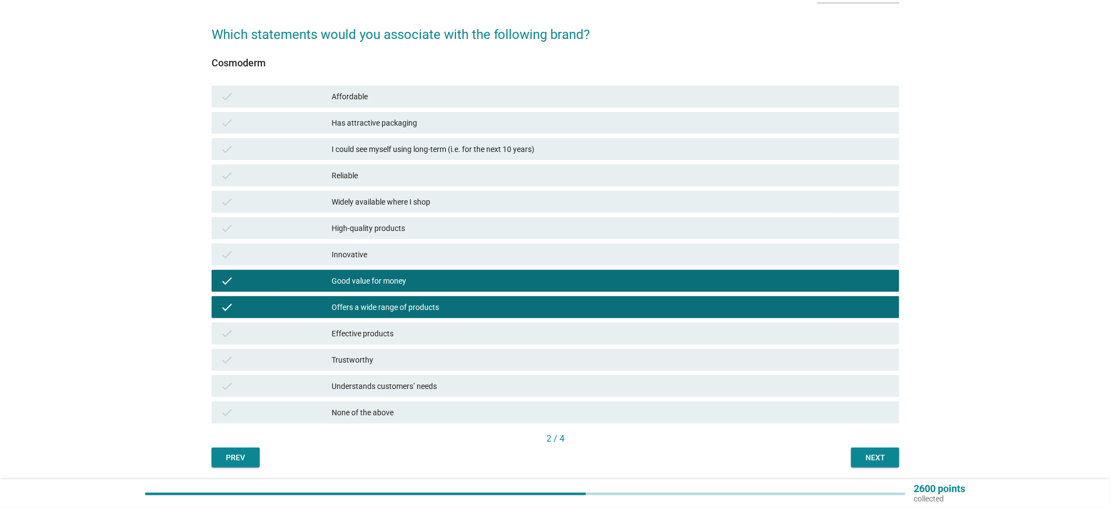
click at [432, 304] on div "Offers a wide range of products" at bounding box center [611, 306] width 559 height 13
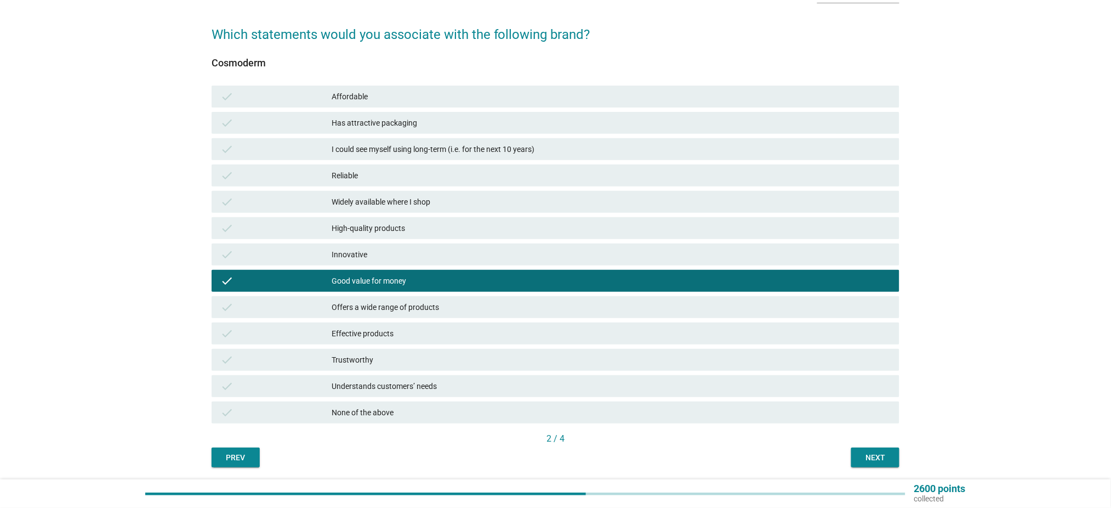
click at [863, 461] on div "Next" at bounding box center [875, 458] width 31 height 12
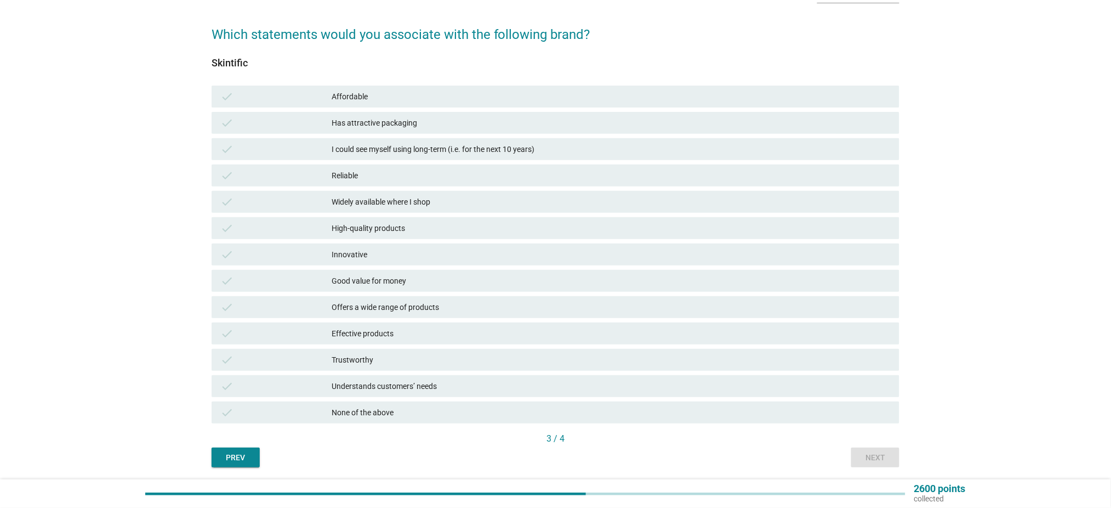
click at [341, 100] on div "Affordable" at bounding box center [611, 96] width 559 height 13
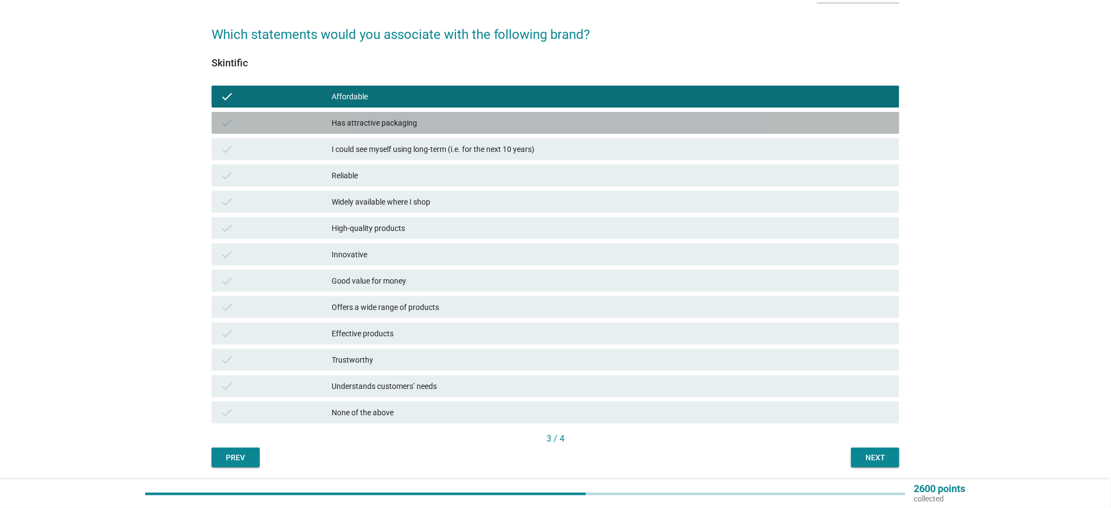
click at [422, 129] on div "Has attractive packaging" at bounding box center [611, 122] width 559 height 13
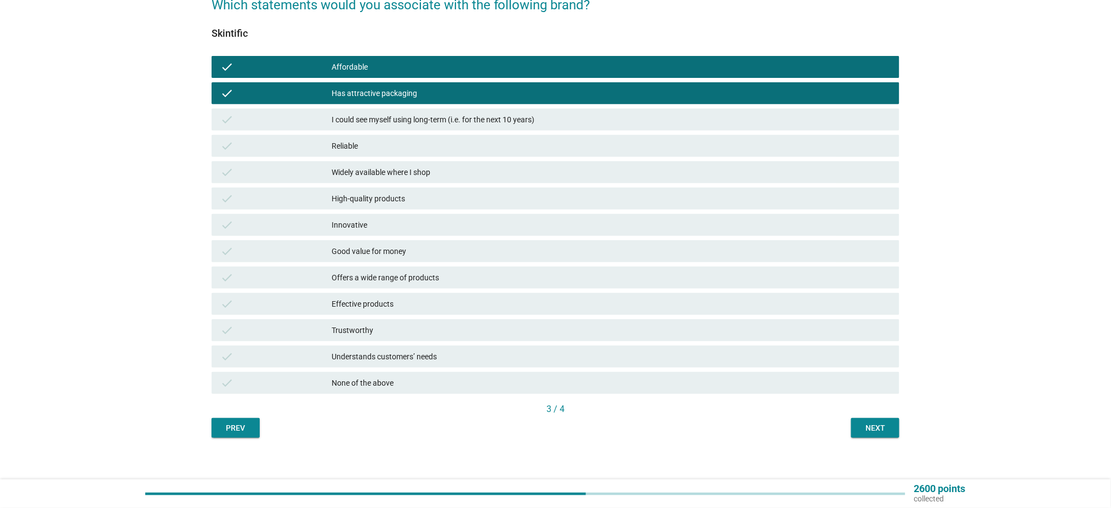
scroll to position [110, 0]
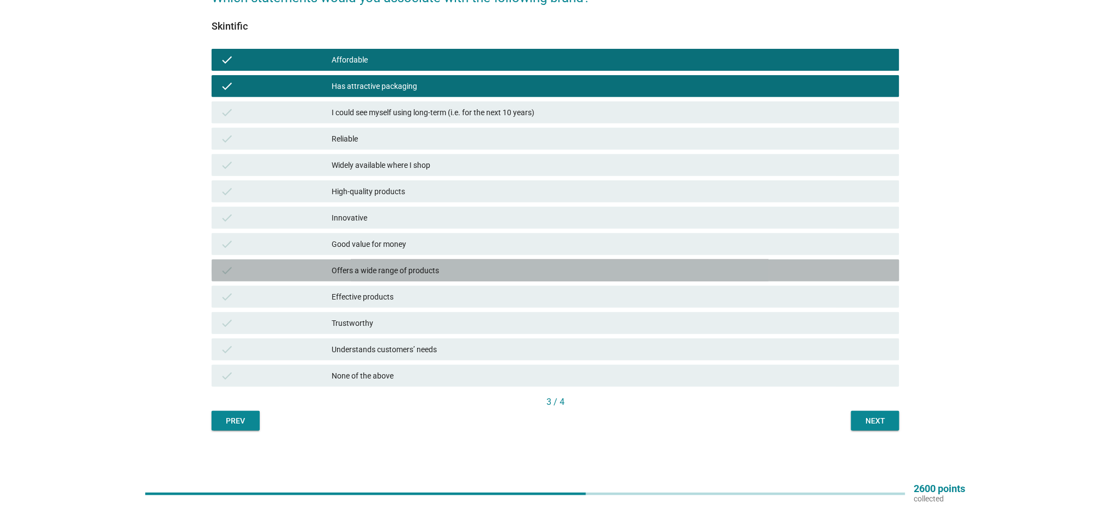
click at [621, 271] on div "Offers a wide range of products" at bounding box center [611, 270] width 559 height 13
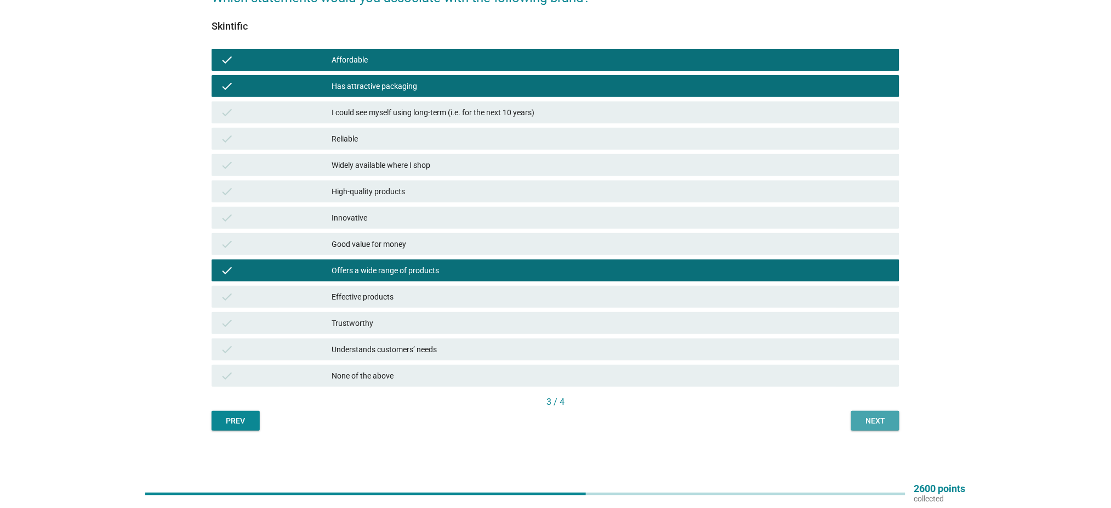
click at [872, 426] on button "Next" at bounding box center [875, 421] width 48 height 20
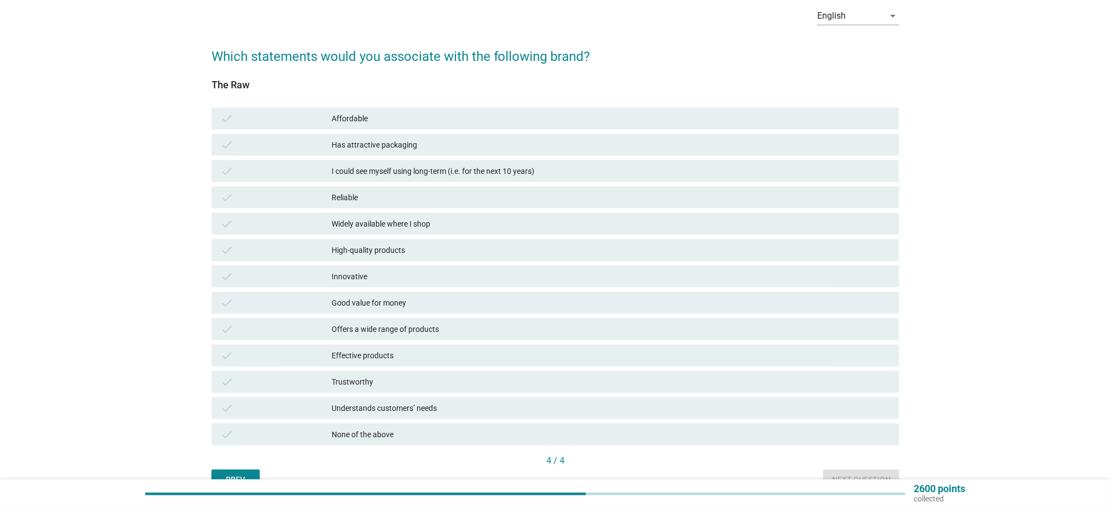
scroll to position [73, 0]
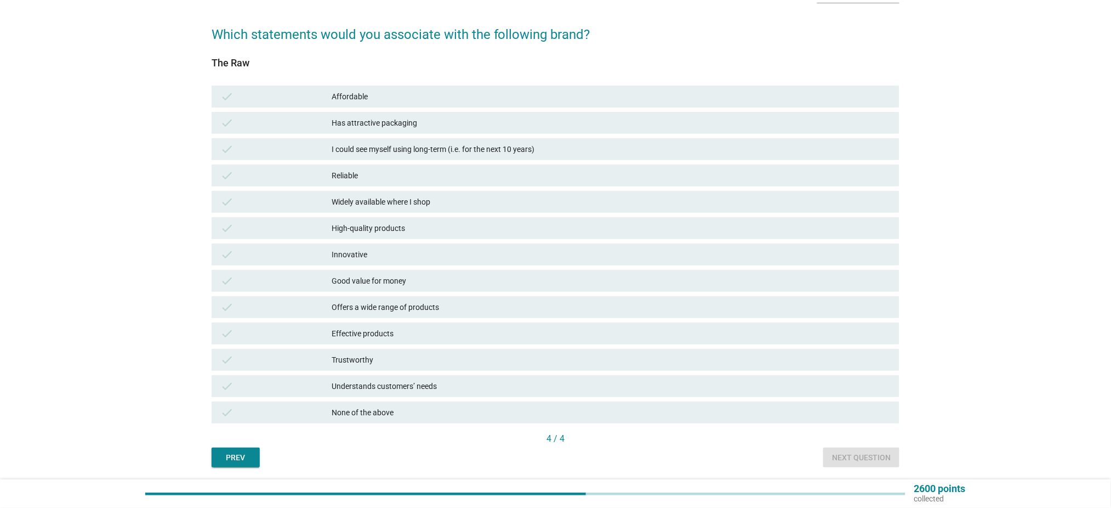
click at [410, 200] on div "Widely available where I shop" at bounding box center [611, 201] width 559 height 13
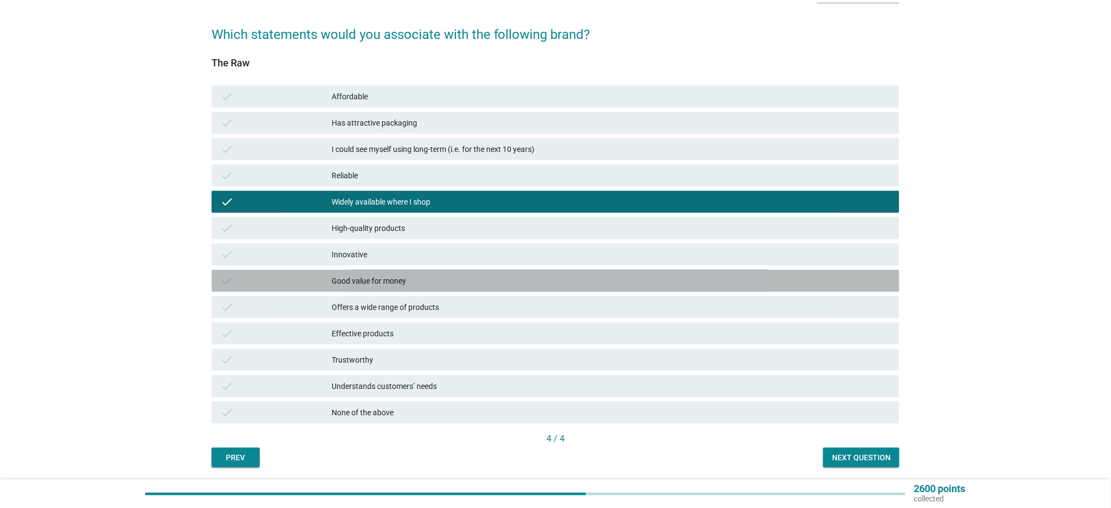
click at [393, 280] on div "Good value for money" at bounding box center [611, 280] width 559 height 13
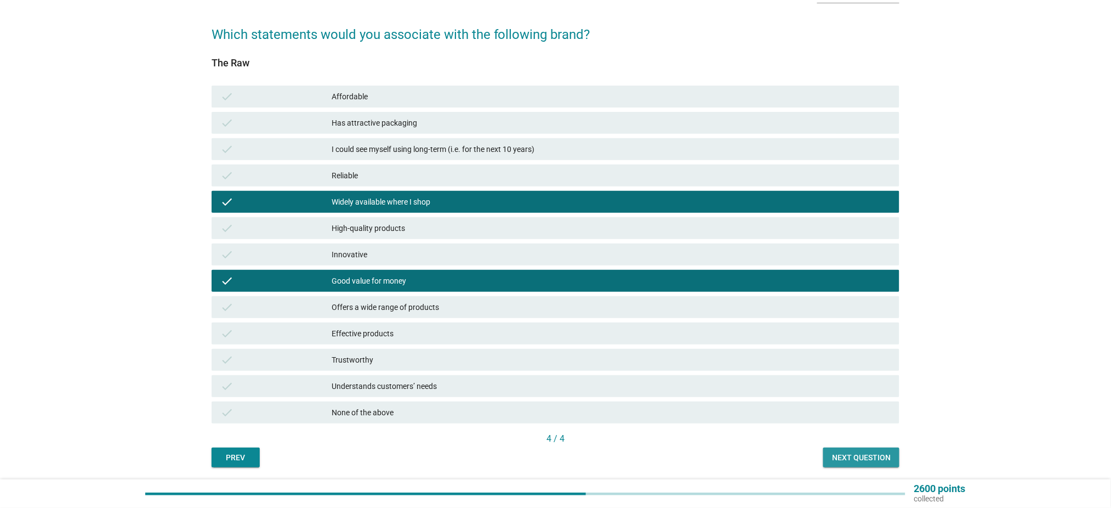
drag, startPoint x: 889, startPoint y: 457, endPoint x: 905, endPoint y: 461, distance: 17.0
click at [889, 458] on div "Next question" at bounding box center [861, 458] width 59 height 12
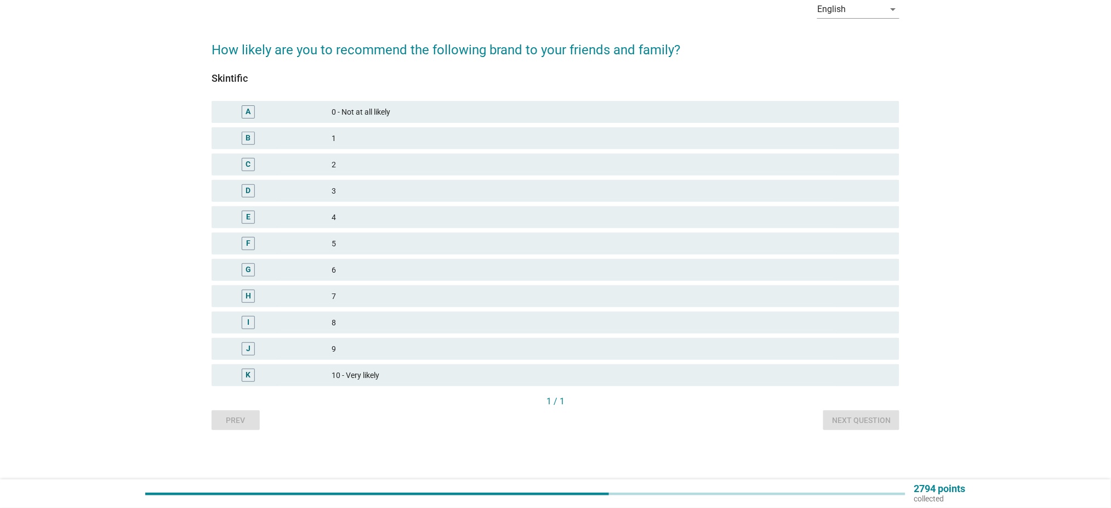
scroll to position [0, 0]
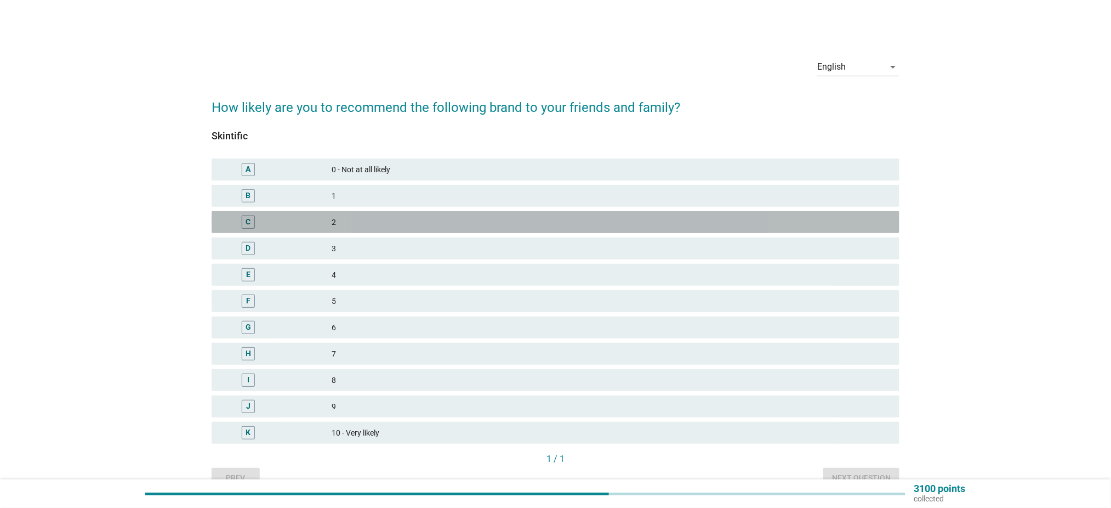
click at [359, 223] on div "2" at bounding box center [611, 221] width 559 height 13
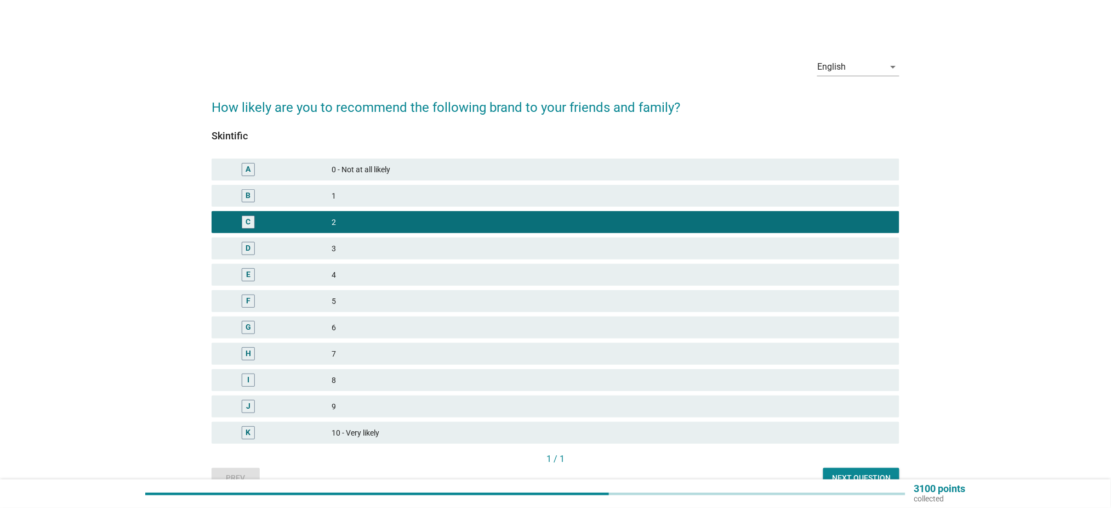
click at [365, 271] on div "4" at bounding box center [611, 274] width 559 height 13
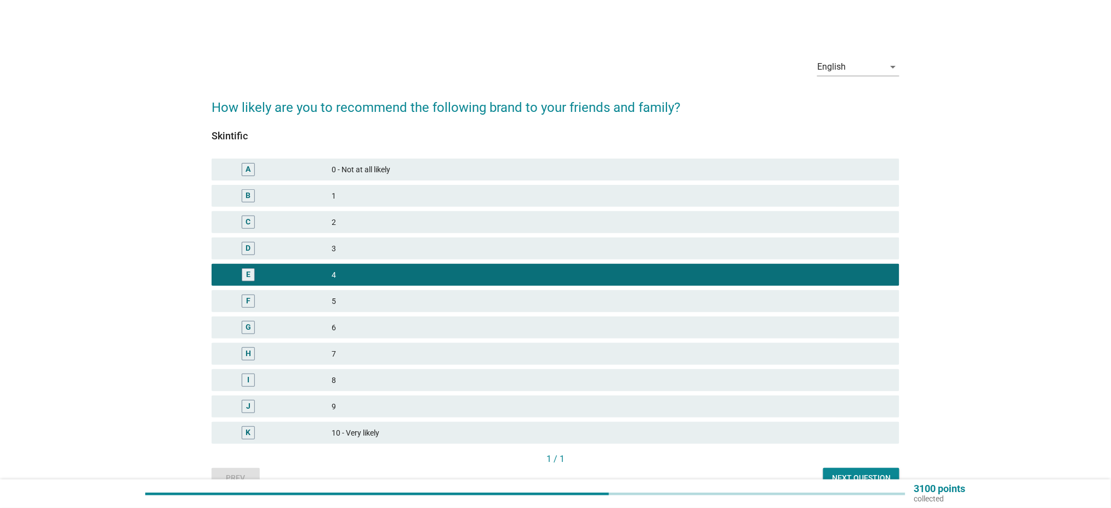
scroll to position [57, 0]
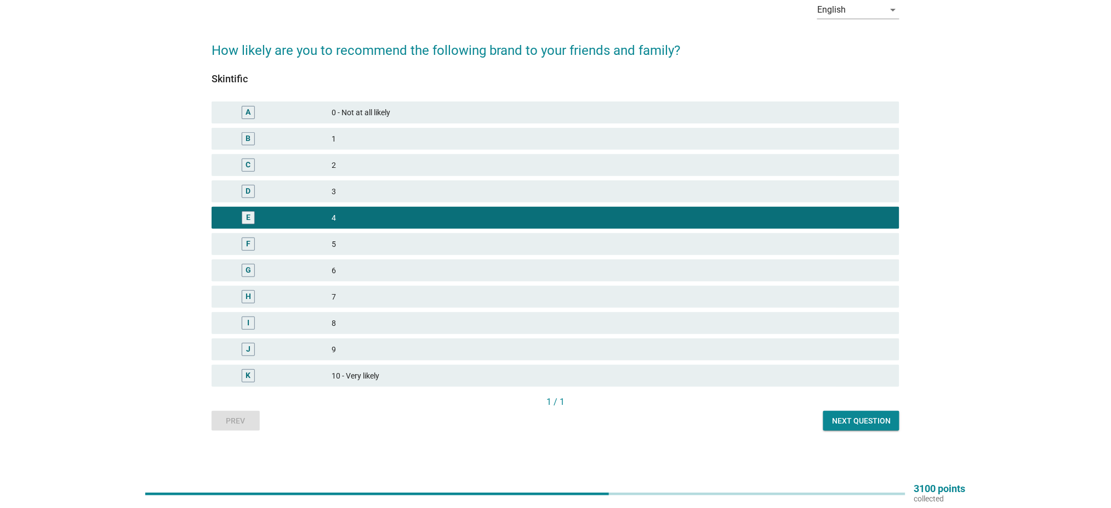
drag, startPoint x: 351, startPoint y: 278, endPoint x: 372, endPoint y: 281, distance: 21.0
click at [351, 278] on div "G 6" at bounding box center [556, 270] width 688 height 22
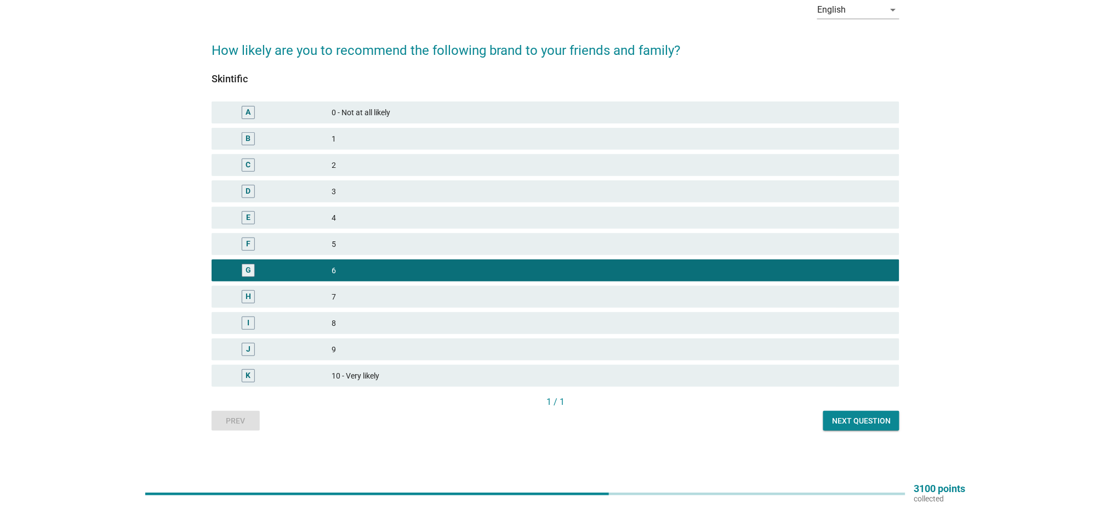
click at [859, 422] on div "Next question" at bounding box center [861, 421] width 59 height 12
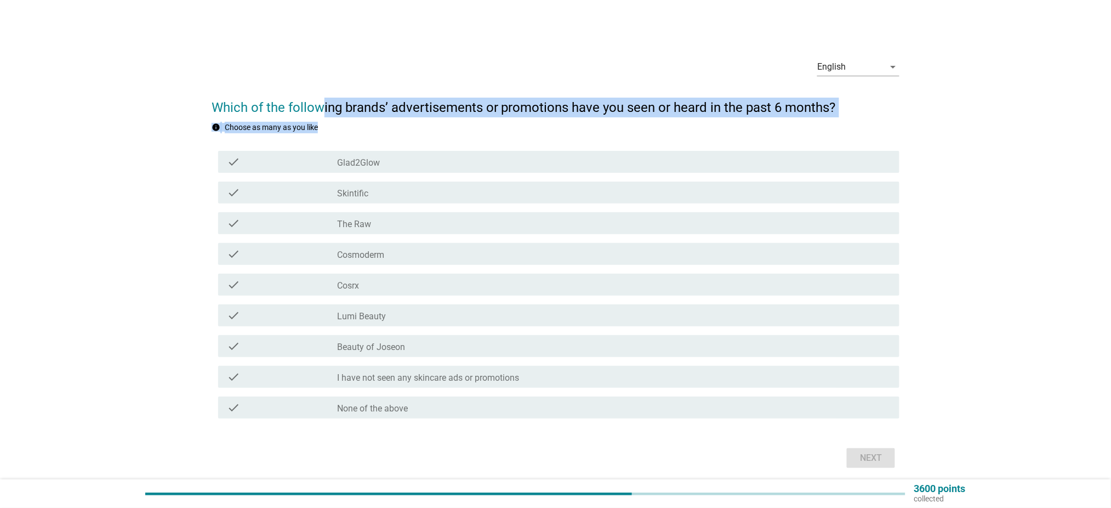
drag, startPoint x: 323, startPoint y: 110, endPoint x: 530, endPoint y: 121, distance: 207.0
click at [530, 121] on form "Which of the following brands’ advertisements or promotions have you seen or he…" at bounding box center [556, 279] width 688 height 384
click at [532, 106] on h2 "Which of the following brands’ advertisements or promotions have you seen or he…" at bounding box center [556, 102] width 688 height 31
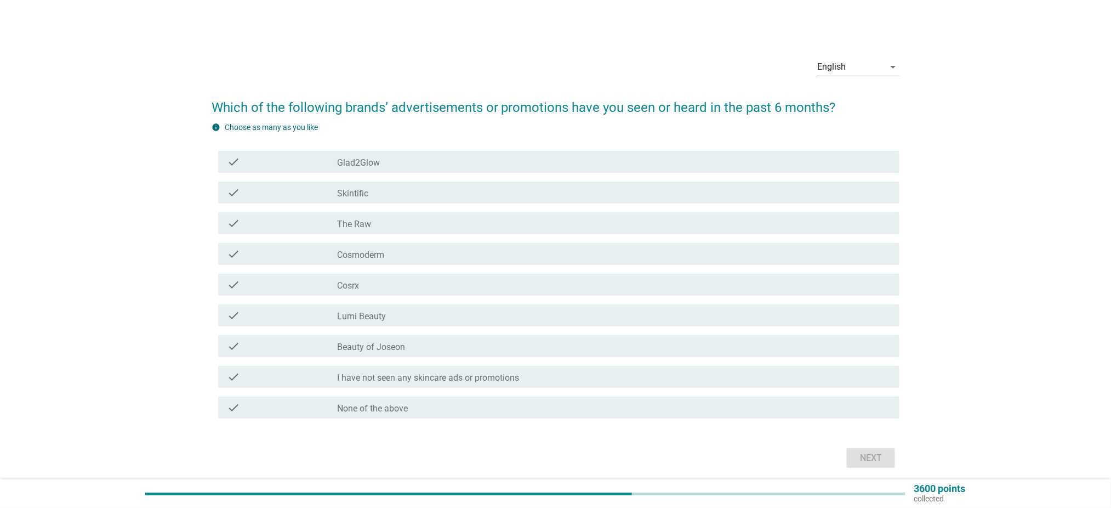
click at [405, 376] on label "I have not seen any skincare ads or promotions" at bounding box center [429, 377] width 182 height 11
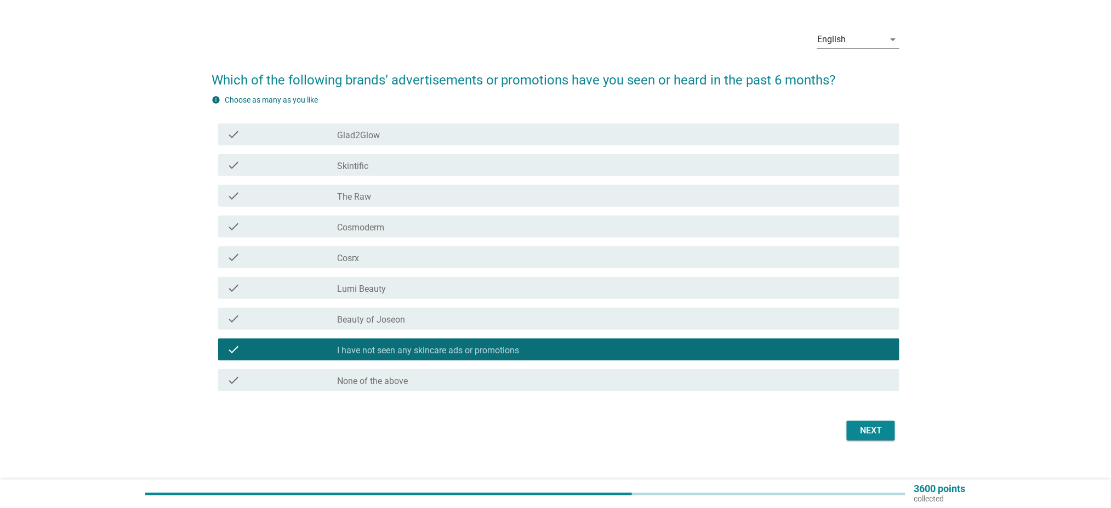
scroll to position [40, 0]
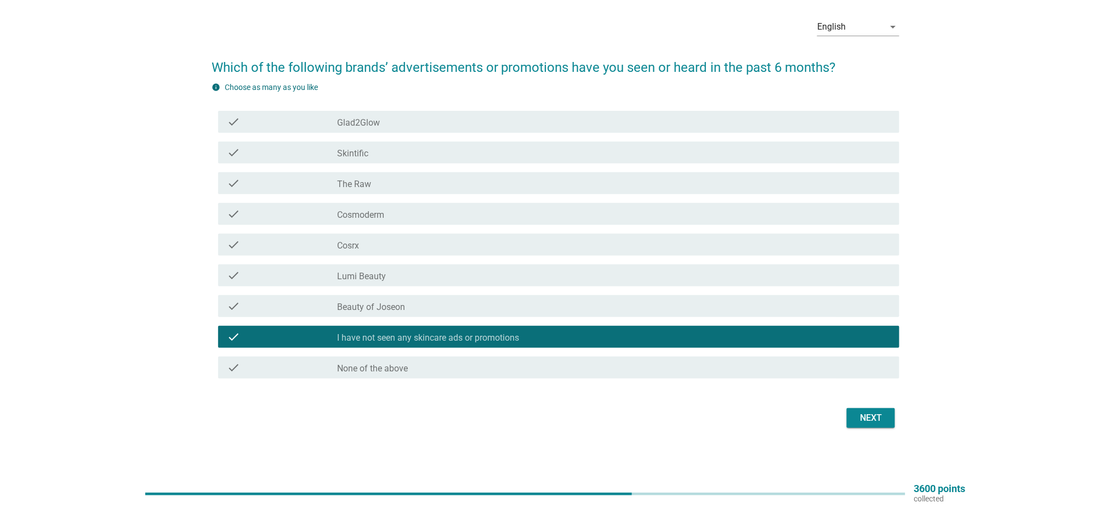
click at [873, 411] on div "Next" at bounding box center [871, 417] width 31 height 13
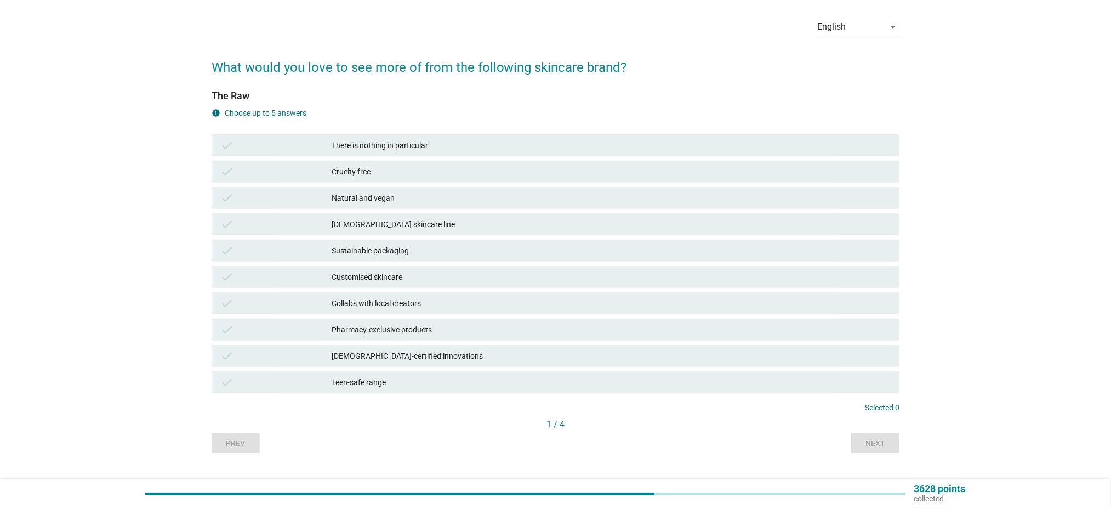
scroll to position [0, 0]
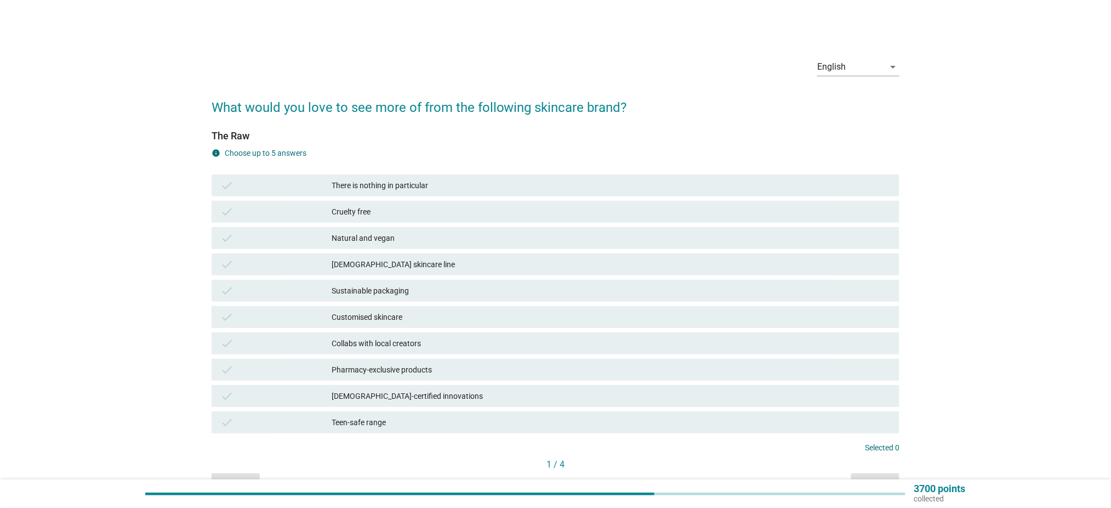
click at [399, 241] on div "Natural and vegan" at bounding box center [611, 237] width 559 height 13
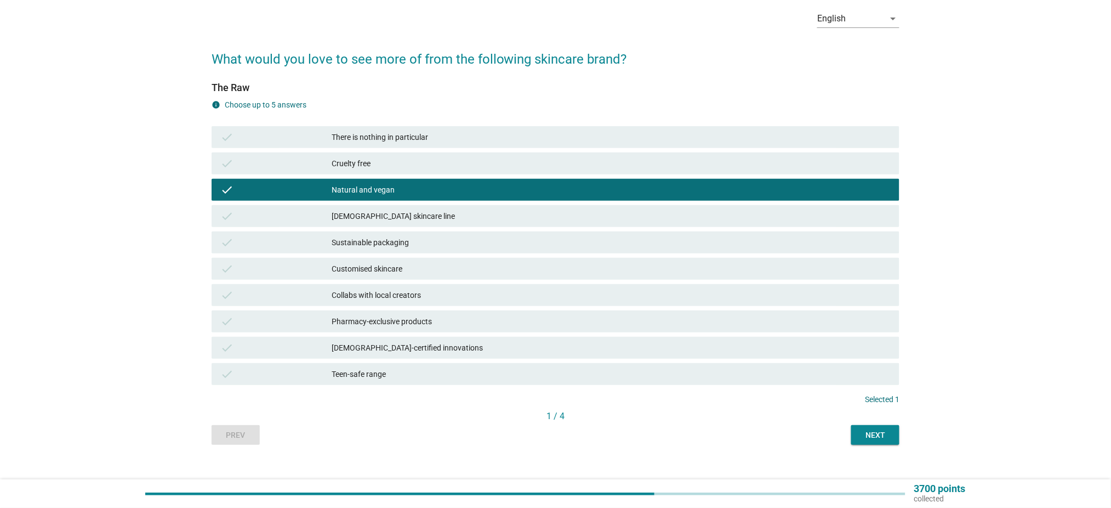
scroll to position [62, 0]
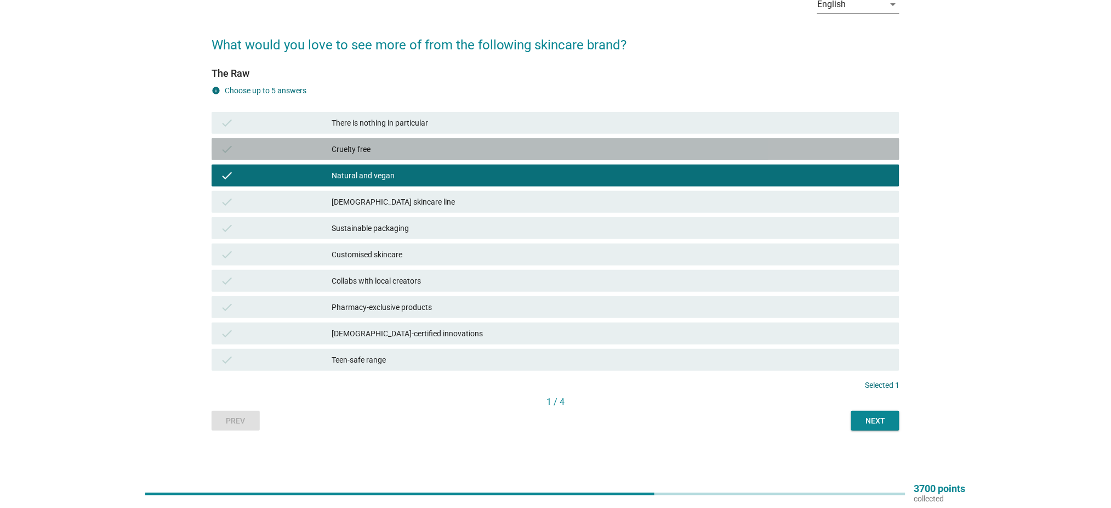
click at [416, 148] on div "Cruelty free" at bounding box center [611, 149] width 559 height 13
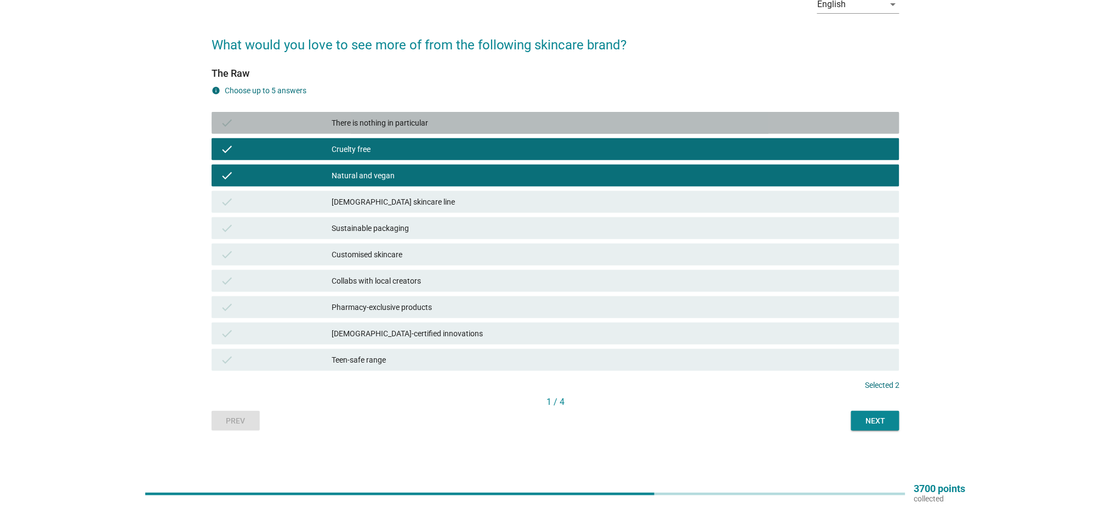
click at [337, 130] on div "check There is nothing in particular" at bounding box center [556, 123] width 688 height 22
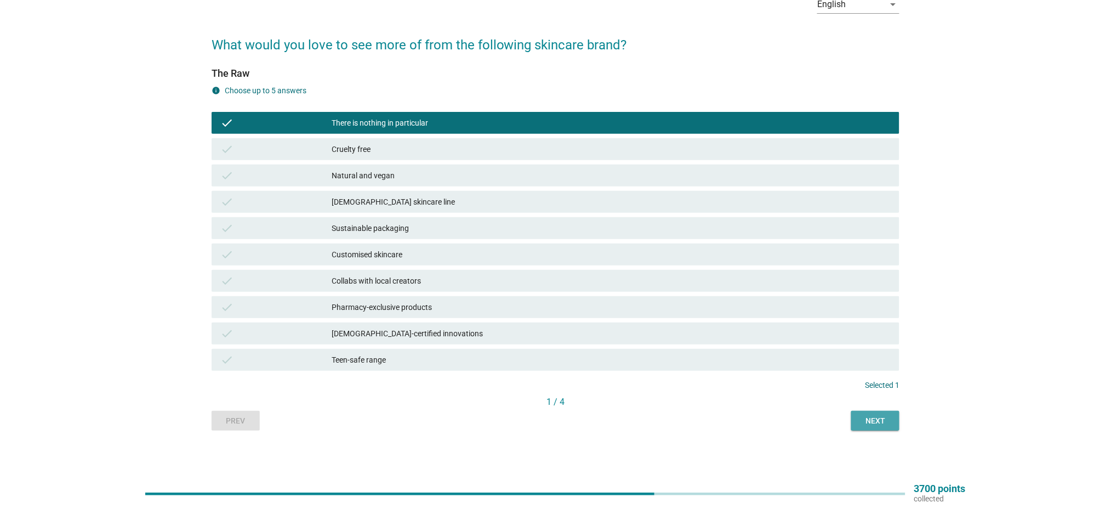
click at [888, 415] on div "Next" at bounding box center [875, 421] width 31 height 12
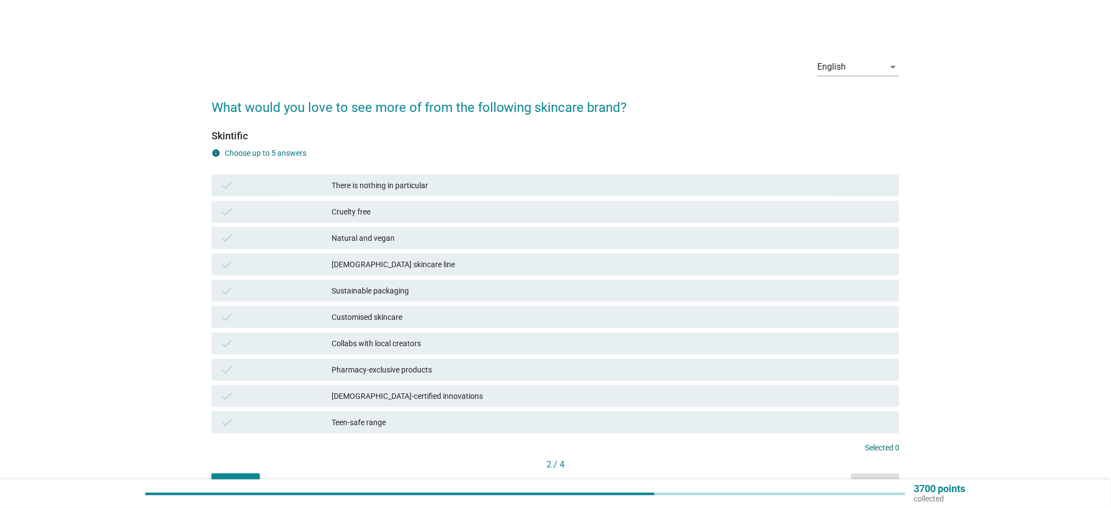
click at [397, 175] on div "check There is nothing in particular" at bounding box center [556, 185] width 688 height 22
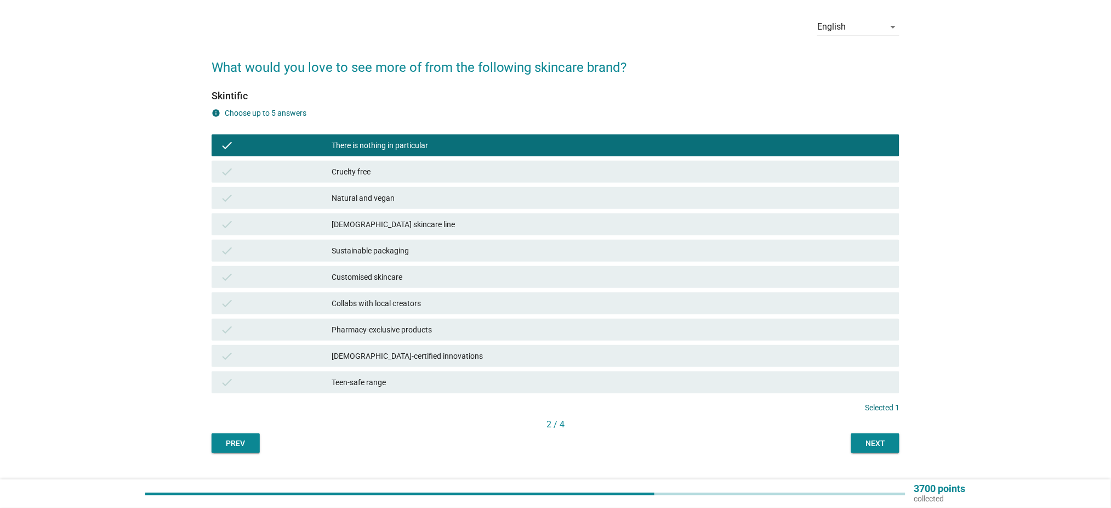
scroll to position [62, 0]
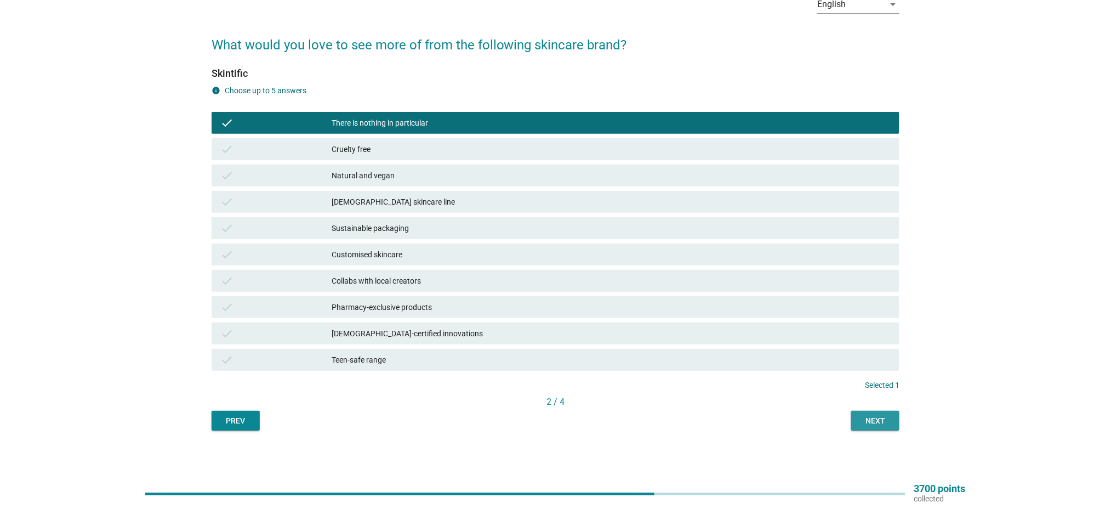
click at [872, 424] on div "Next" at bounding box center [875, 421] width 31 height 12
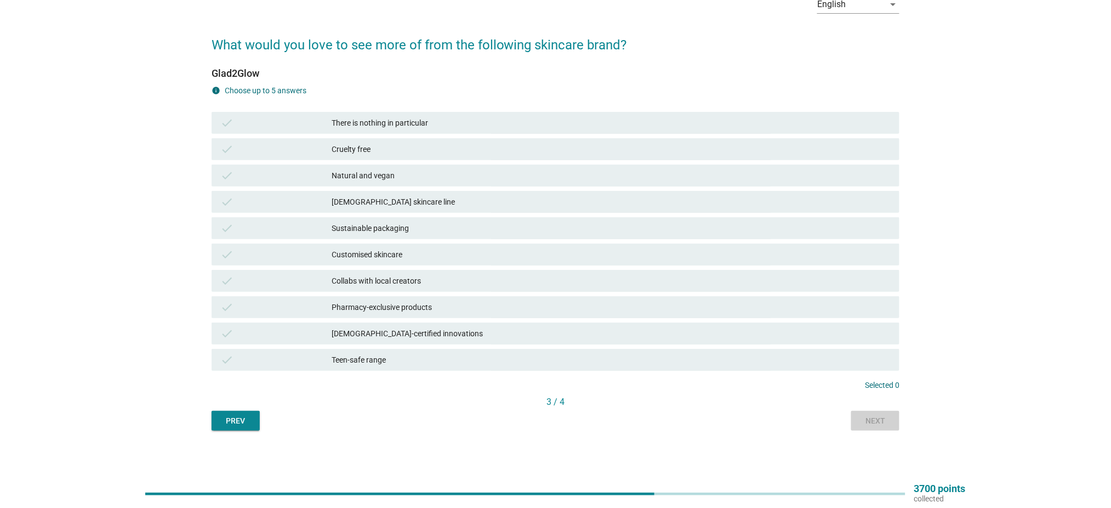
scroll to position [0, 0]
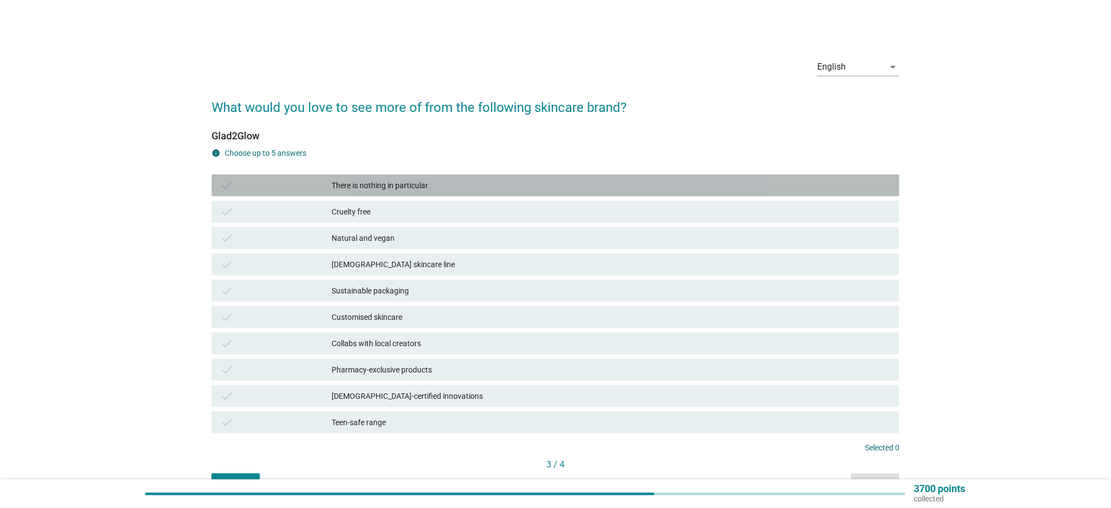
click at [301, 179] on div "check" at bounding box center [276, 185] width 112 height 13
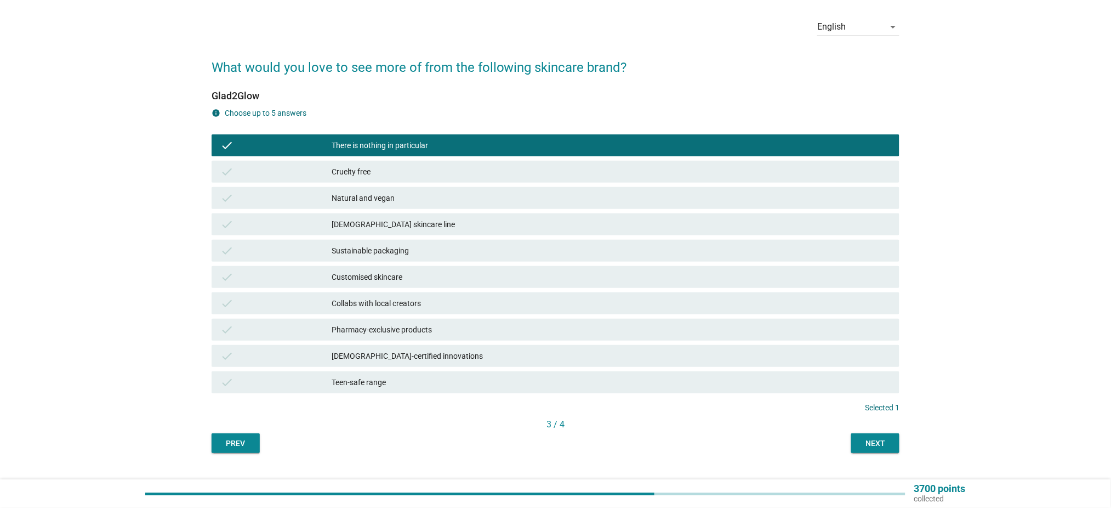
scroll to position [62, 0]
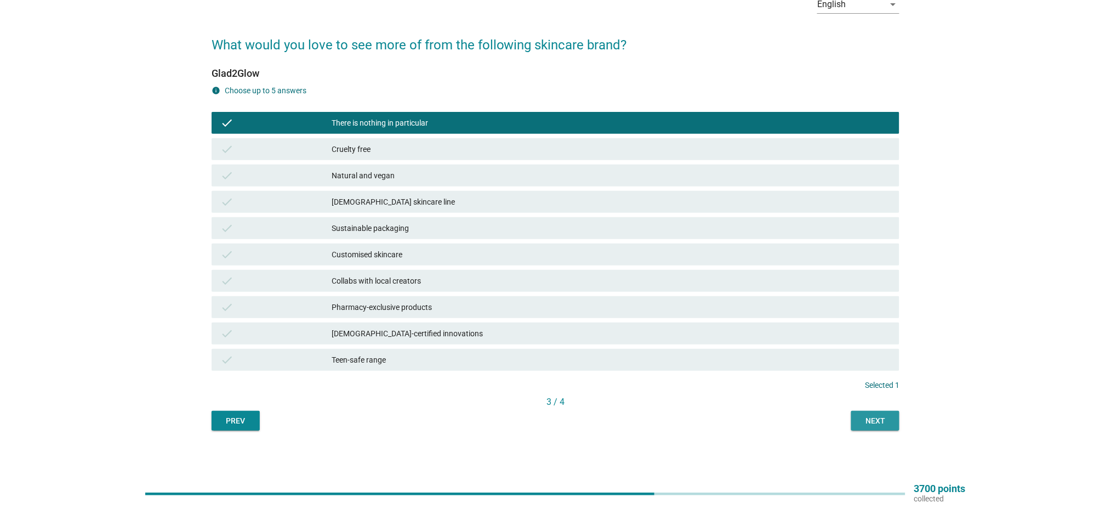
click at [888, 418] on div "Next" at bounding box center [875, 421] width 31 height 12
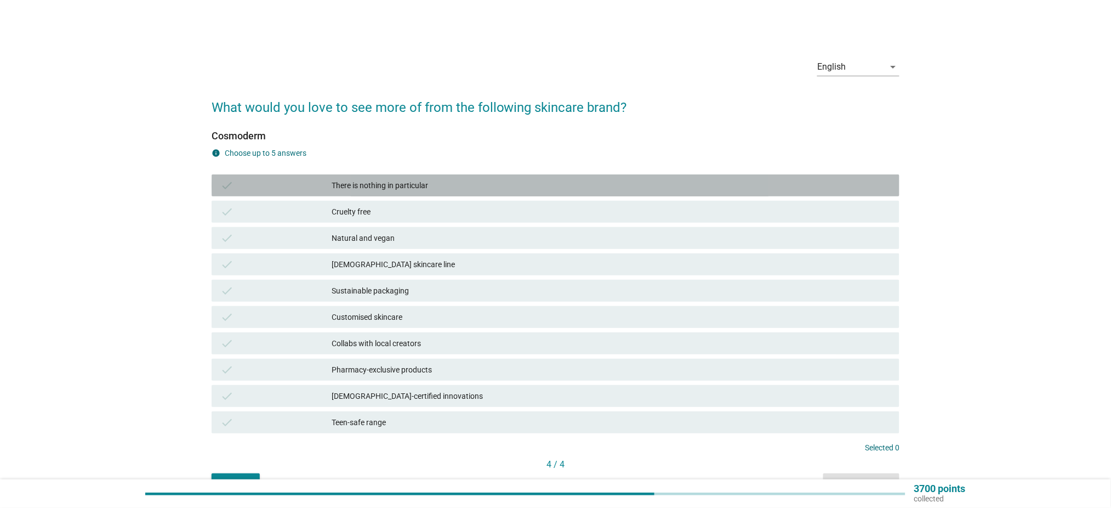
click at [344, 191] on div "There is nothing in particular" at bounding box center [611, 185] width 559 height 13
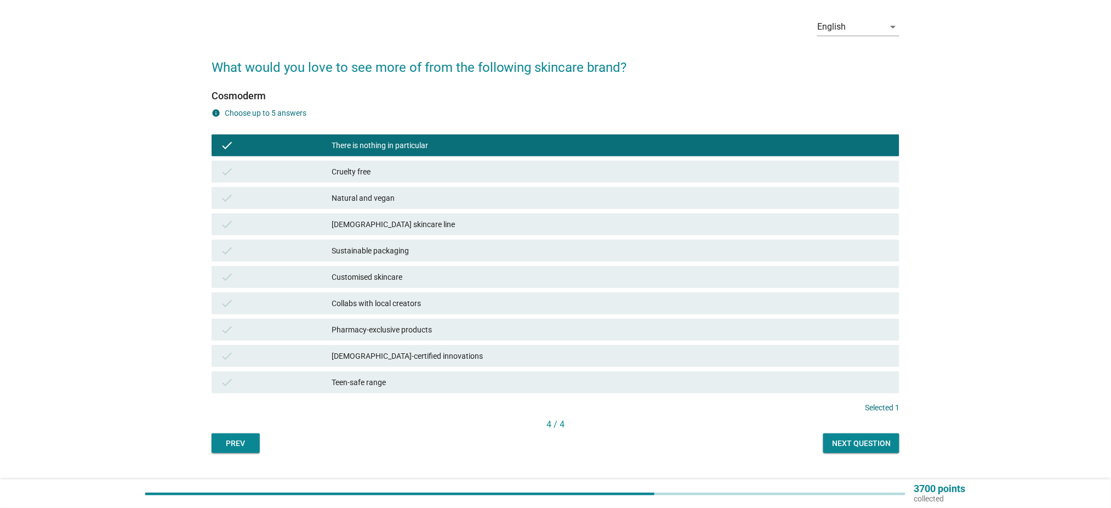
scroll to position [62, 0]
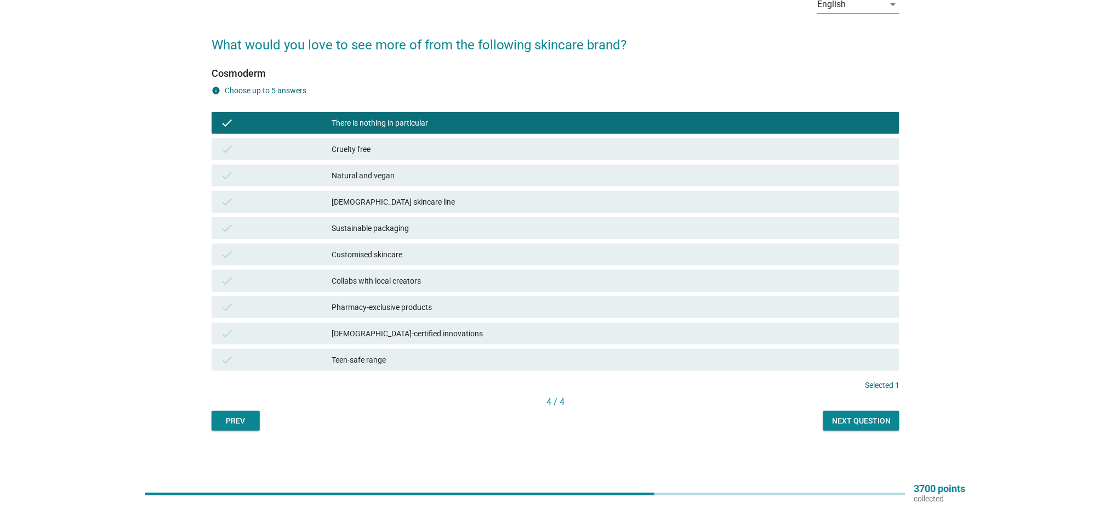
click at [863, 427] on button "Next question" at bounding box center [861, 421] width 76 height 20
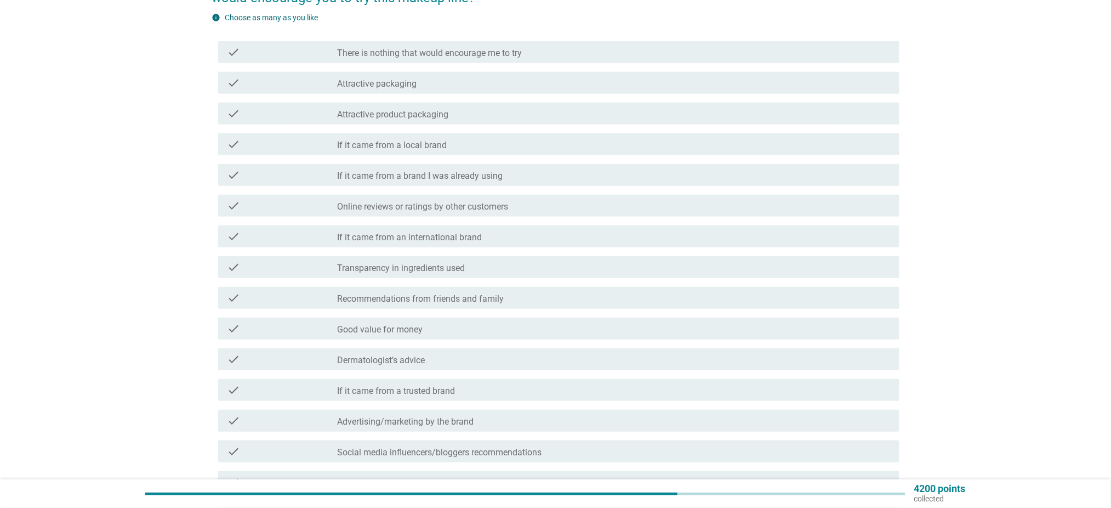
scroll to position [146, 0]
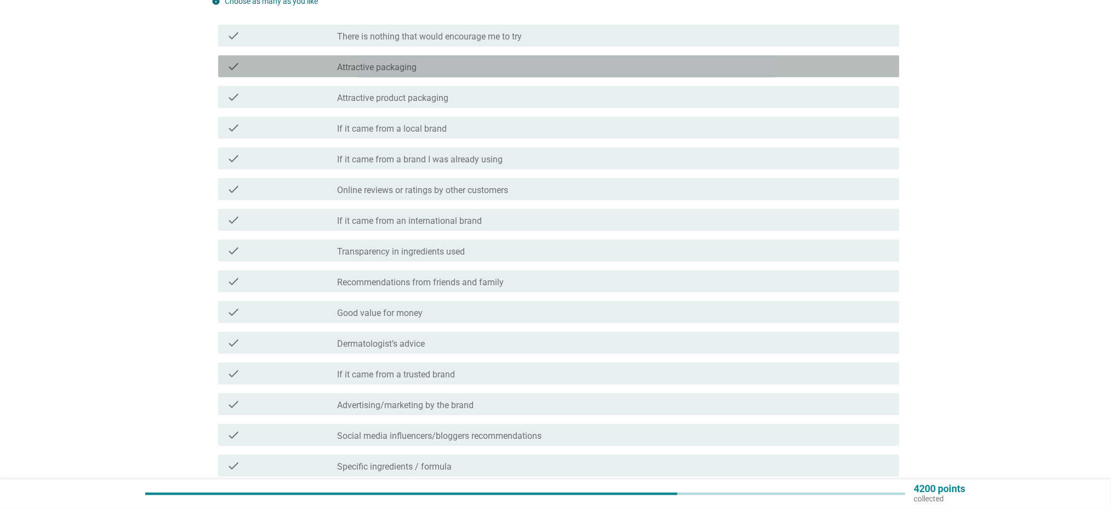
click at [386, 62] on label "Attractive packaging" at bounding box center [377, 67] width 79 height 11
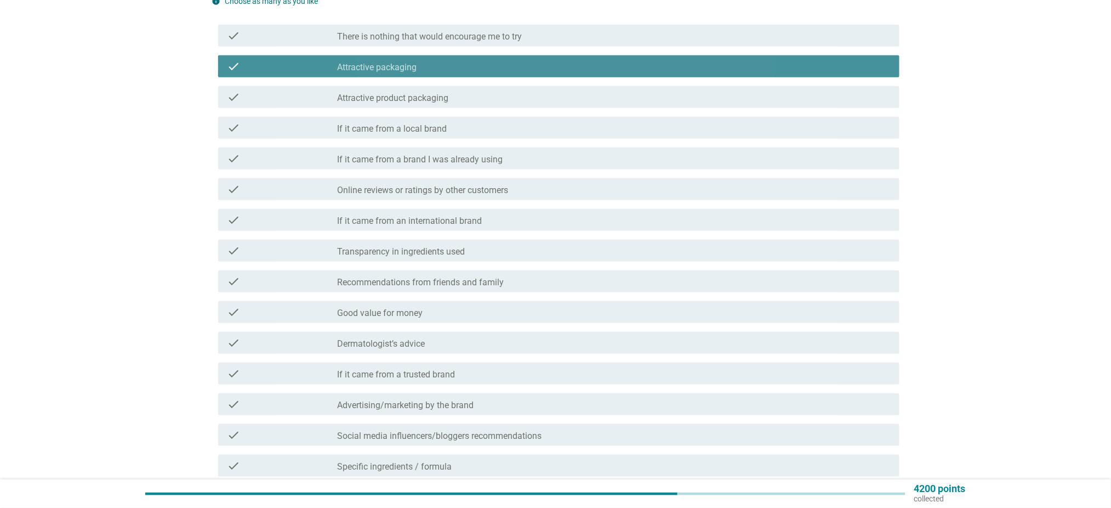
click at [407, 67] on label "Attractive packaging" at bounding box center [377, 67] width 79 height 11
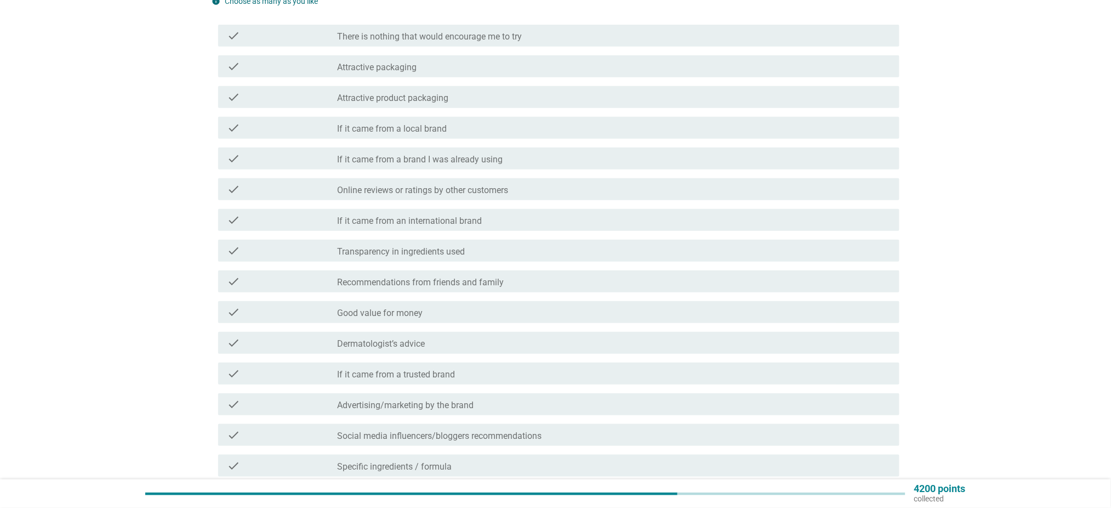
click at [407, 67] on label "Attractive packaging" at bounding box center [377, 67] width 79 height 11
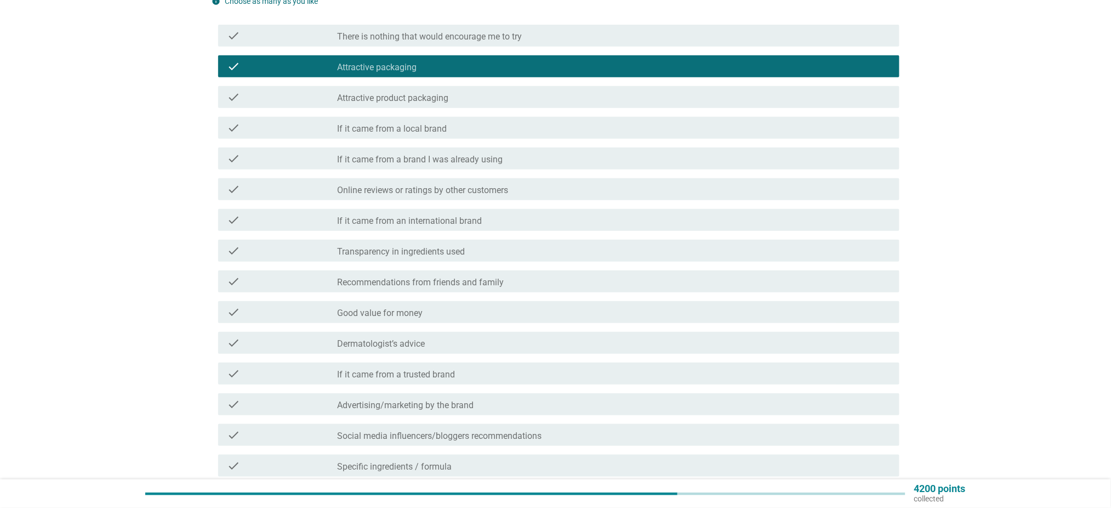
click at [442, 189] on label "Online reviews or ratings by other customers" at bounding box center [423, 190] width 171 height 11
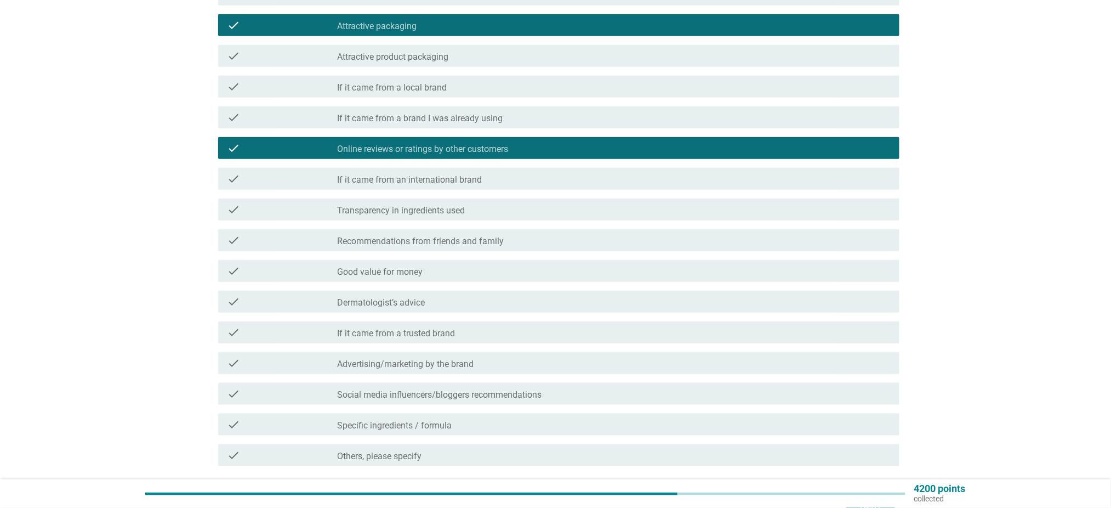
scroll to position [219, 0]
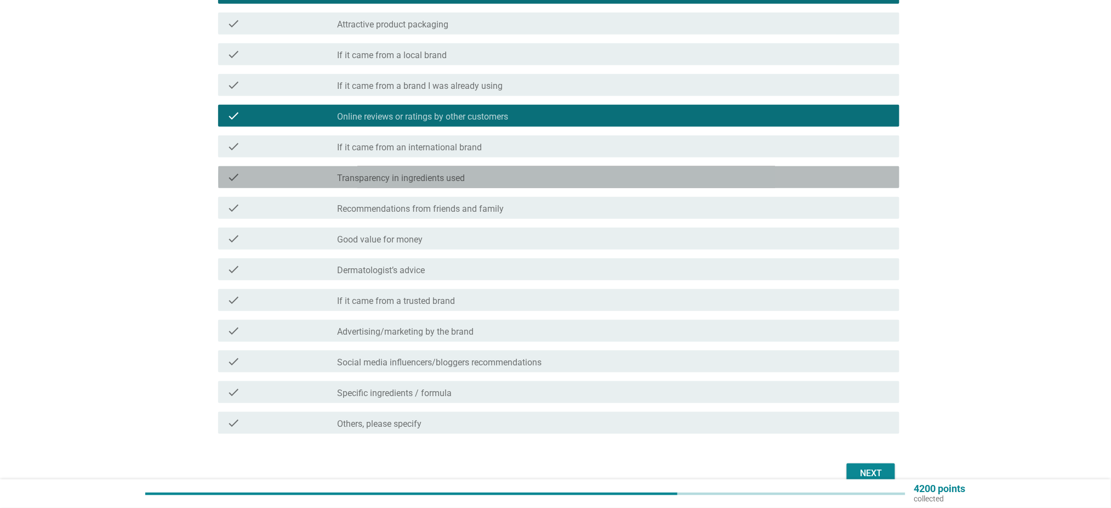
click at [467, 183] on div "check_box_outline_blank Transparency in ingredients used" at bounding box center [614, 176] width 553 height 13
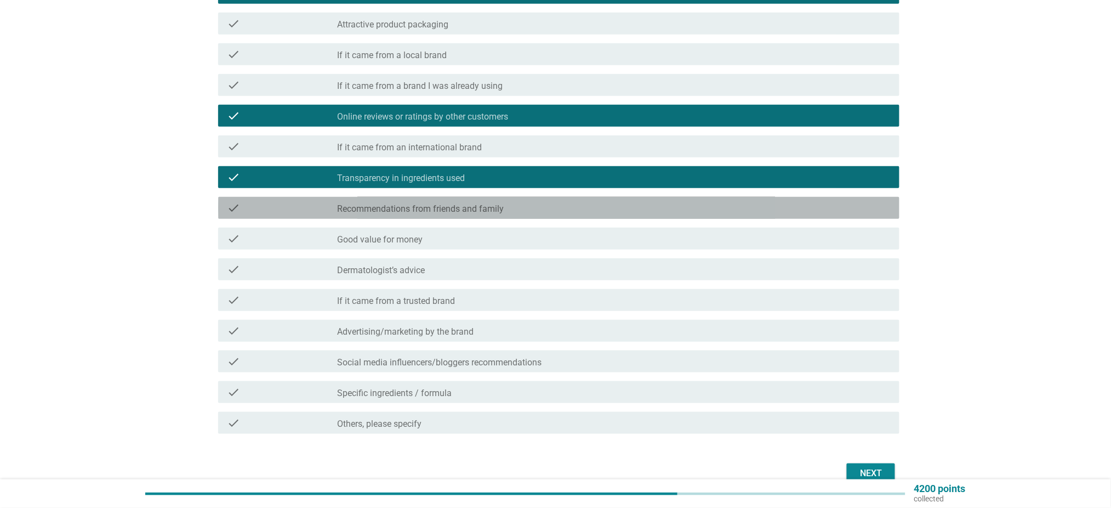
click at [589, 205] on div "check_box_outline_blank Recommendations from friends and family" at bounding box center [614, 207] width 553 height 13
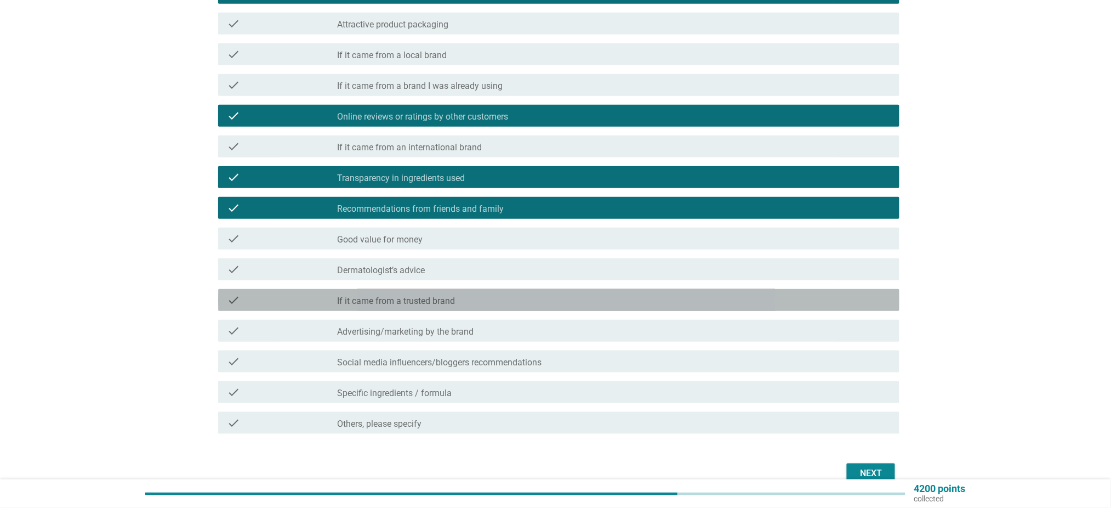
click at [565, 298] on div "check_box_outline_blank If it came from a trusted brand" at bounding box center [614, 299] width 553 height 13
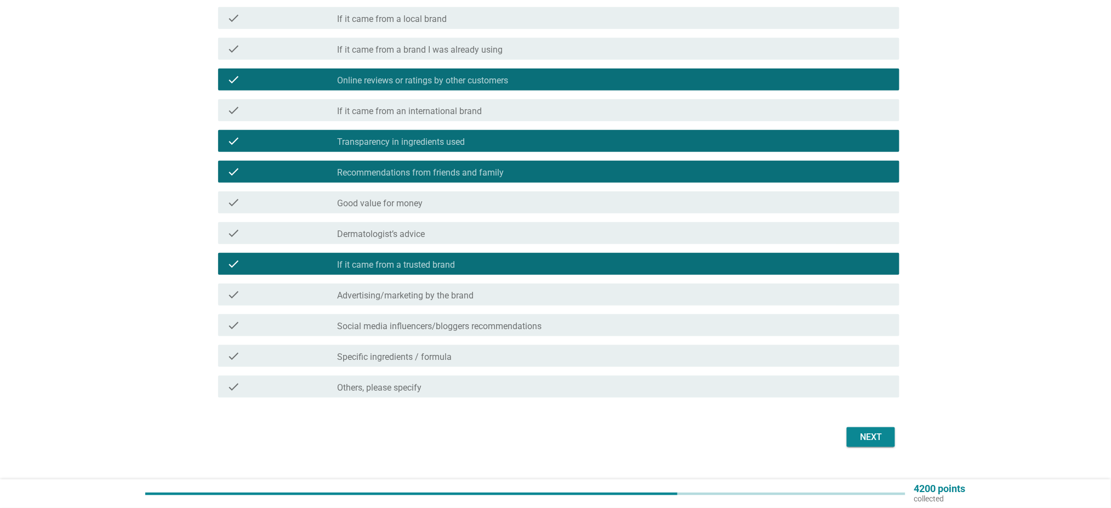
scroll to position [275, 0]
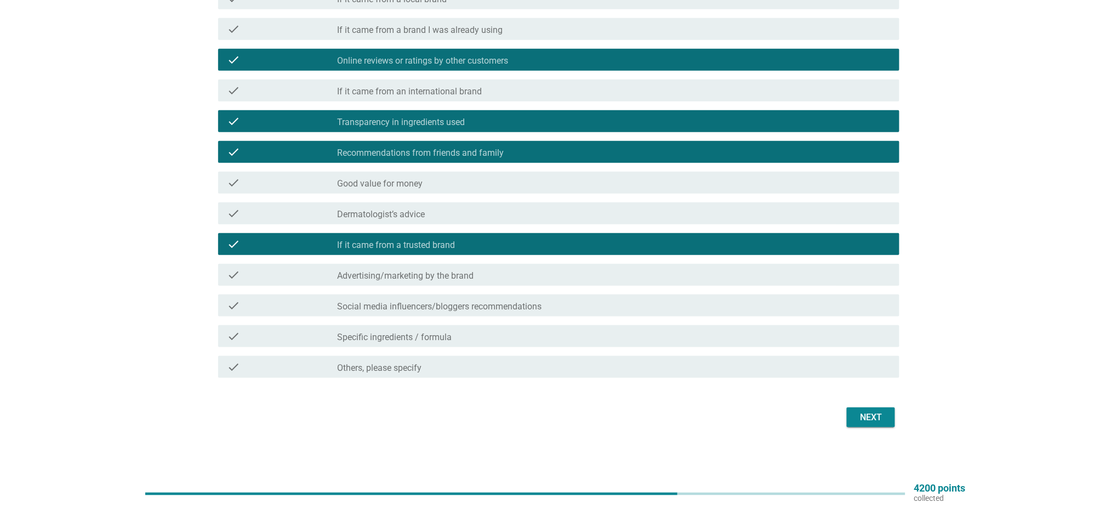
click at [846, 331] on div "check_box_outline_blank Specific ingredients / formula" at bounding box center [614, 335] width 553 height 13
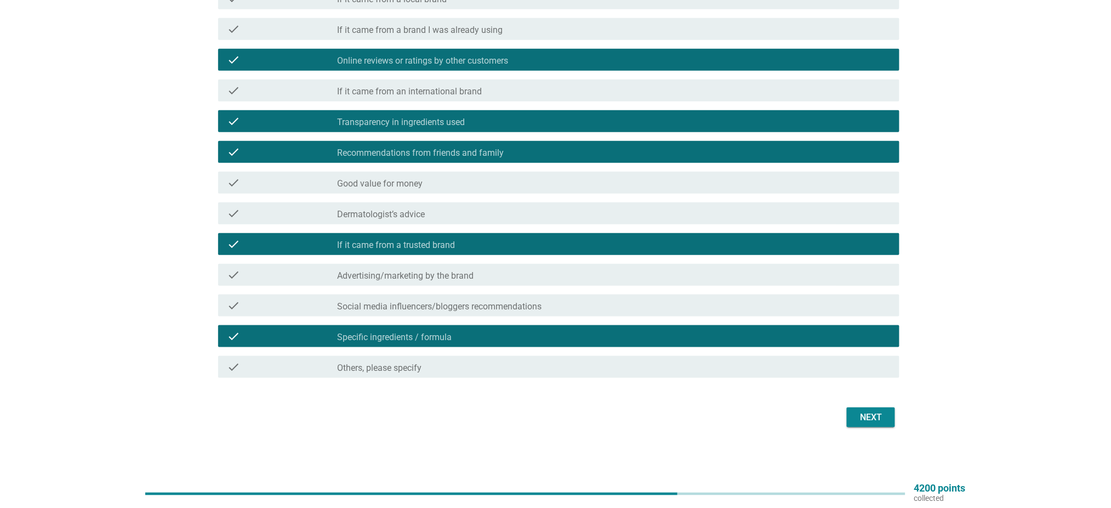
click at [879, 414] on div "Next" at bounding box center [871, 417] width 31 height 13
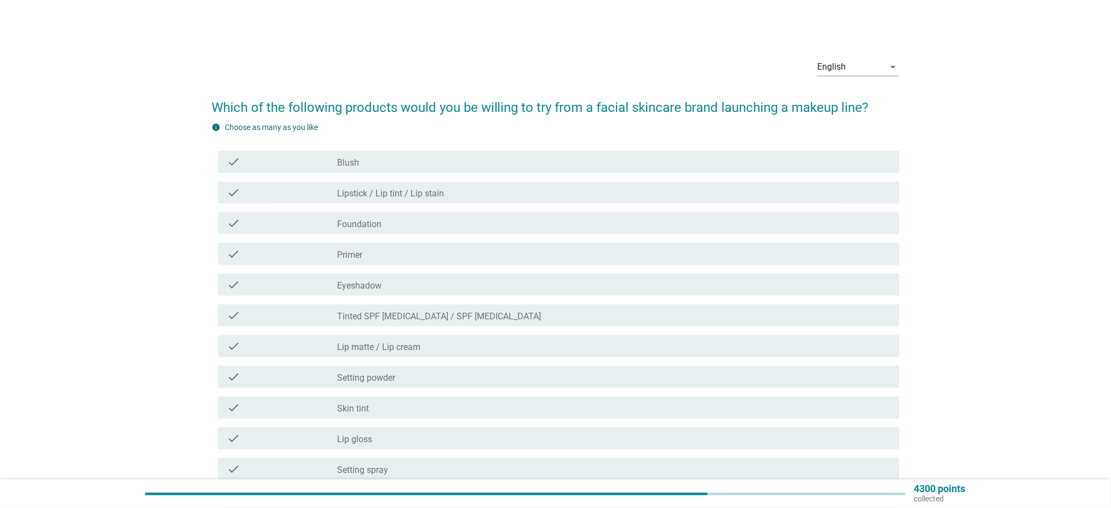
scroll to position [73, 0]
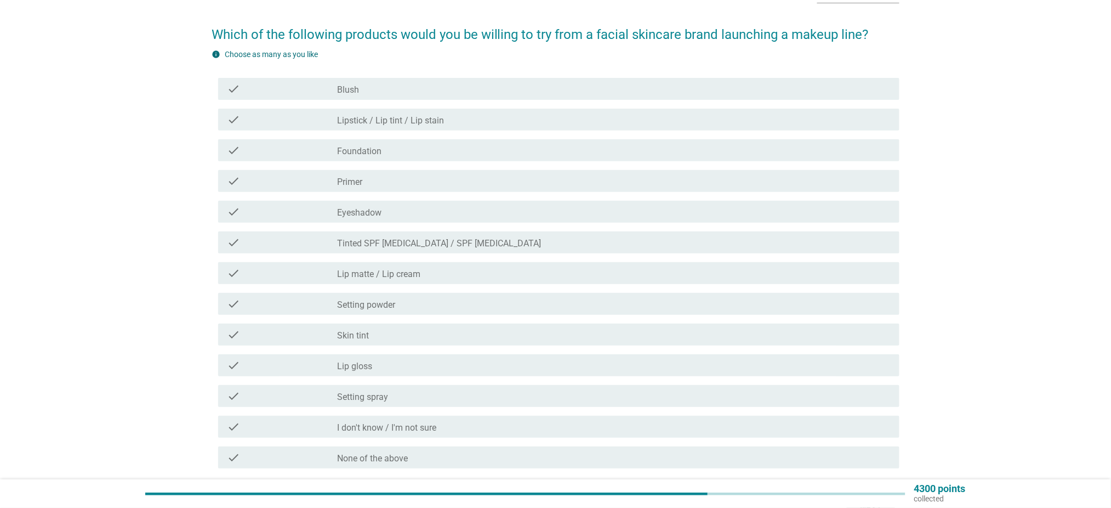
click at [450, 123] on div "check_box_outline_blank Lipstick / Lip tint / Lip stain" at bounding box center [614, 119] width 553 height 13
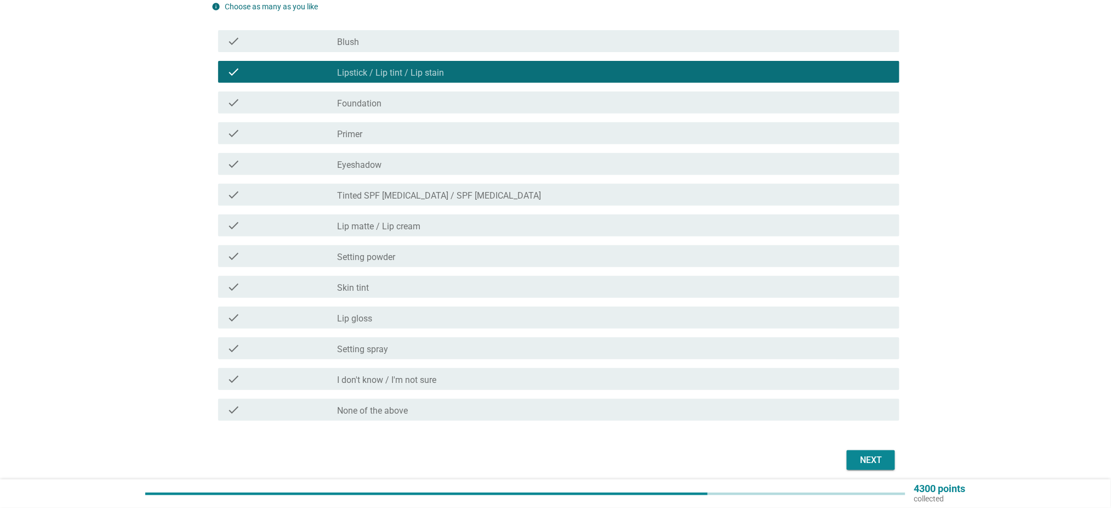
scroll to position [146, 0]
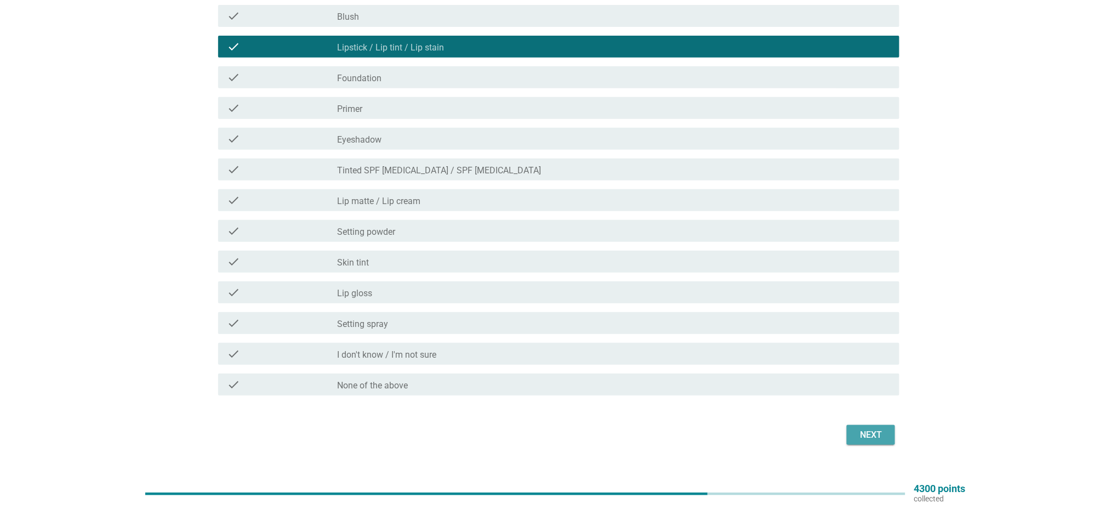
drag, startPoint x: 883, startPoint y: 433, endPoint x: 854, endPoint y: 432, distance: 29.6
click at [883, 433] on div "Next" at bounding box center [871, 434] width 31 height 13
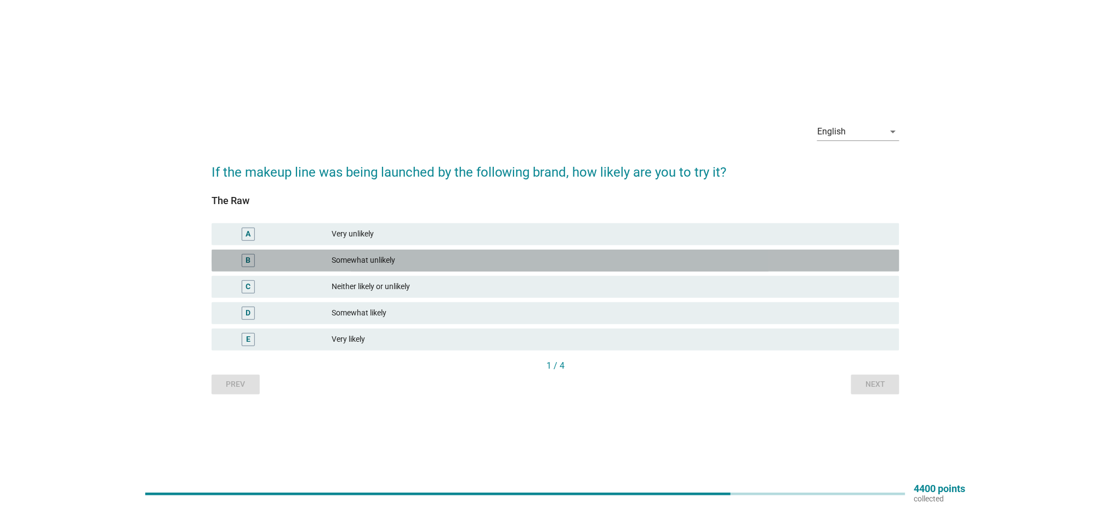
click at [417, 262] on div "Somewhat unlikely" at bounding box center [611, 260] width 559 height 13
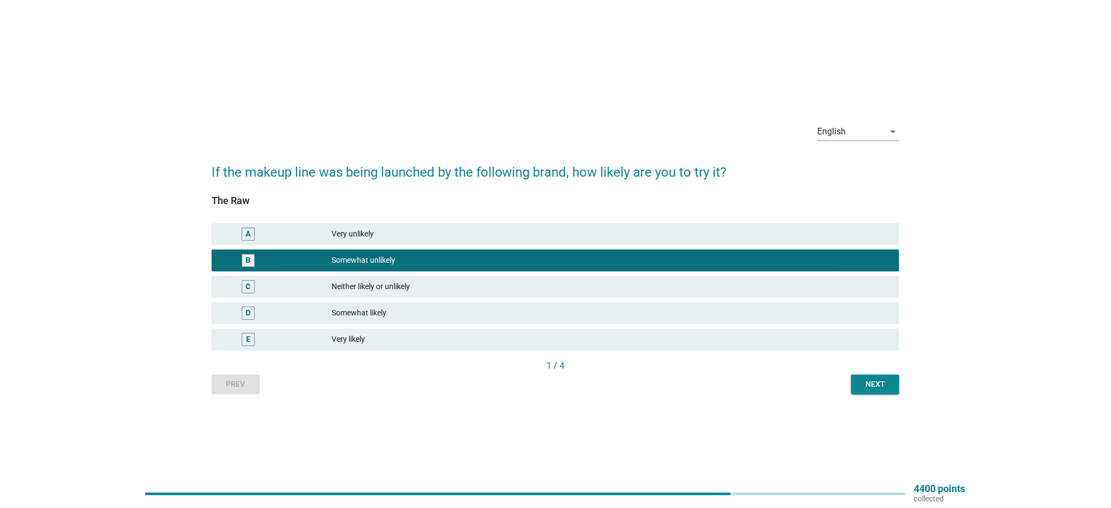
click at [560, 278] on div "C Neither likely or unlikely" at bounding box center [556, 287] width 688 height 22
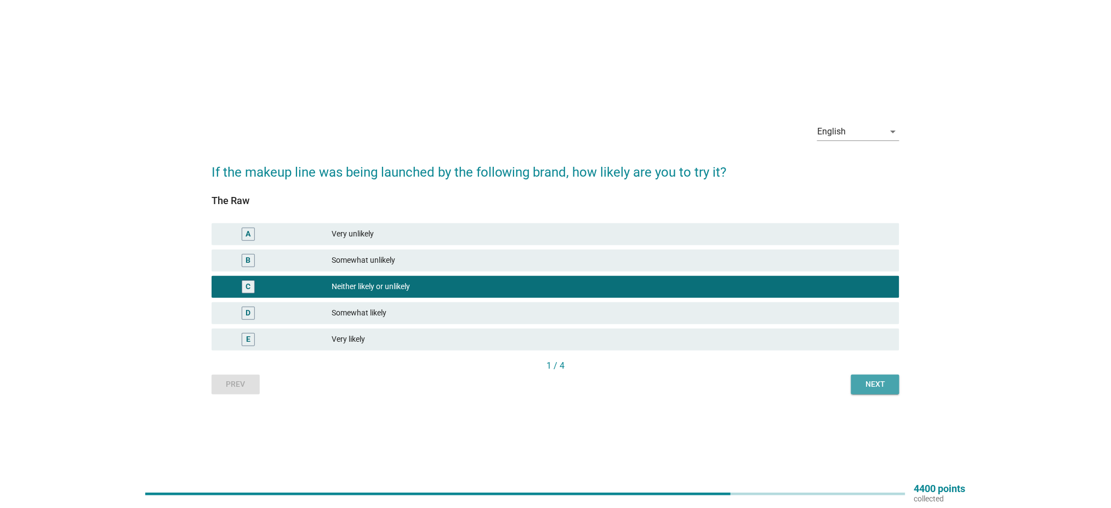
click at [874, 390] on button "Next" at bounding box center [875, 384] width 48 height 20
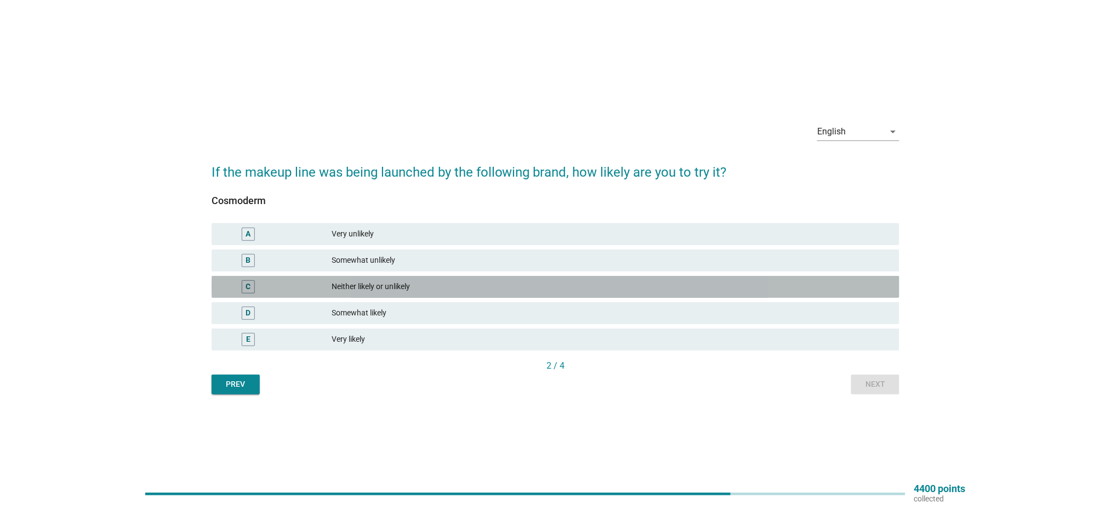
click at [382, 277] on div "C Neither likely or unlikely" at bounding box center [556, 287] width 688 height 22
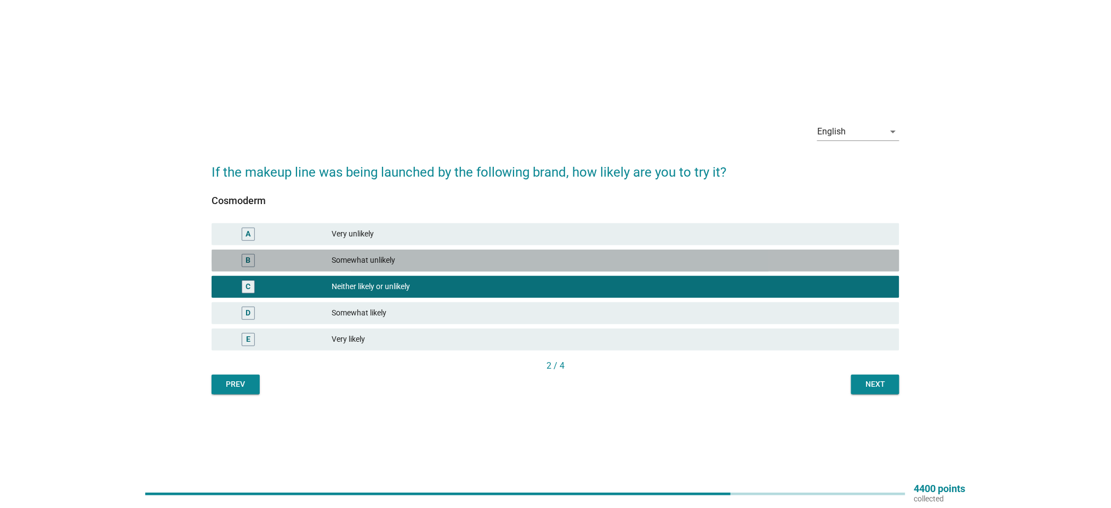
click at [390, 260] on div "Somewhat unlikely" at bounding box center [611, 260] width 559 height 13
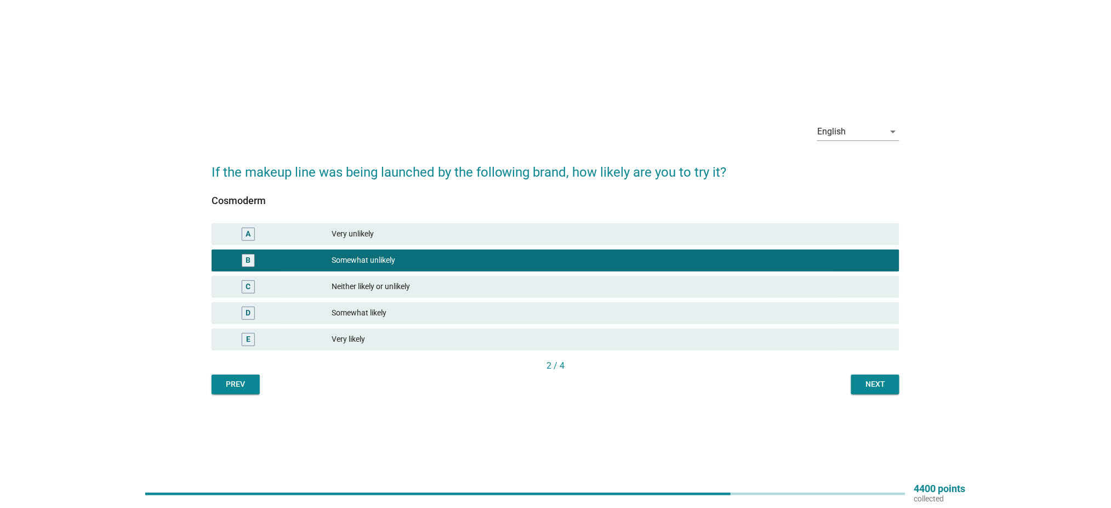
click at [883, 391] on button "Next" at bounding box center [875, 384] width 48 height 20
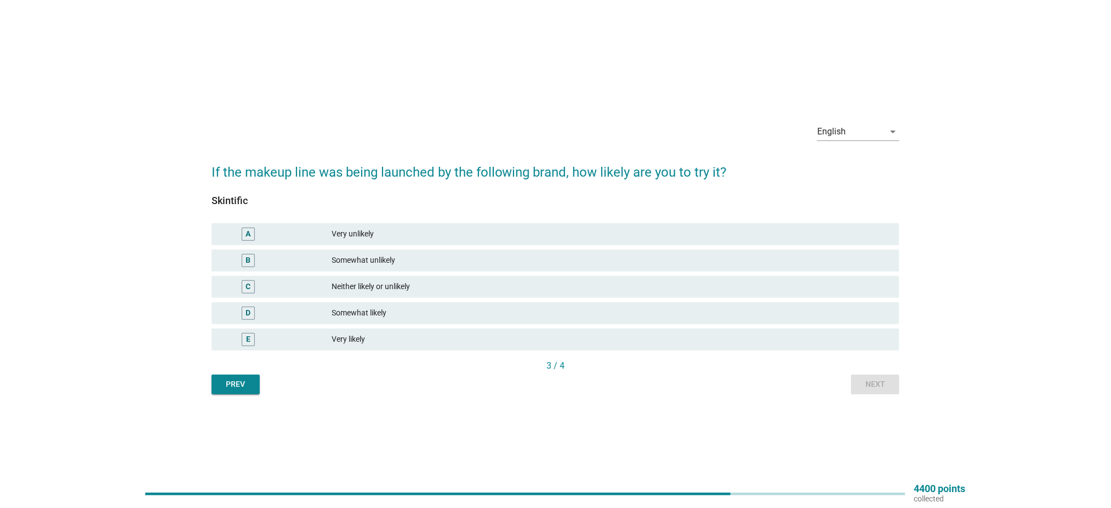
click at [345, 288] on div "Neither likely or unlikely" at bounding box center [611, 286] width 559 height 13
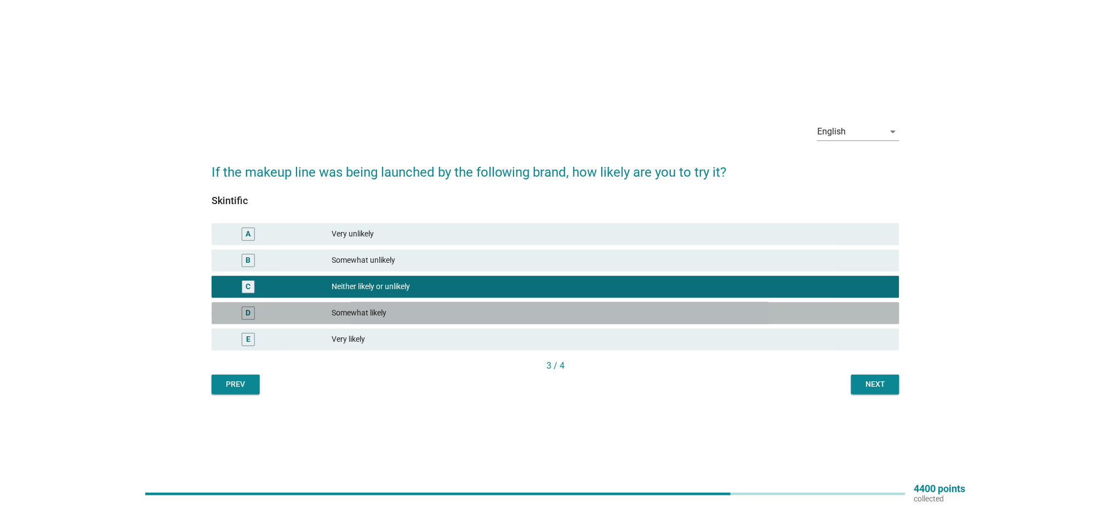
click at [351, 305] on div "D Somewhat likely" at bounding box center [556, 313] width 688 height 22
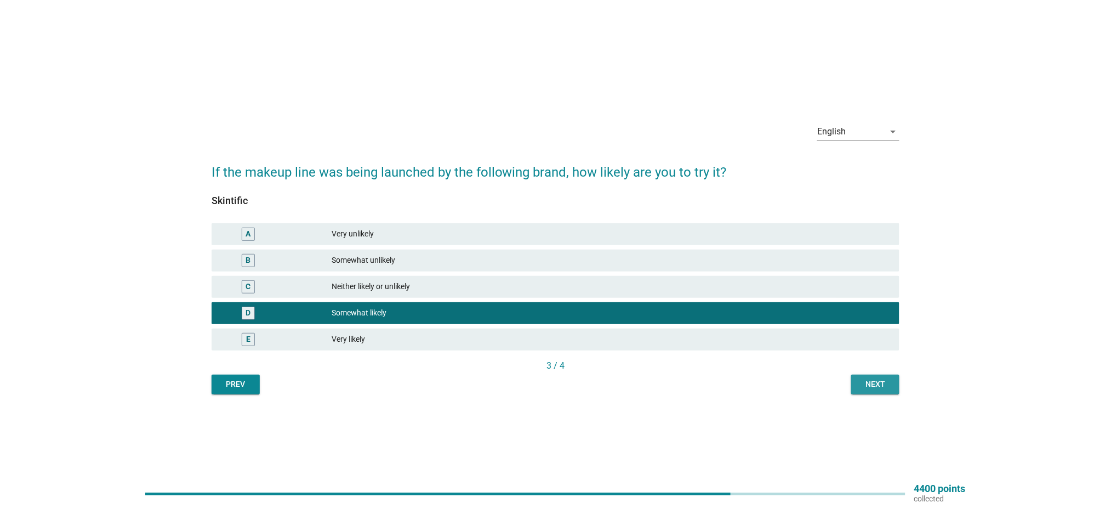
drag, startPoint x: 899, startPoint y: 394, endPoint x: 894, endPoint y: 393, distance: 5.6
click at [897, 394] on button "Next" at bounding box center [875, 384] width 48 height 20
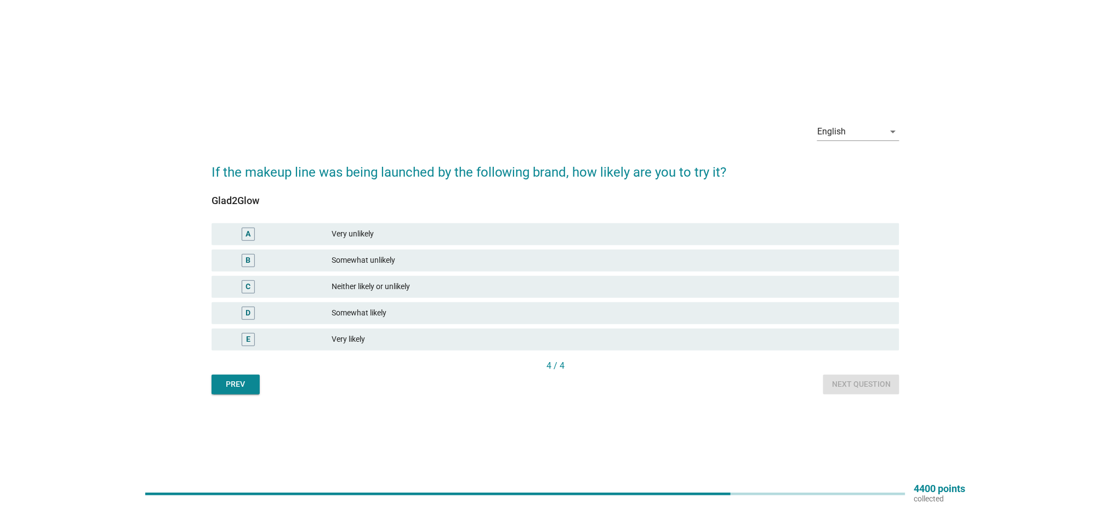
click at [347, 287] on div "Neither likely or unlikely" at bounding box center [611, 286] width 559 height 13
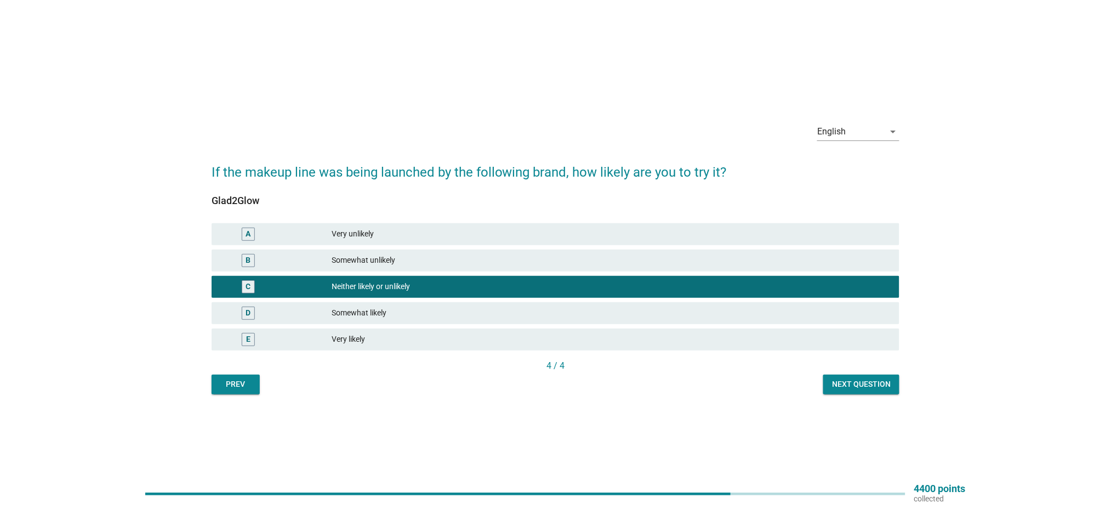
click at [856, 385] on div "Next question" at bounding box center [861, 384] width 59 height 12
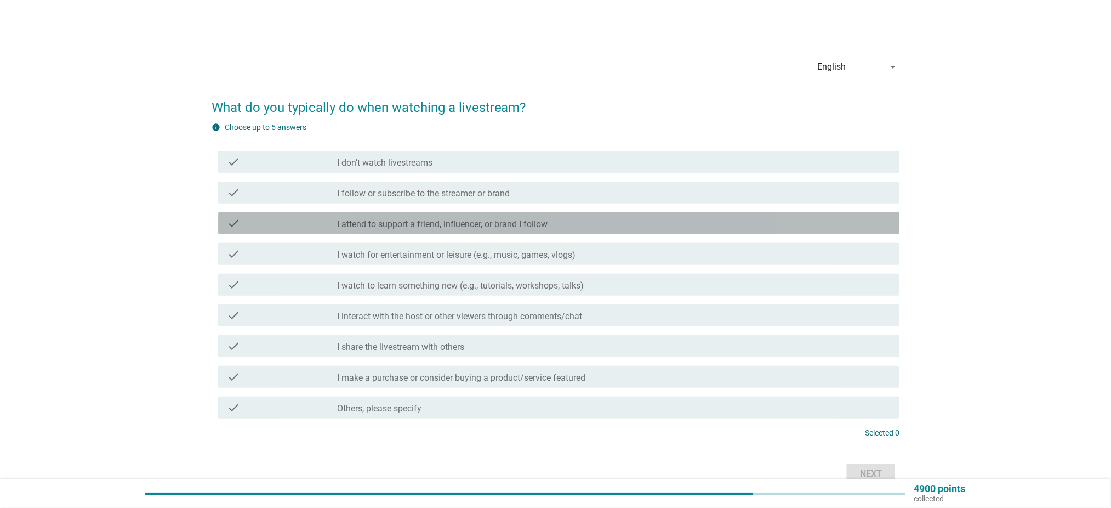
click at [502, 230] on div "check check_box_outline_blank I attend to support a friend, influencer, or bran…" at bounding box center [558, 223] width 681 height 22
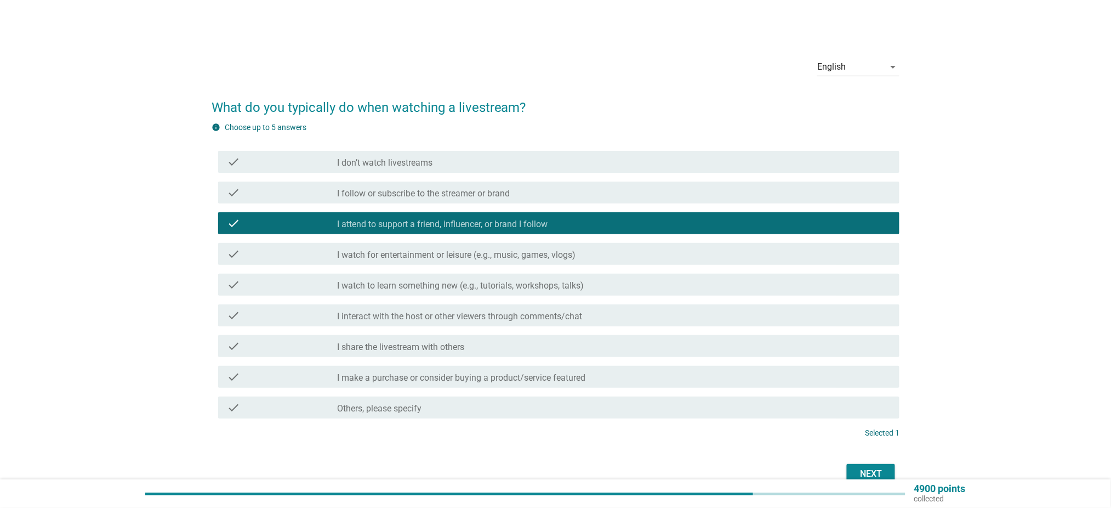
click at [862, 474] on div "Next" at bounding box center [871, 473] width 31 height 13
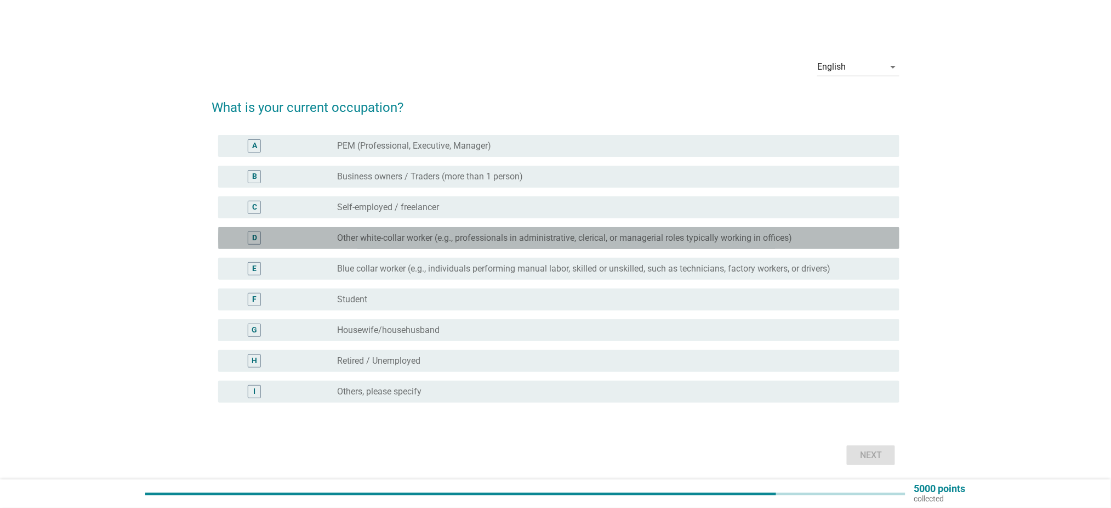
click at [422, 242] on label "Other white-collar worker (e.g., professionals in administrative, clerical, or …" at bounding box center [565, 237] width 455 height 11
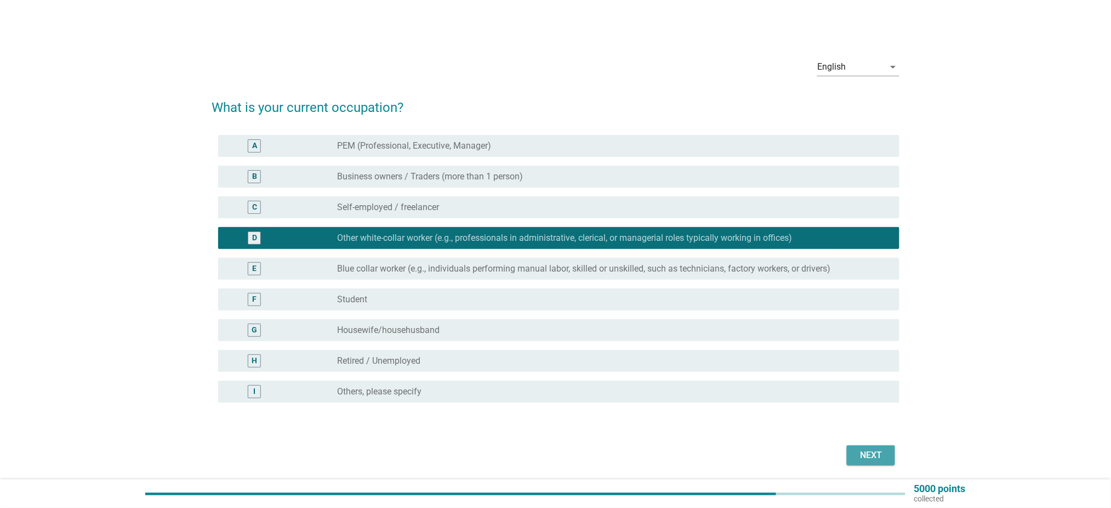
click at [871, 450] on div "Next" at bounding box center [871, 454] width 31 height 13
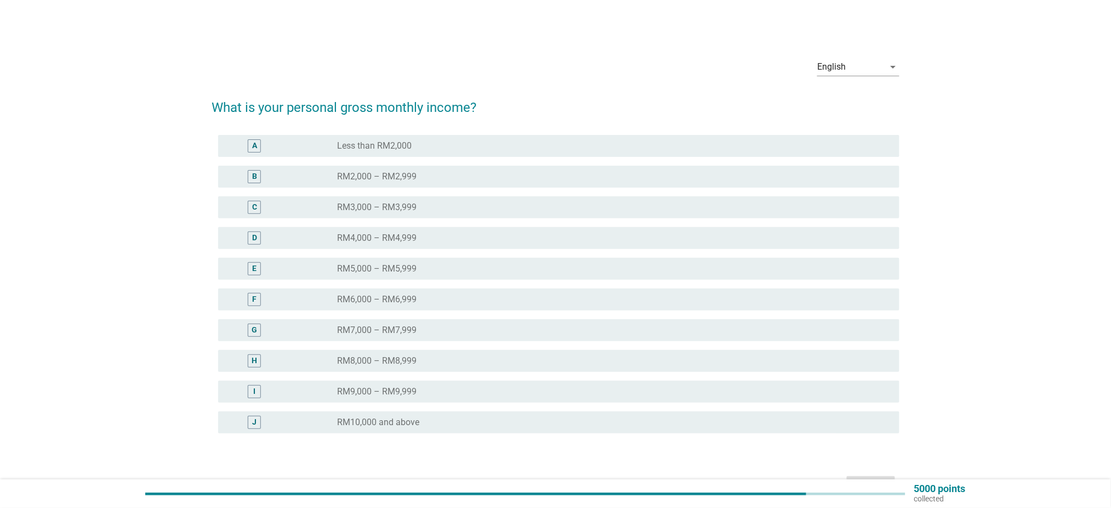
click at [437, 393] on div "radio_button_unchecked RM9,000 – RM9,999" at bounding box center [610, 391] width 544 height 11
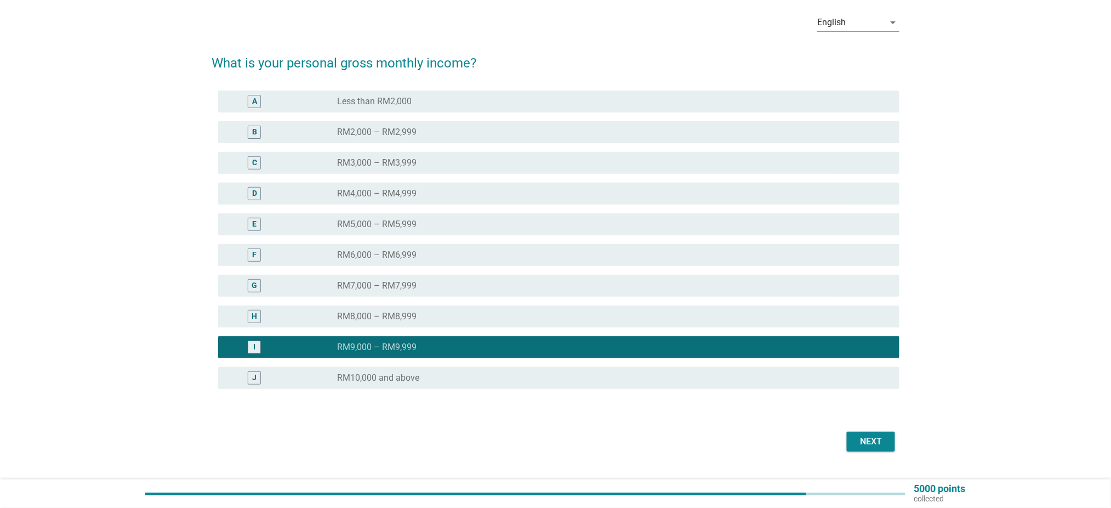
scroll to position [68, 0]
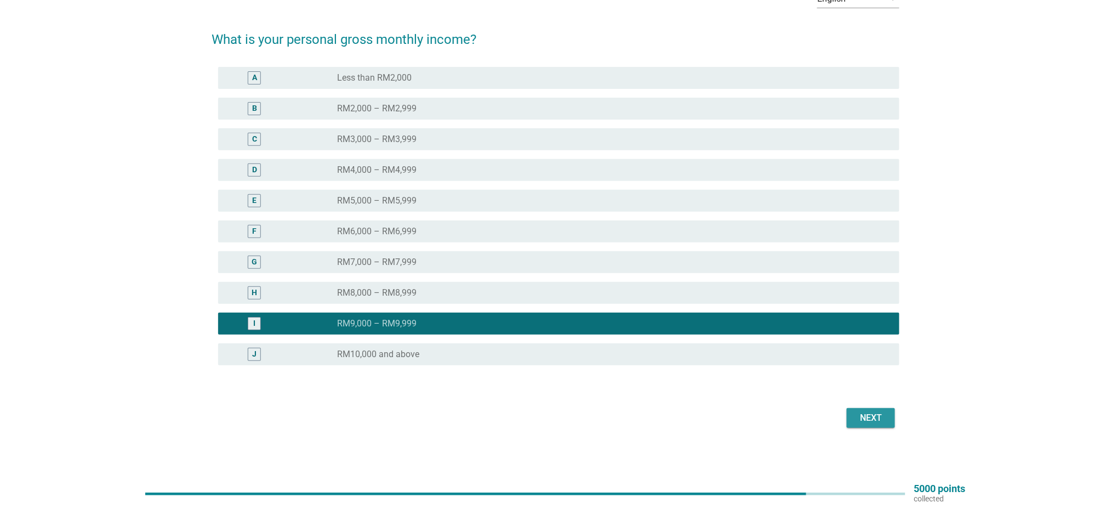
drag, startPoint x: 865, startPoint y: 419, endPoint x: 872, endPoint y: 421, distance: 7.5
click at [866, 419] on div "Next" at bounding box center [871, 417] width 31 height 13
